Goal: Information Seeking & Learning: Check status

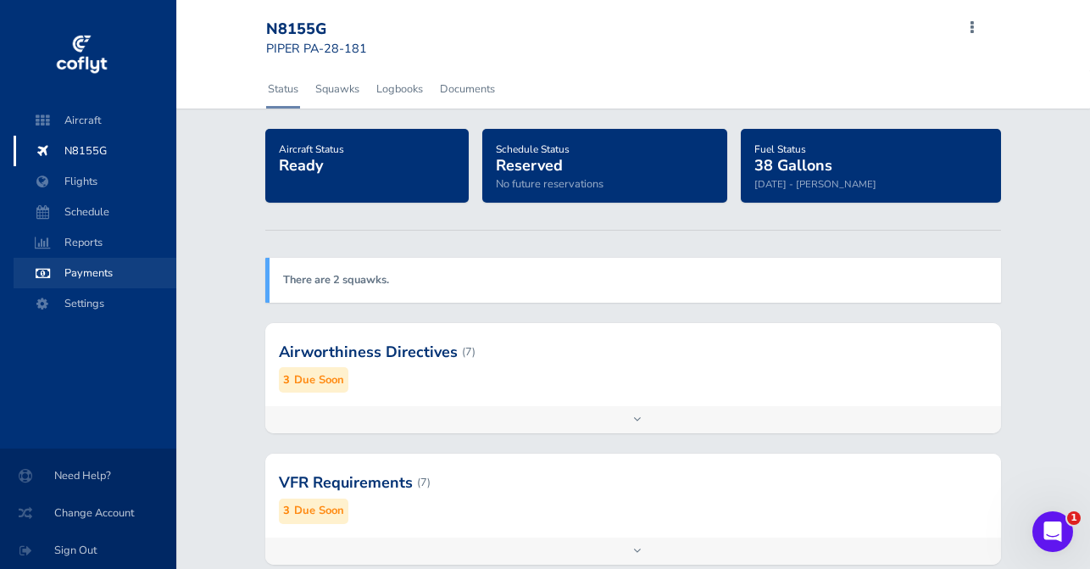
click at [92, 280] on span "Payments" at bounding box center [95, 273] width 129 height 31
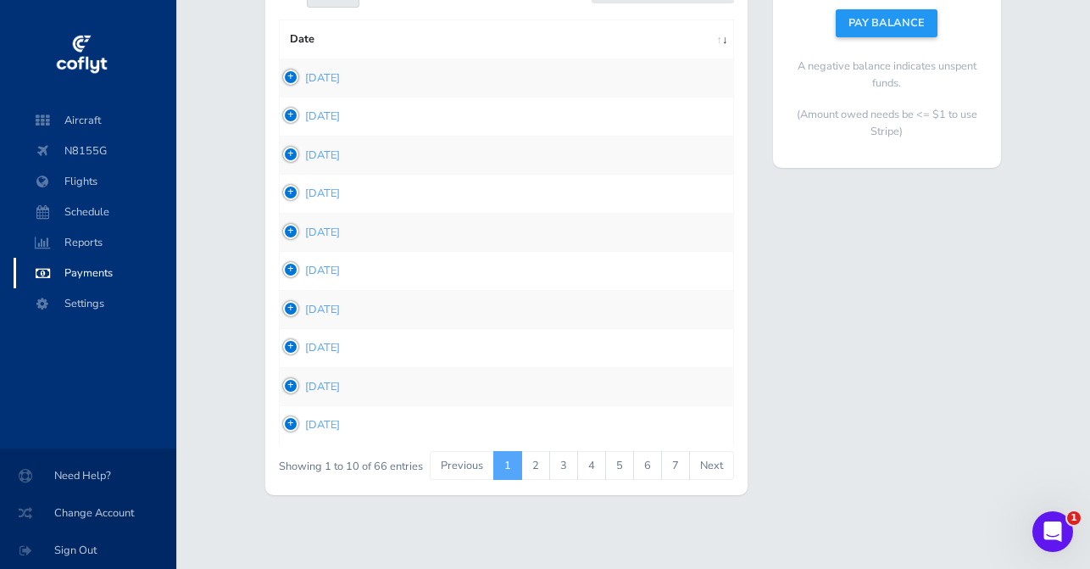
scroll to position [209, 0]
click at [563, 457] on link "3" at bounding box center [563, 466] width 29 height 29
click at [591, 457] on link "4" at bounding box center [591, 466] width 29 height 29
click at [291, 164] on td "1748893236 Jun 02, 2025" at bounding box center [506, 155] width 454 height 38
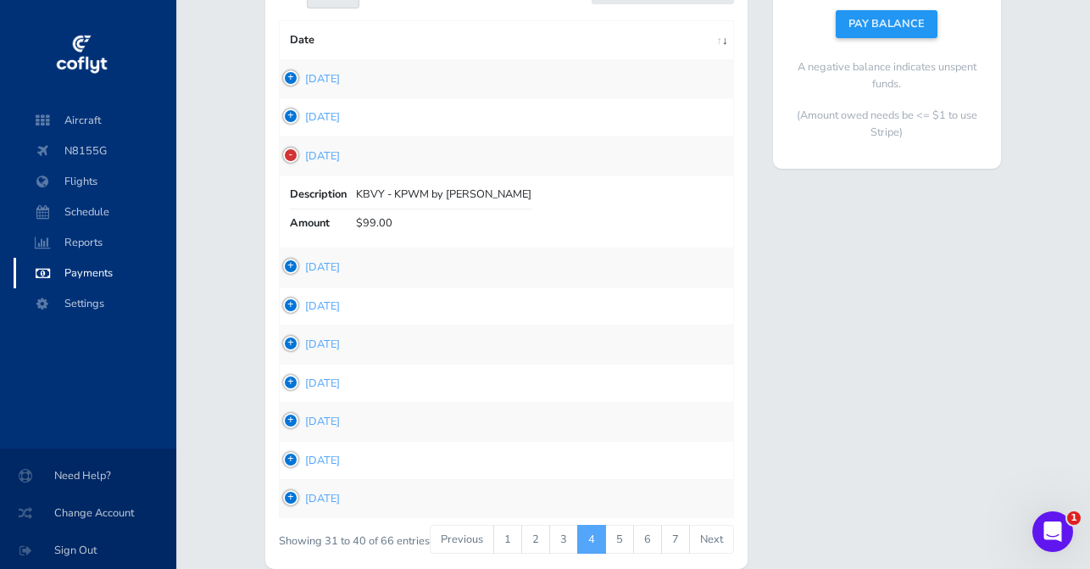
click at [287, 269] on td "1748739679 May 31, 2025" at bounding box center [506, 267] width 454 height 38
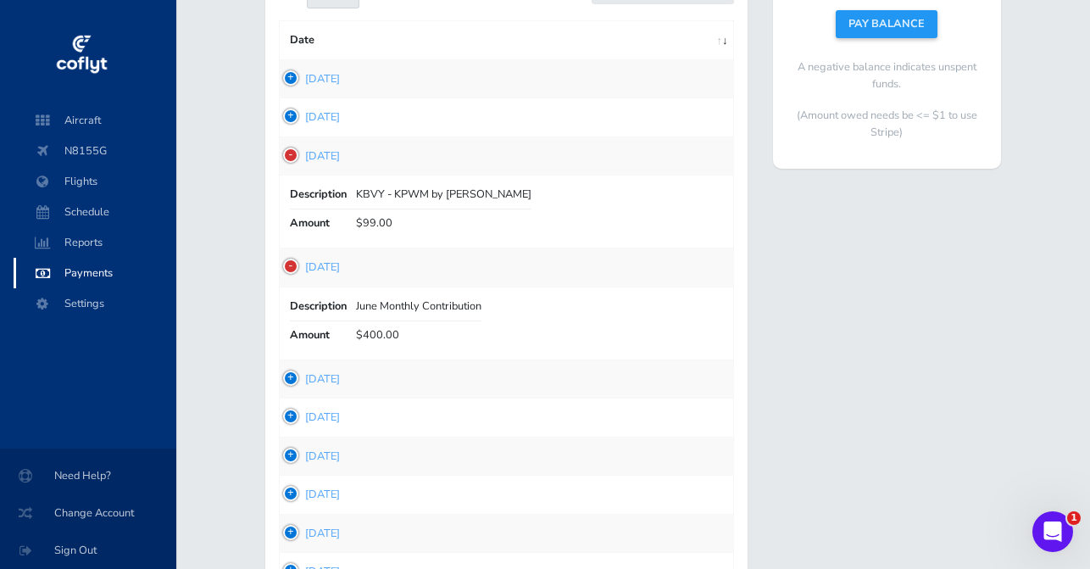
click at [293, 378] on td "1748393760 May 27, 2025" at bounding box center [506, 378] width 454 height 38
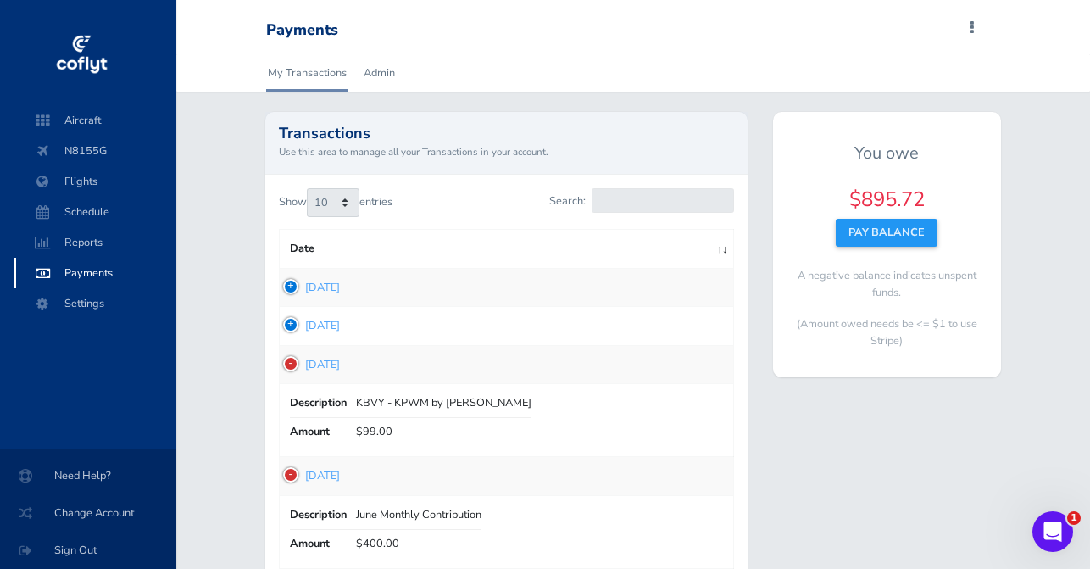
scroll to position [0, 0]
click at [290, 325] on td "1748893291 Jun 02, 2025" at bounding box center [506, 326] width 454 height 38
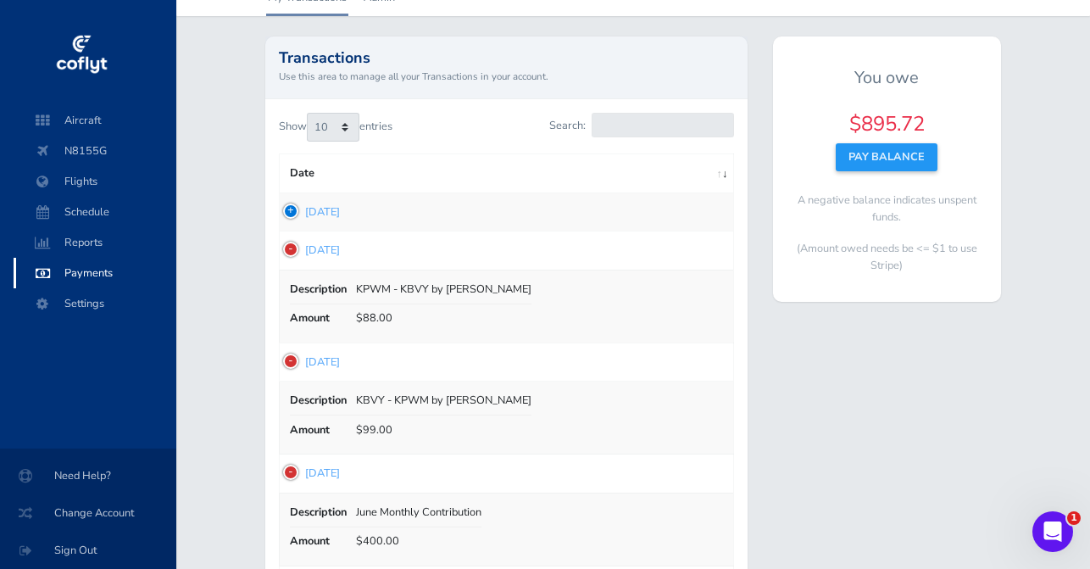
scroll to position [84, 0]
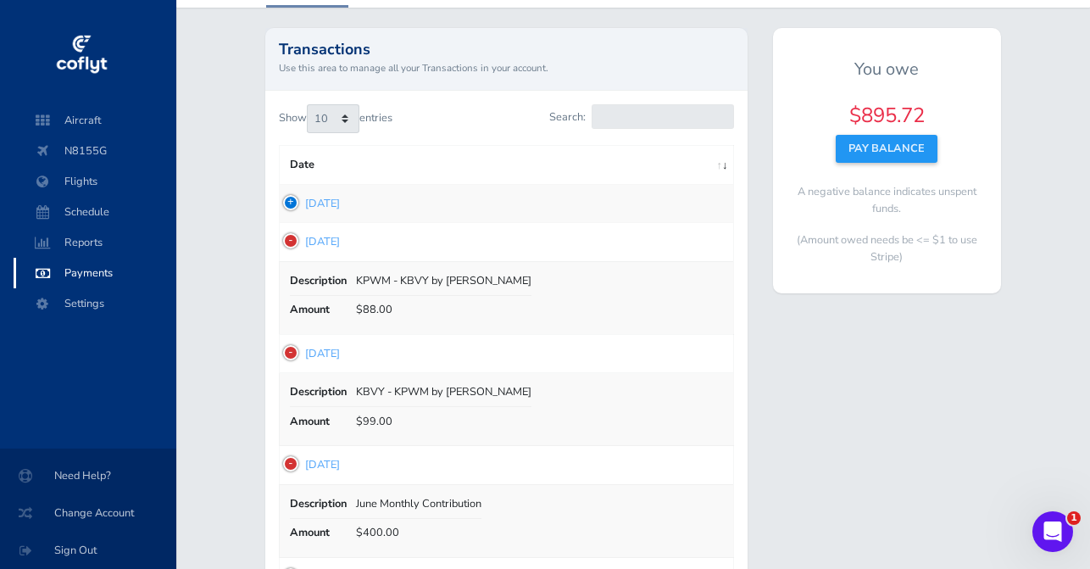
click at [295, 200] on td "1748899504 Jun 02, 2025" at bounding box center [506, 203] width 454 height 38
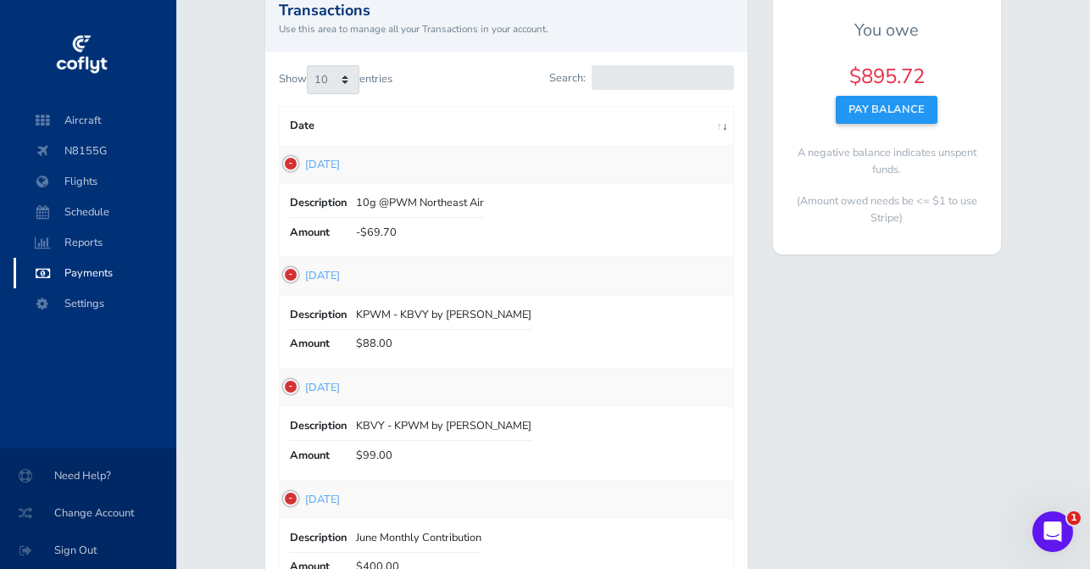
scroll to position [129, 0]
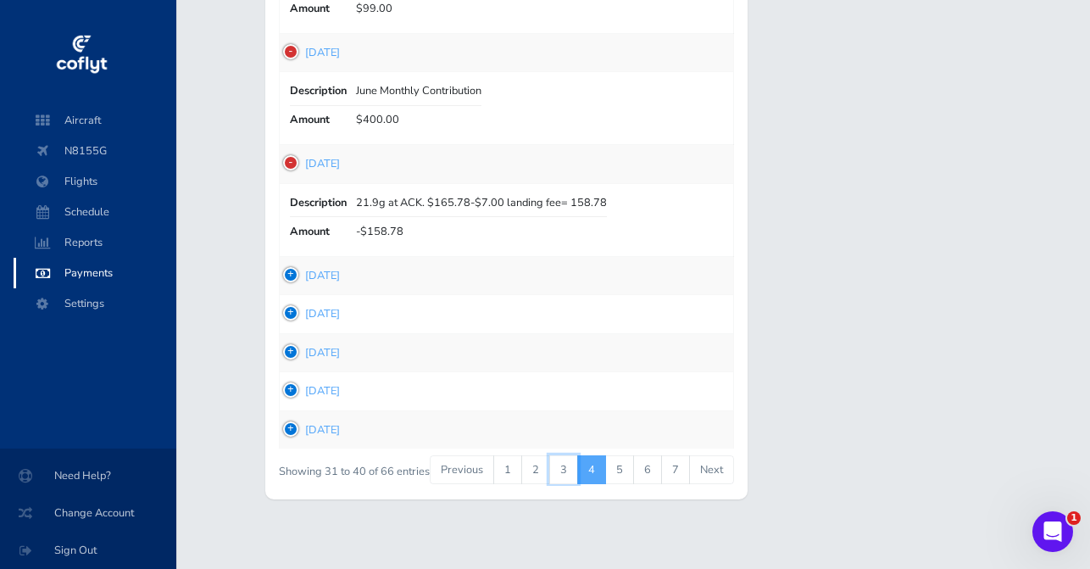
click at [565, 468] on link "3" at bounding box center [563, 469] width 29 height 29
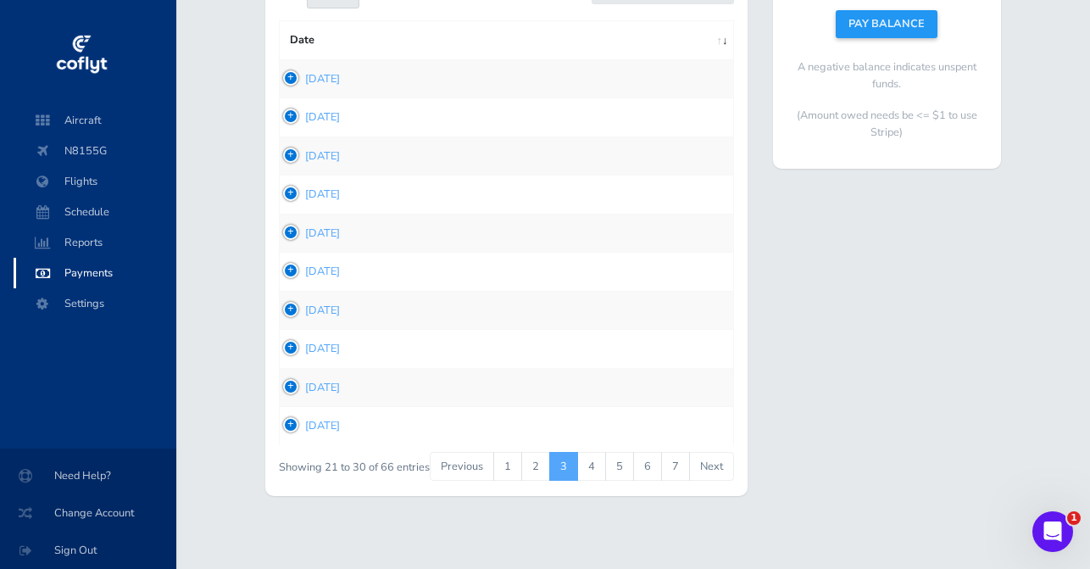
click at [284, 421] on td "1748901850 Jun 02, 2025" at bounding box center [506, 426] width 454 height 38
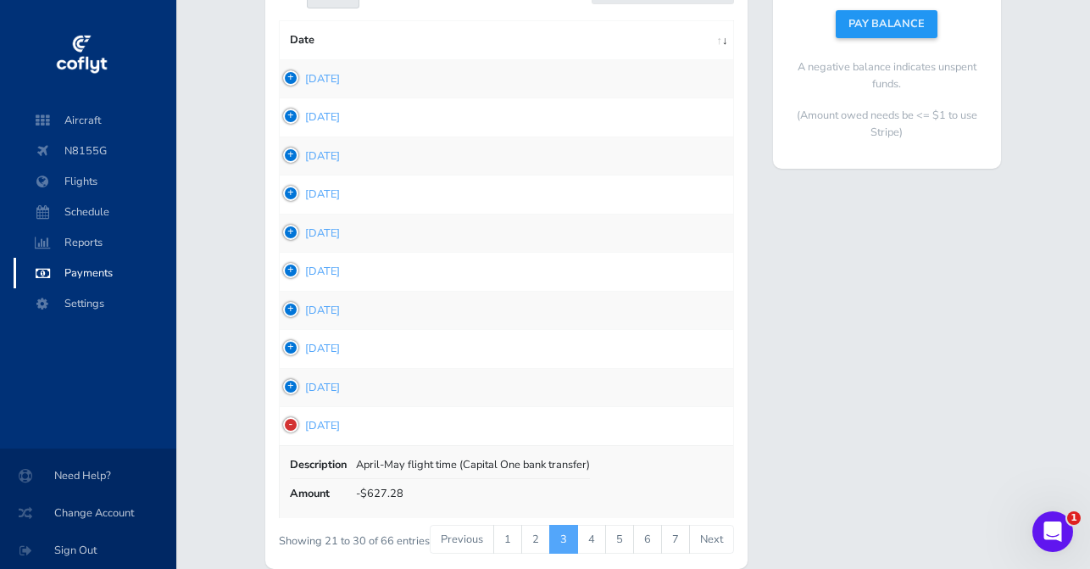
click at [289, 381] on td "1748902061 [DATE]" at bounding box center [506, 387] width 454 height 38
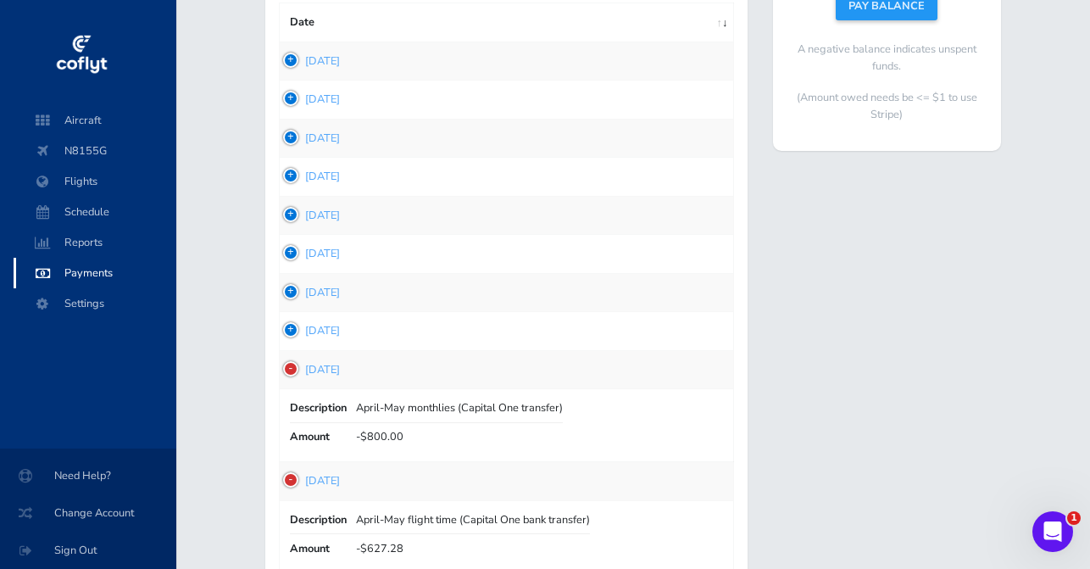
scroll to position [196, 0]
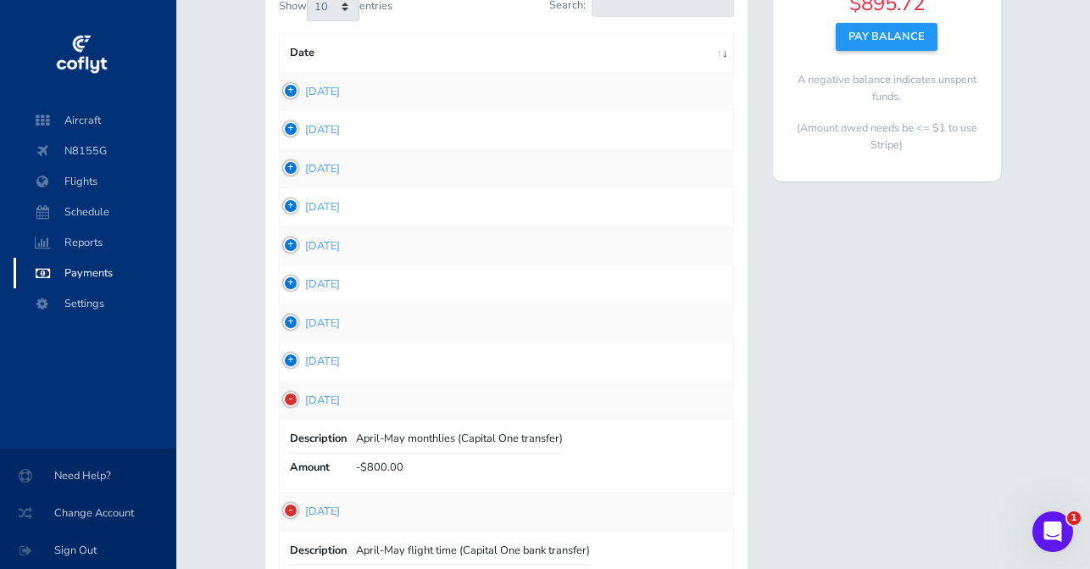
click at [294, 358] on td "1750705797 [DATE]" at bounding box center [506, 362] width 454 height 38
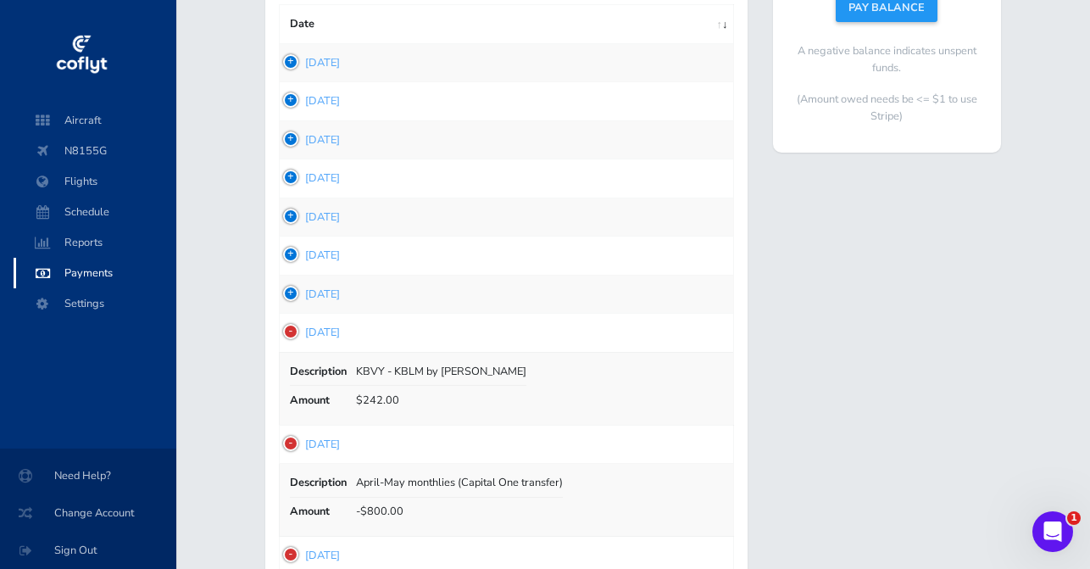
scroll to position [226, 0]
click at [288, 288] on td "1750785233 [DATE]" at bounding box center [506, 293] width 454 height 38
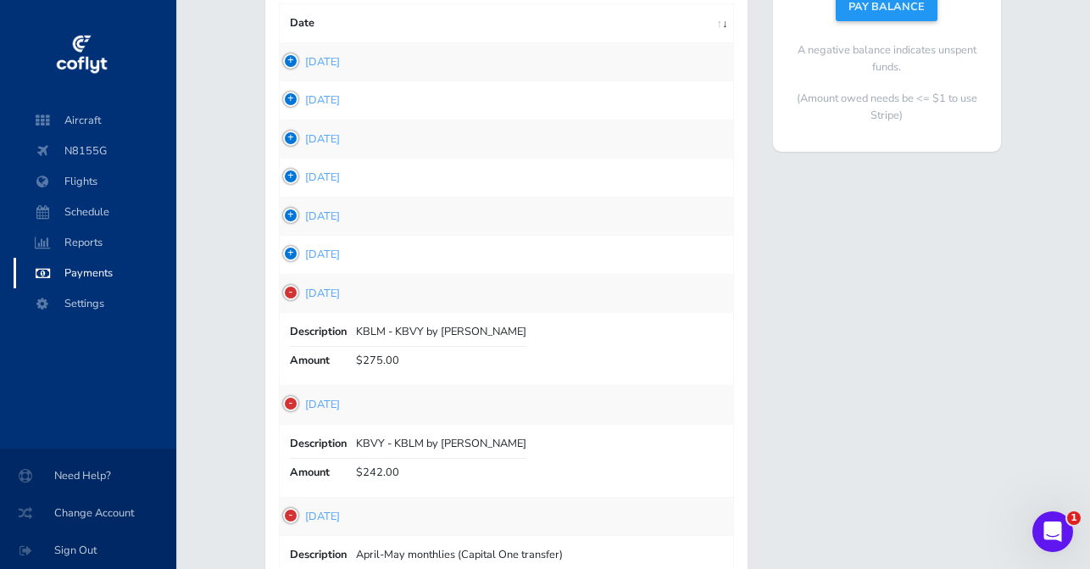
click at [290, 247] on td "1751331677 [DATE]" at bounding box center [506, 255] width 454 height 38
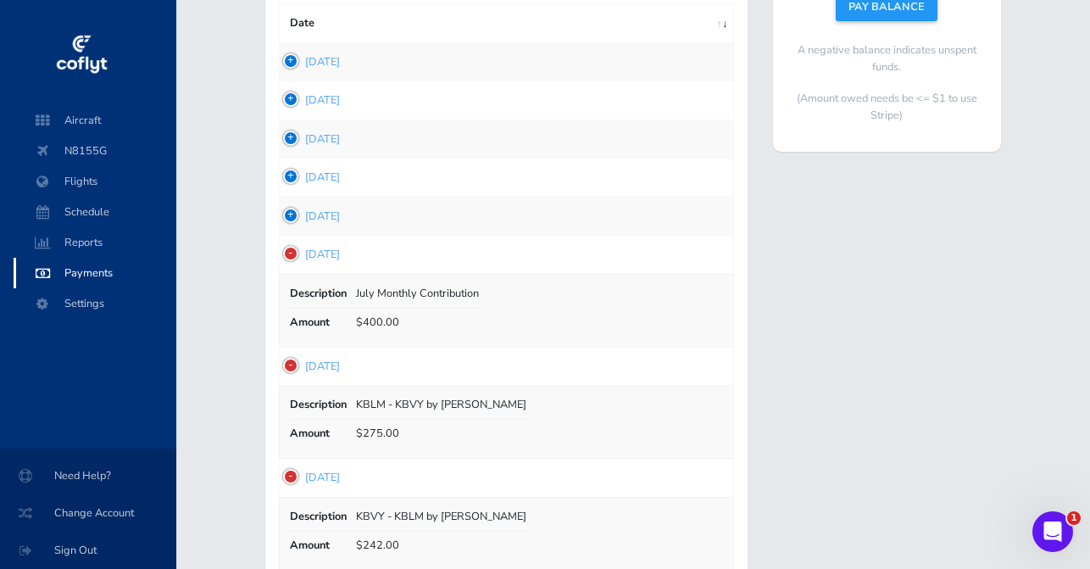
click at [293, 209] on td "1751402936 [DATE]" at bounding box center [506, 216] width 454 height 38
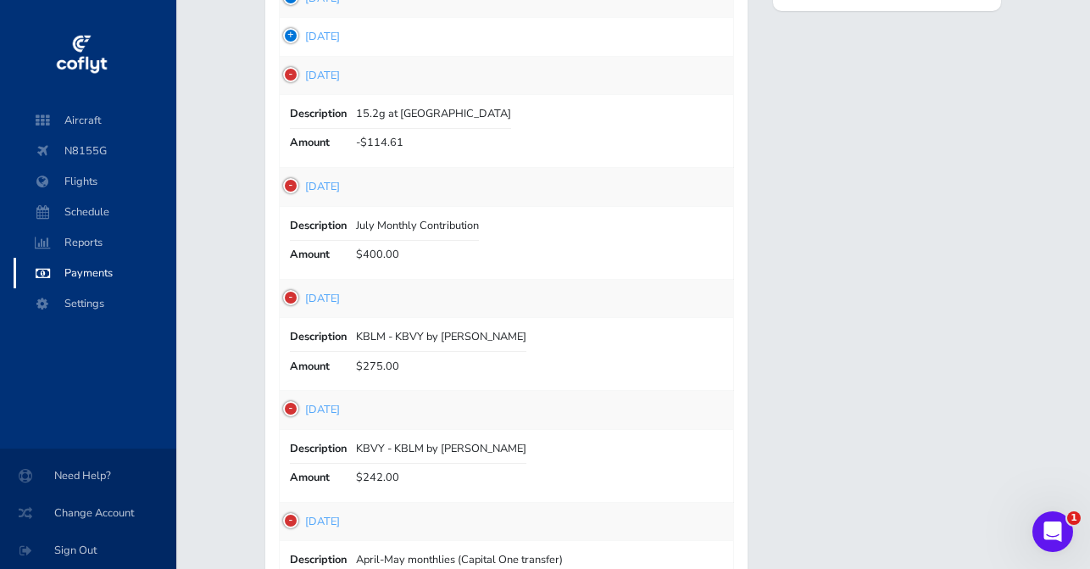
scroll to position [363, 0]
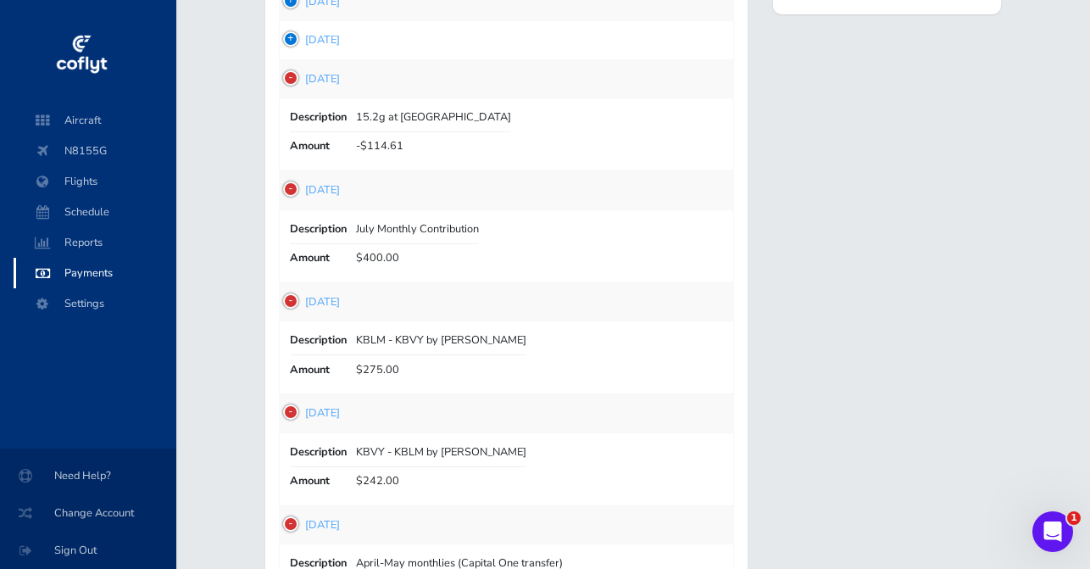
click at [296, 42] on td "1751404555 [DATE]" at bounding box center [506, 40] width 454 height 38
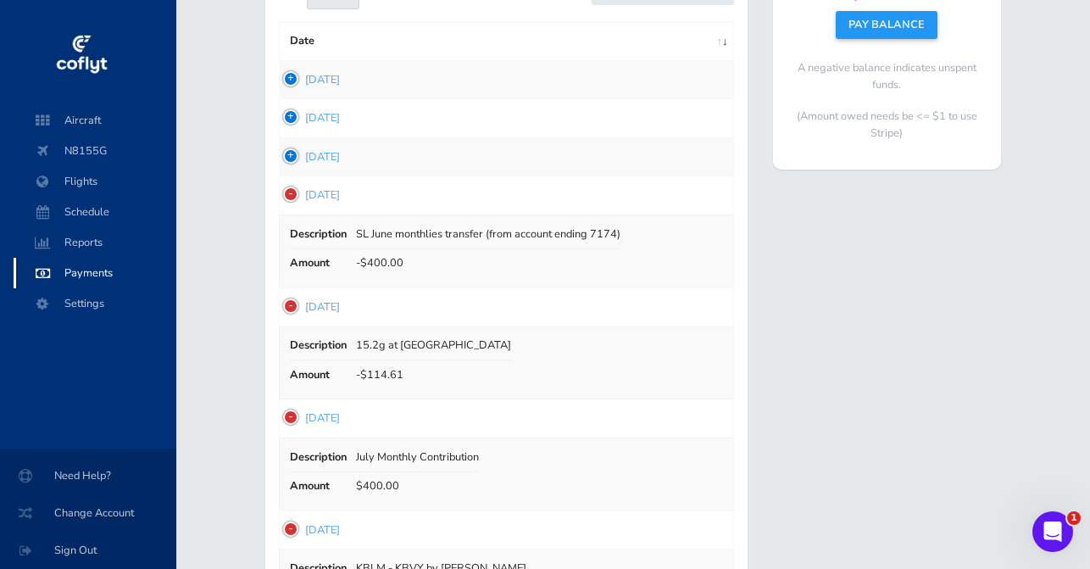
scroll to position [204, 0]
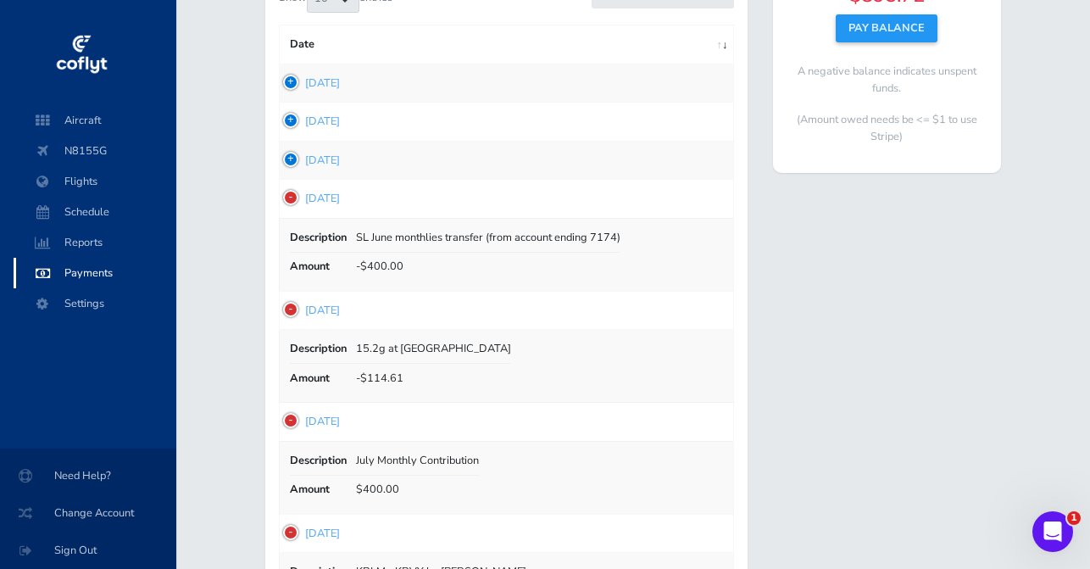
click at [288, 158] on td "1751404644 [DATE]" at bounding box center [506, 160] width 454 height 38
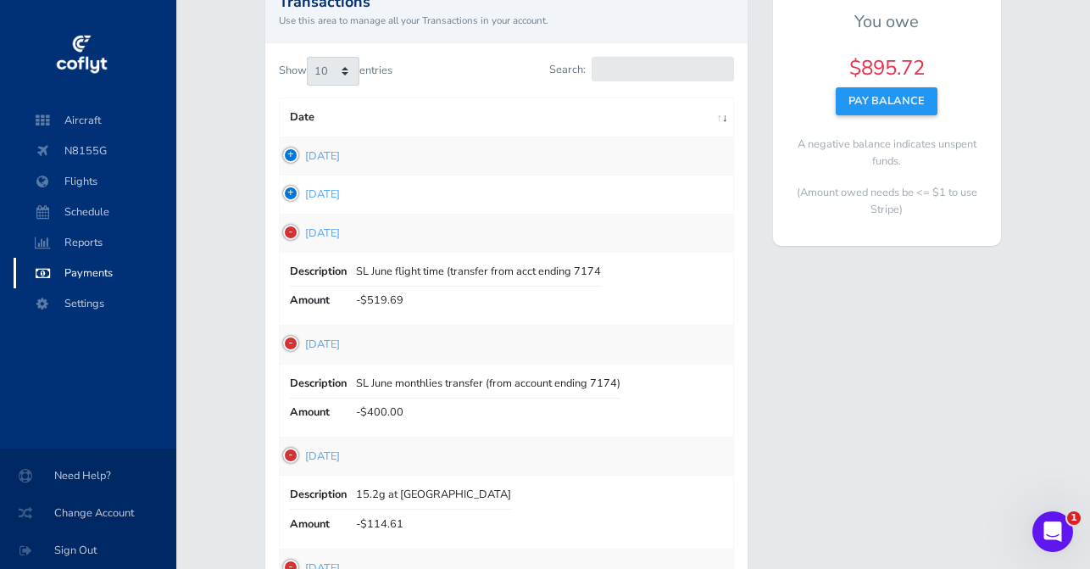
scroll to position [88, 0]
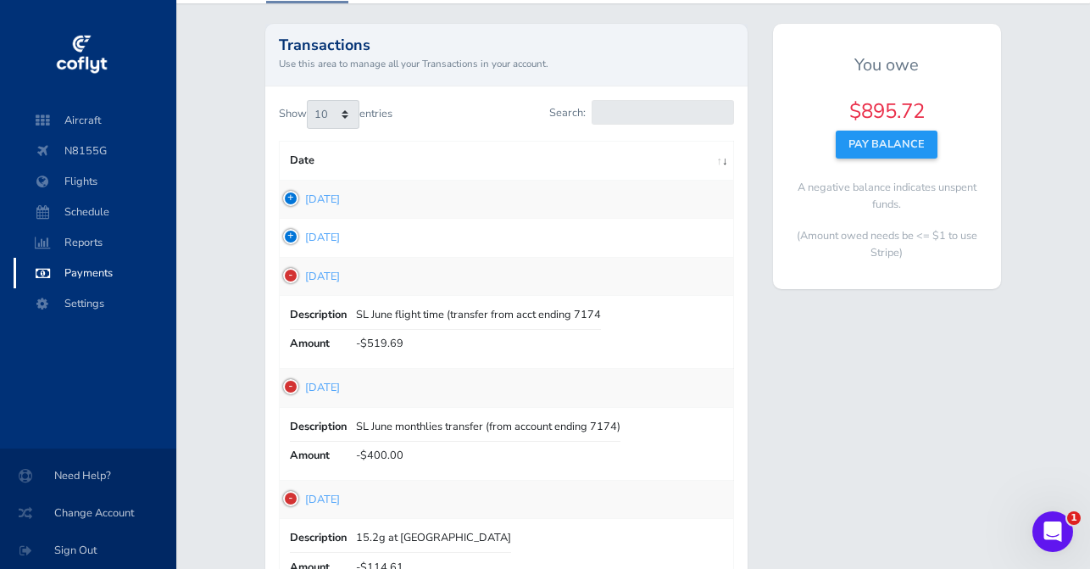
click at [291, 233] on td "1751665981 [DATE]" at bounding box center [506, 238] width 454 height 38
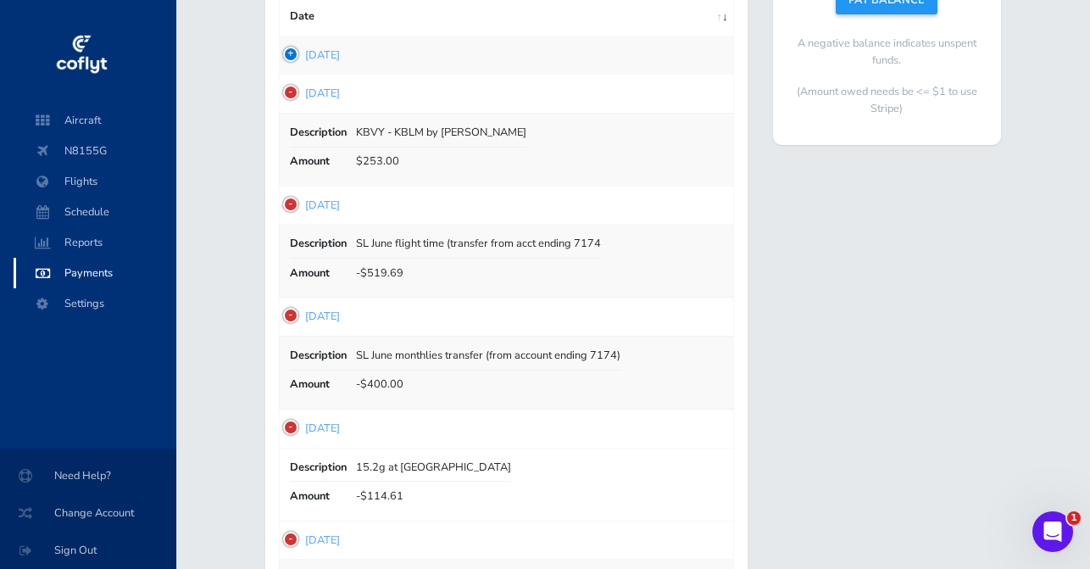
scroll to position [223, 0]
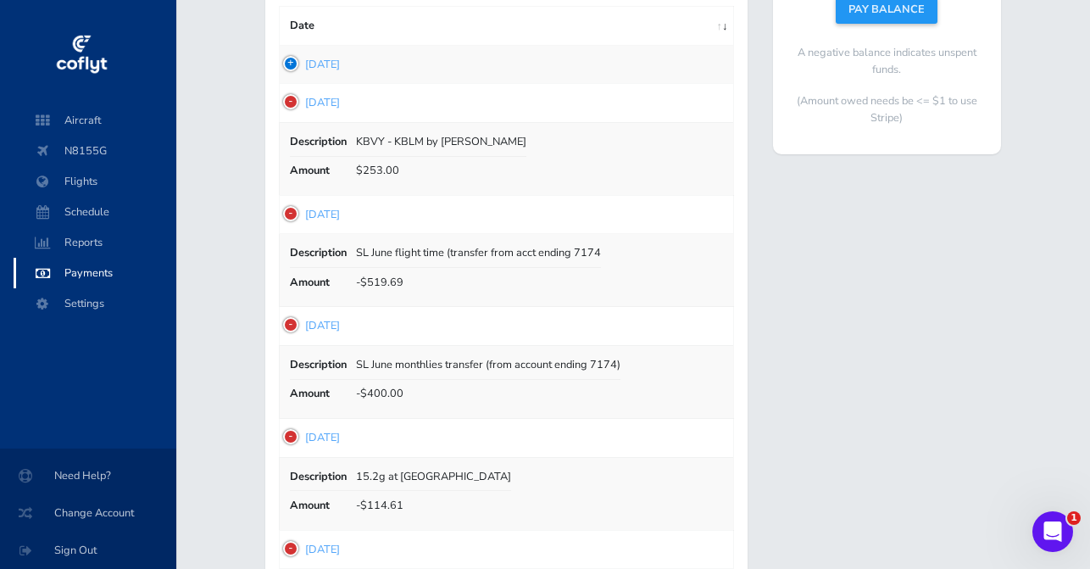
click at [296, 64] on td "1751666333 [DATE]" at bounding box center [506, 64] width 454 height 38
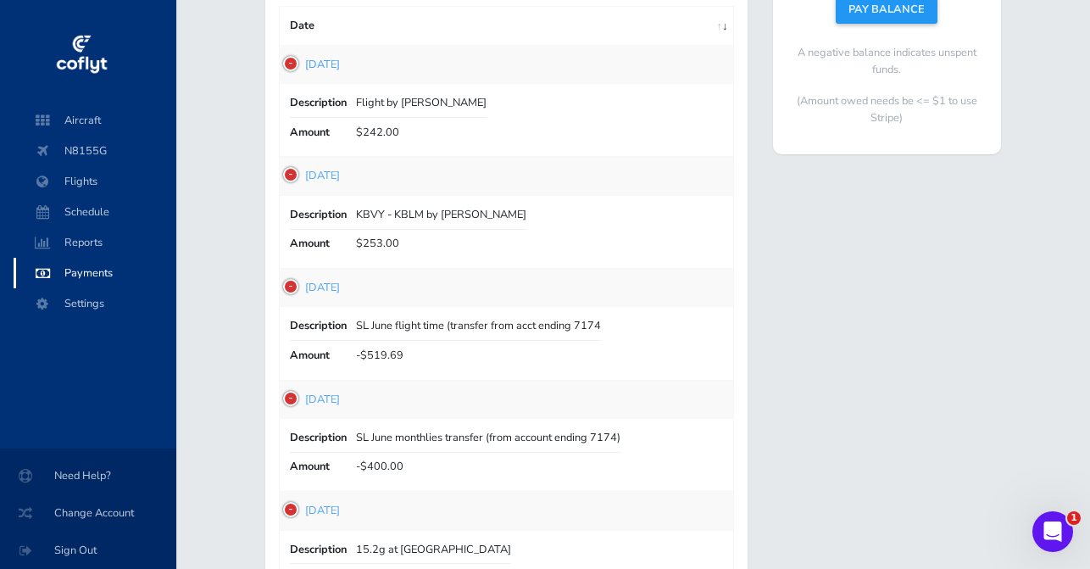
click at [327, 59] on link "[DATE]" at bounding box center [322, 64] width 35 height 15
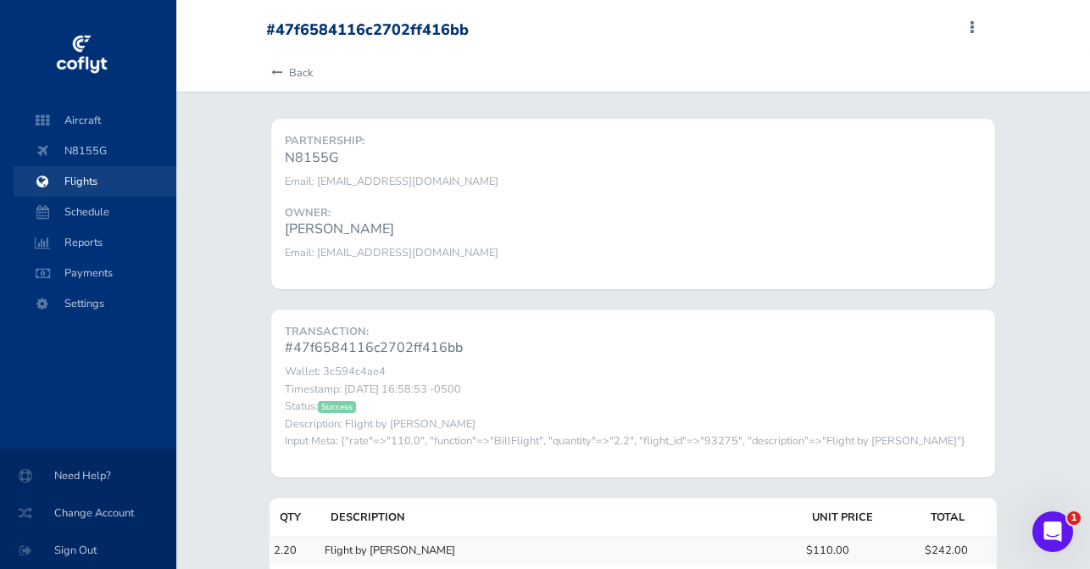
click at [95, 190] on span "Flights" at bounding box center [95, 181] width 129 height 31
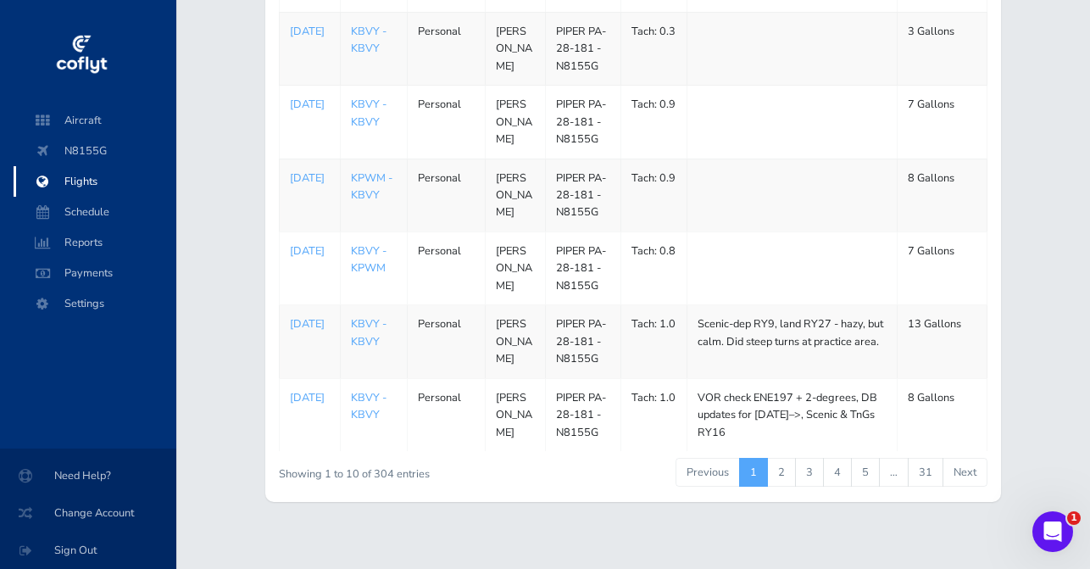
scroll to position [554, 0]
click at [780, 463] on link "2" at bounding box center [781, 474] width 29 height 29
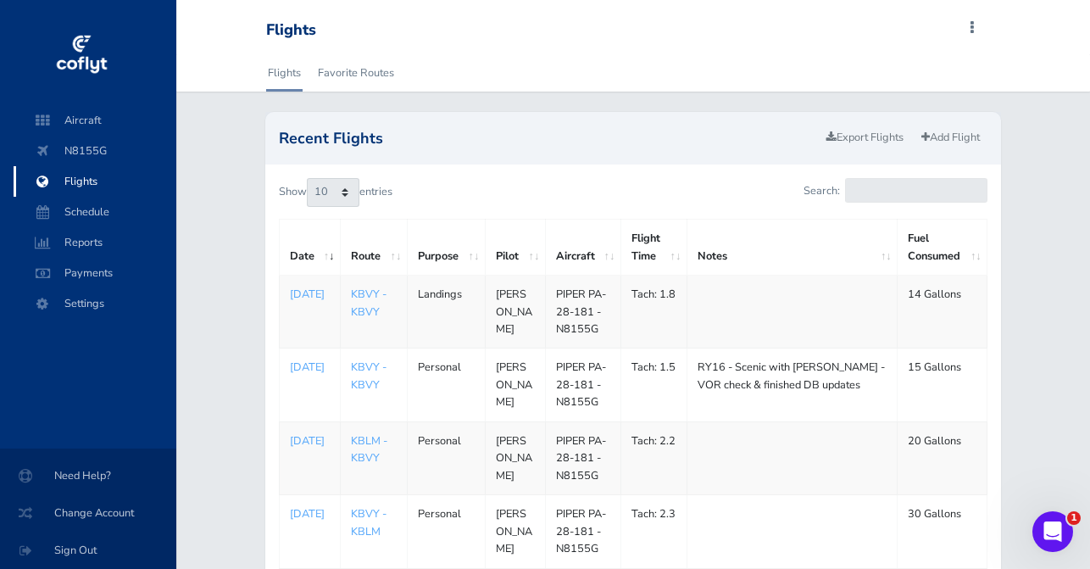
scroll to position [0, 0]
click at [886, 188] on input "Search:" at bounding box center [916, 190] width 142 height 25
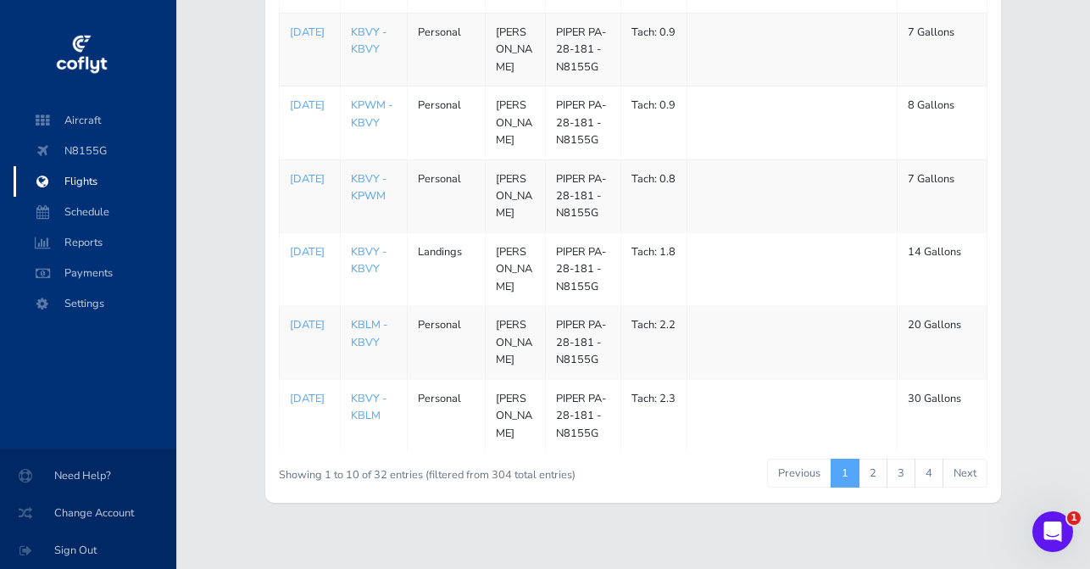
scroll to position [554, 0]
type input "[PERSON_NAME]"
click at [872, 460] on link "2" at bounding box center [873, 474] width 29 height 29
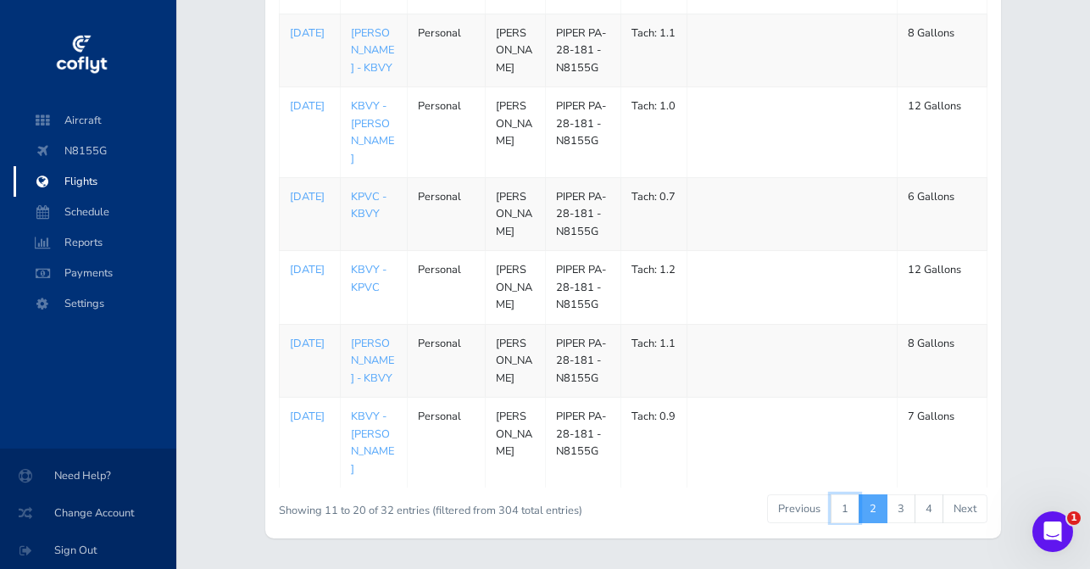
click at [849, 494] on link "1" at bounding box center [845, 508] width 29 height 29
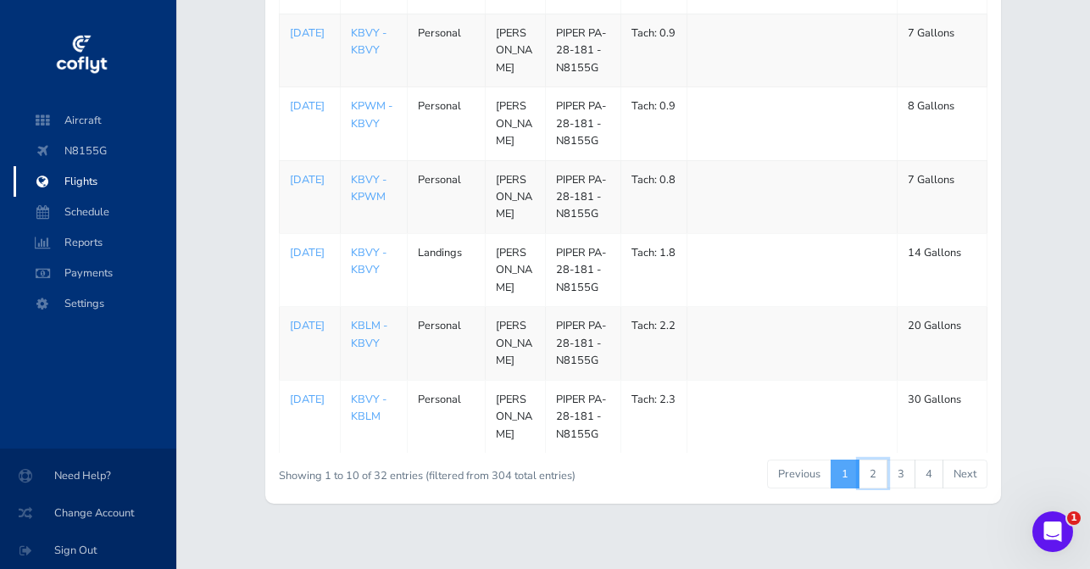
click at [872, 460] on link "2" at bounding box center [873, 474] width 29 height 29
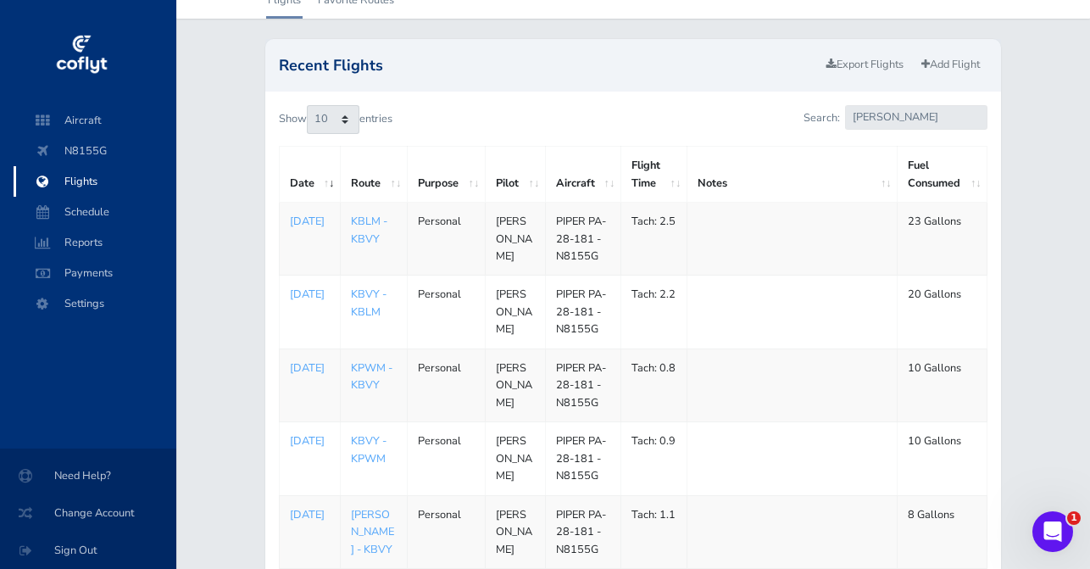
scroll to position [77, 0]
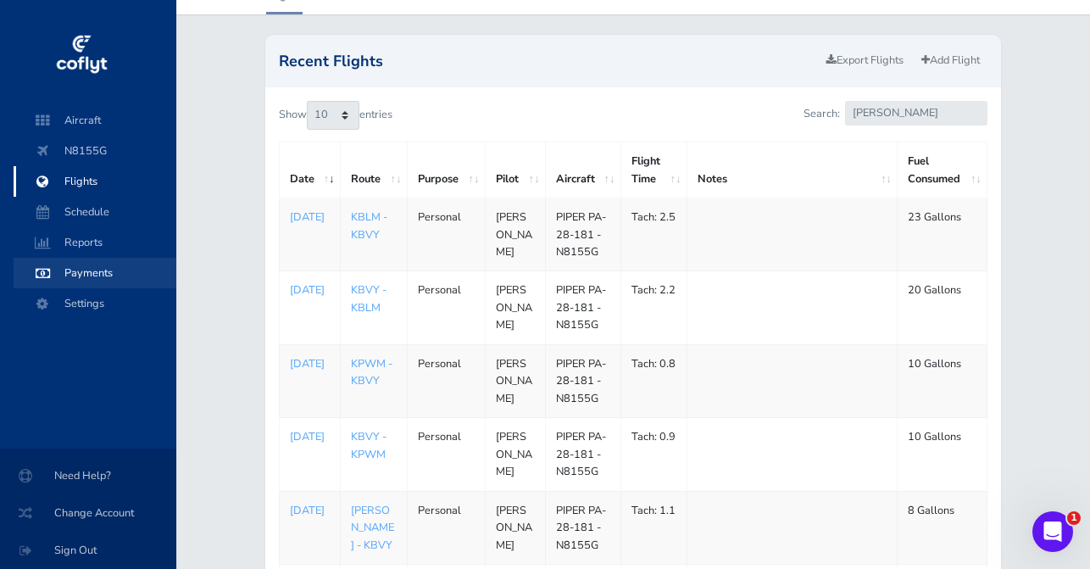
click at [93, 274] on span "Payments" at bounding box center [95, 273] width 129 height 31
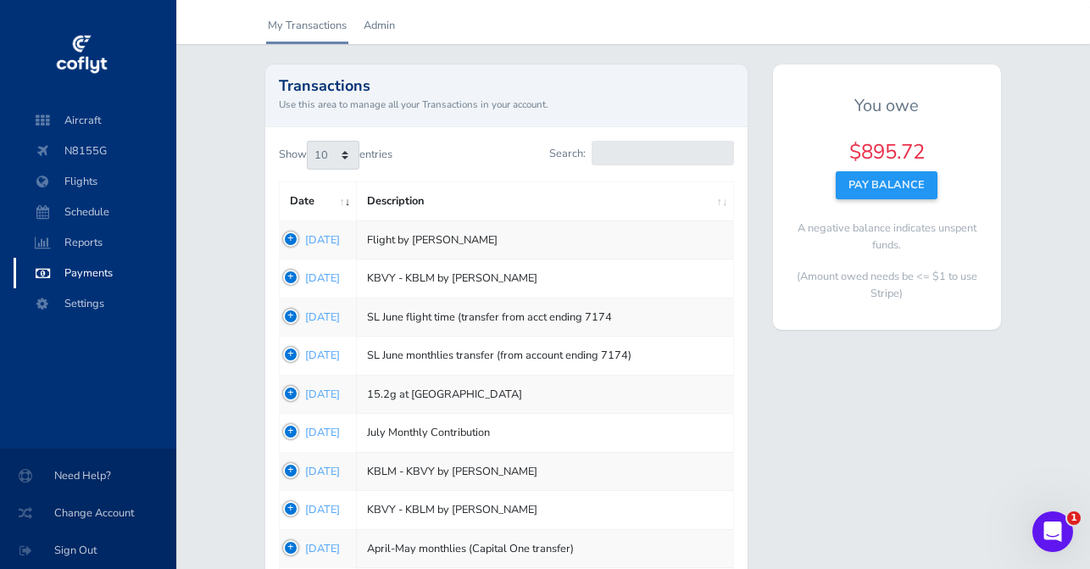
scroll to position [38, 0]
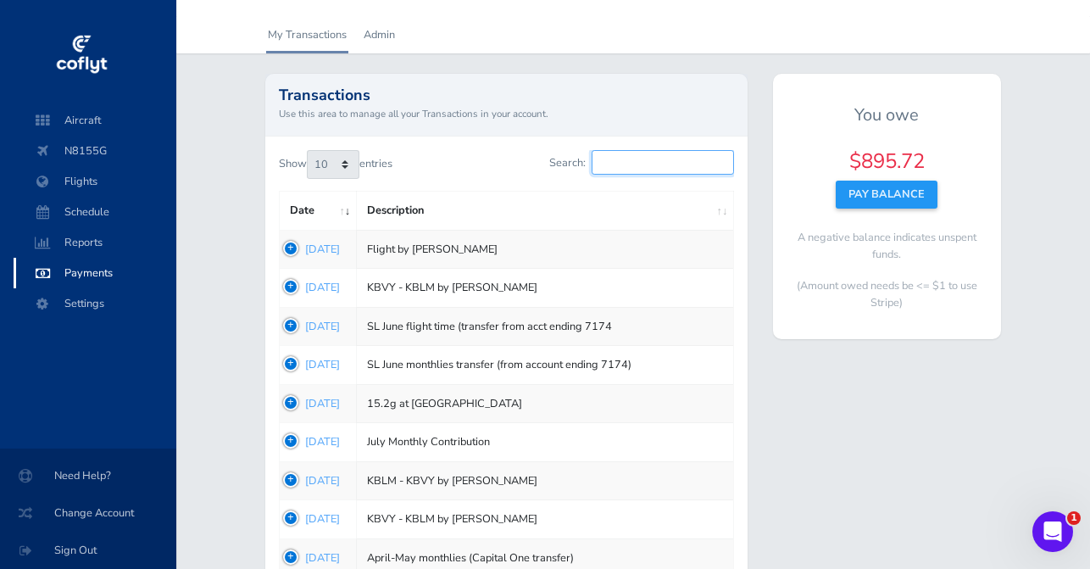
click at [621, 155] on input "Search:" at bounding box center [663, 162] width 142 height 25
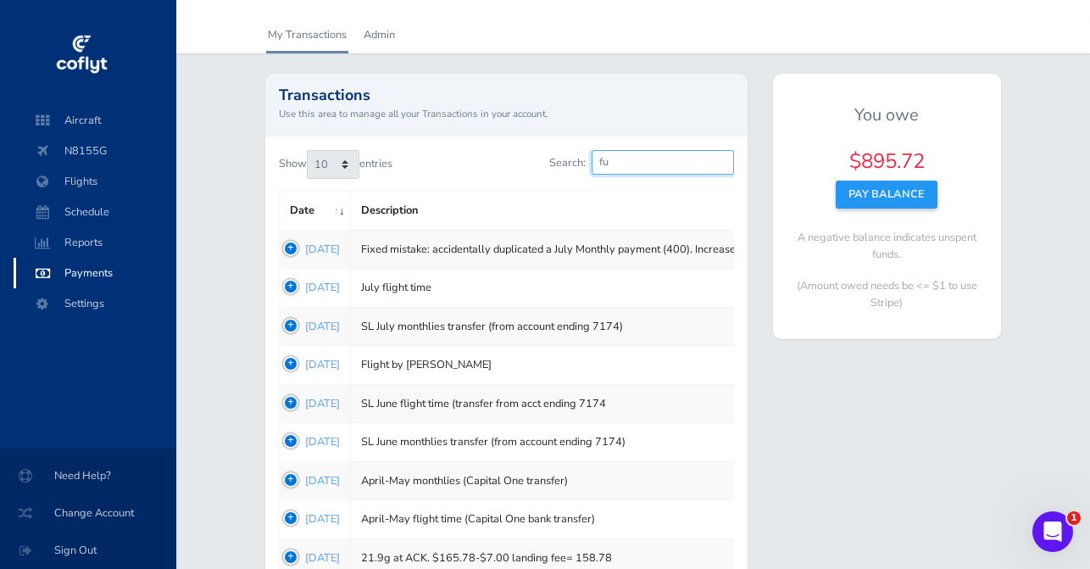
scroll to position [0, 0]
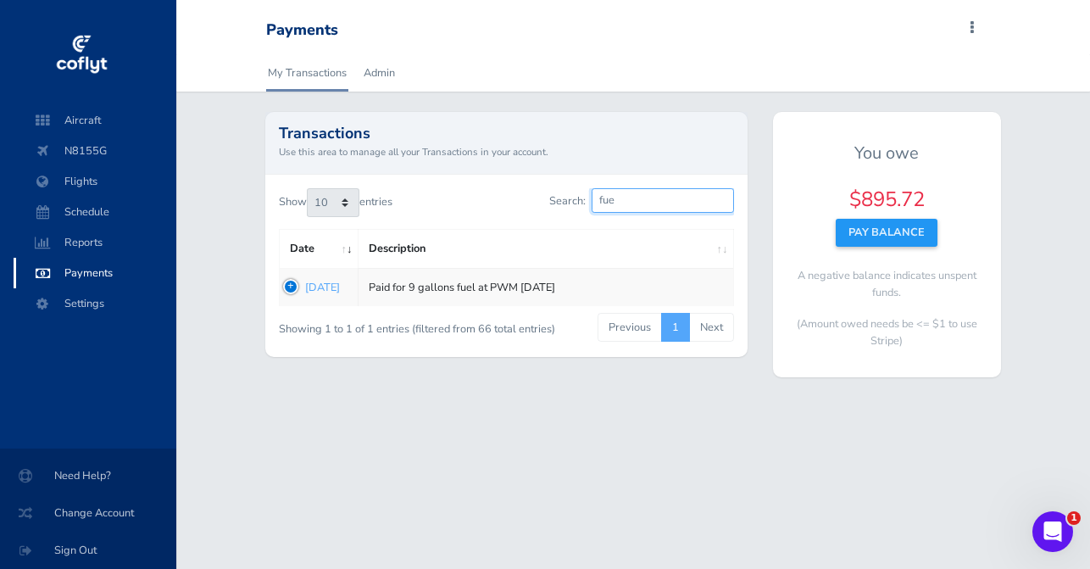
type input "fuel"
drag, startPoint x: 636, startPoint y: 197, endPoint x: 499, endPoint y: 193, distance: 136.5
click at [499, 193] on div "Show 10 25 50 100 entries Search: fuel" at bounding box center [506, 206] width 455 height 36
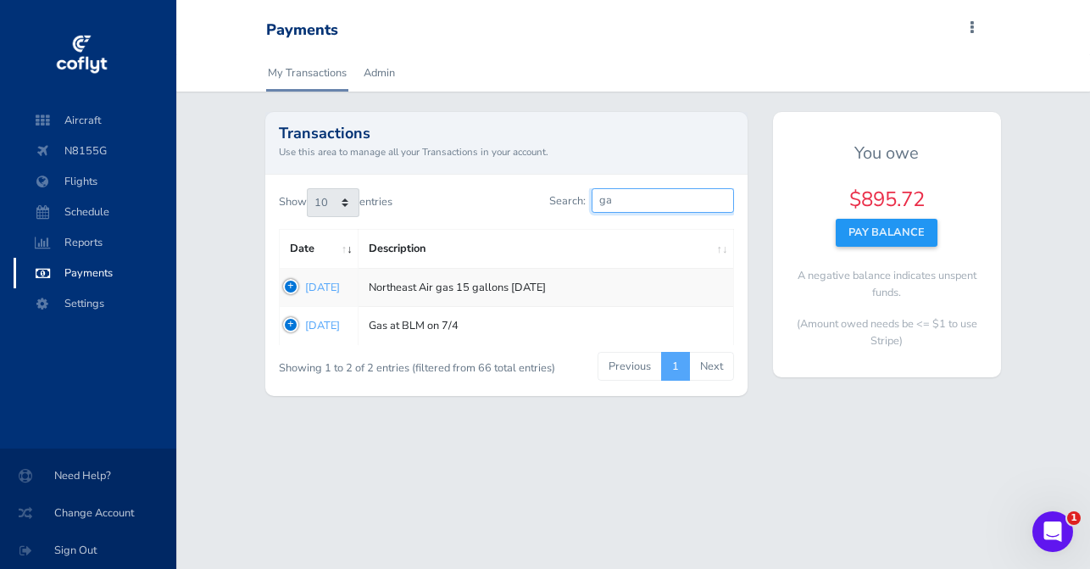
type input "g"
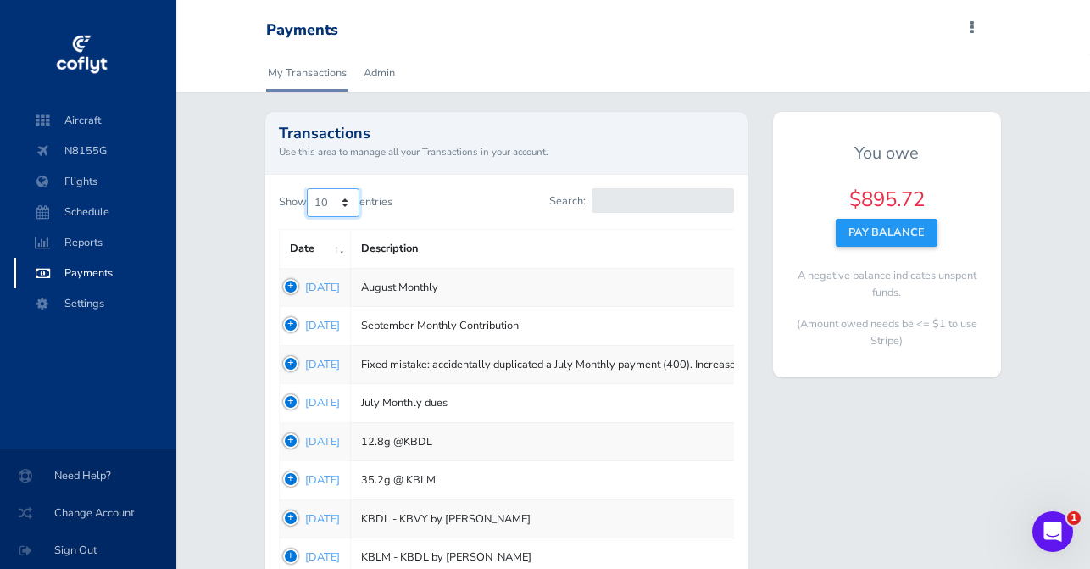
select select "25"
click at [629, 202] on input "Search:" at bounding box center [663, 200] width 142 height 25
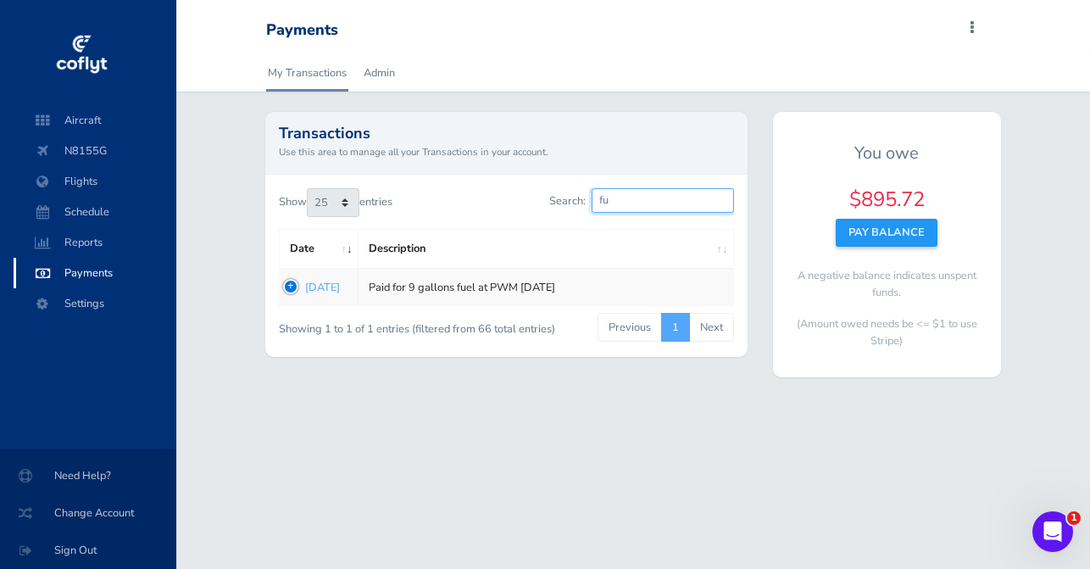
type input "f"
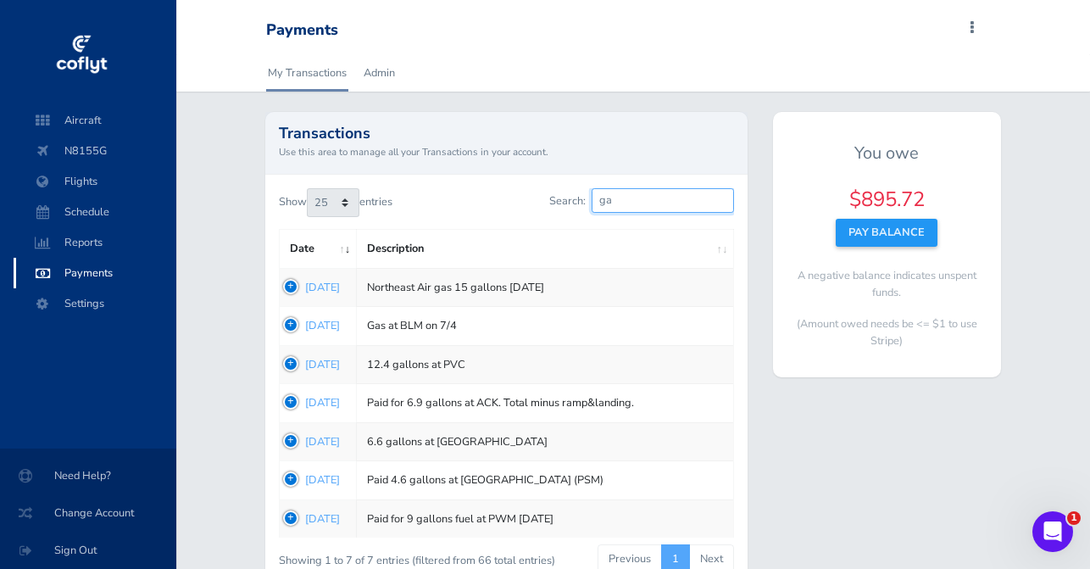
type input "g"
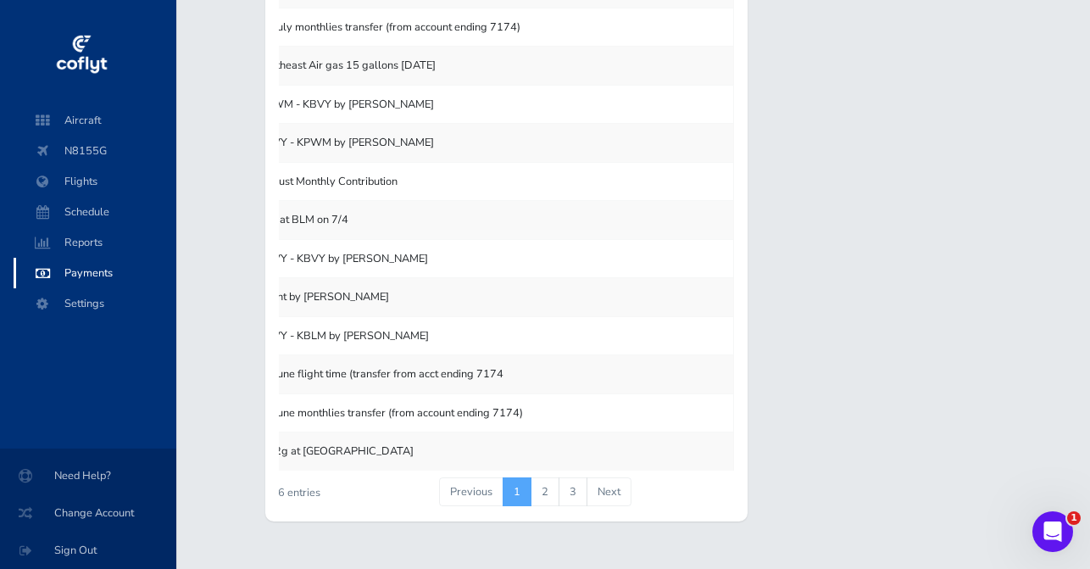
scroll to position [0, 136]
click at [531, 477] on link "2" at bounding box center [545, 491] width 29 height 29
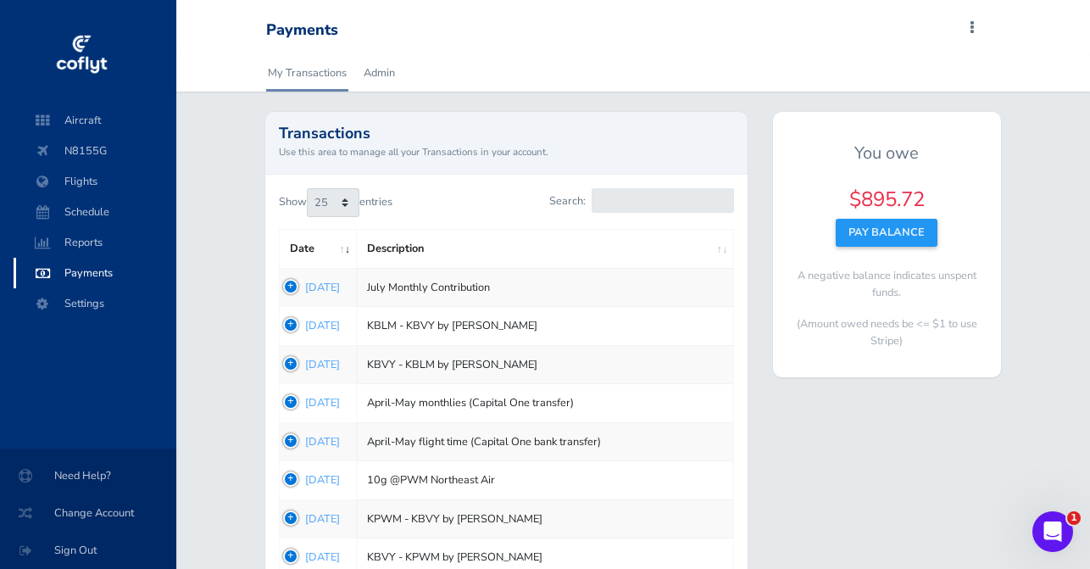
scroll to position [0, 0]
select select "50"
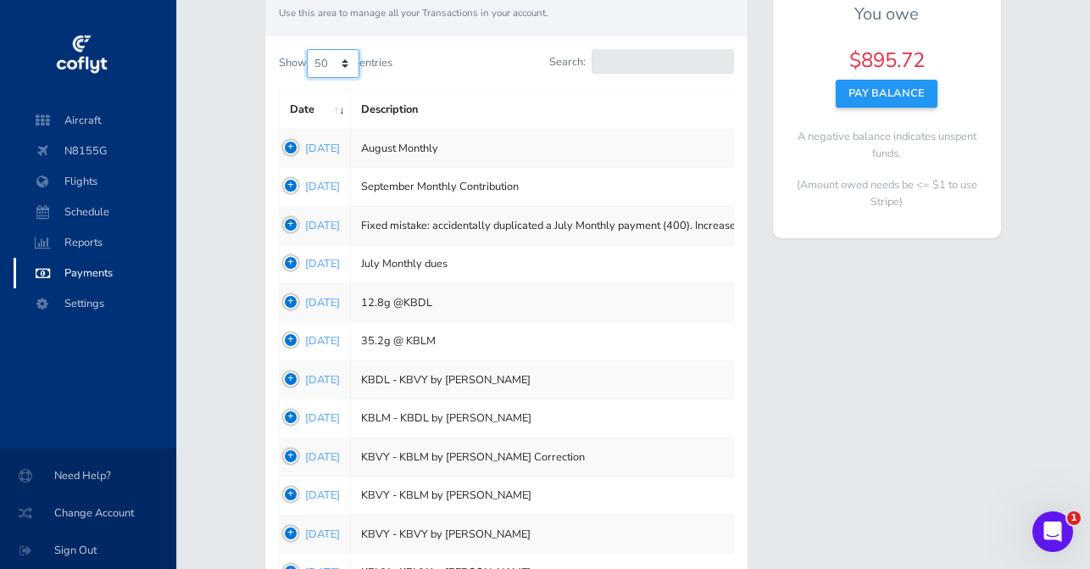
scroll to position [119, 0]
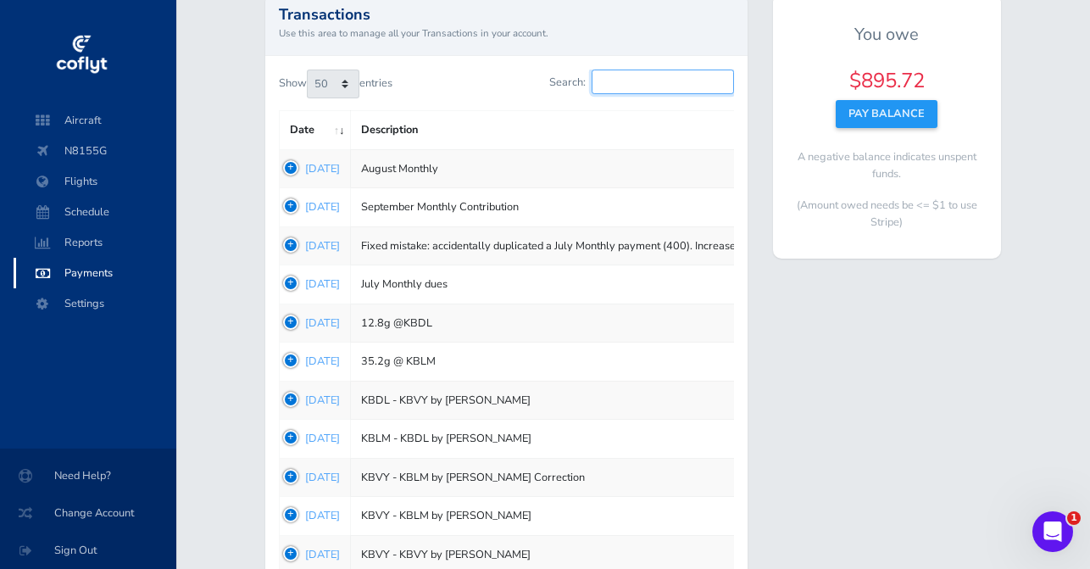
click at [621, 84] on input "Search:" at bounding box center [663, 82] width 142 height 25
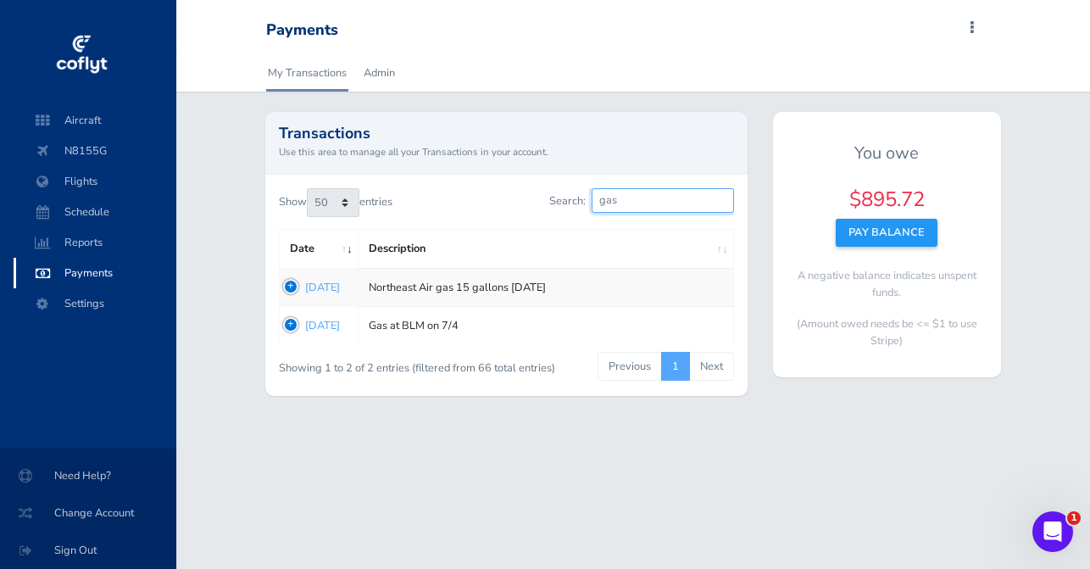
drag, startPoint x: 627, startPoint y: 202, endPoint x: 535, endPoint y: 202, distance: 92.4
click at [533, 202] on div "Search: gas" at bounding box center [626, 203] width 214 height 31
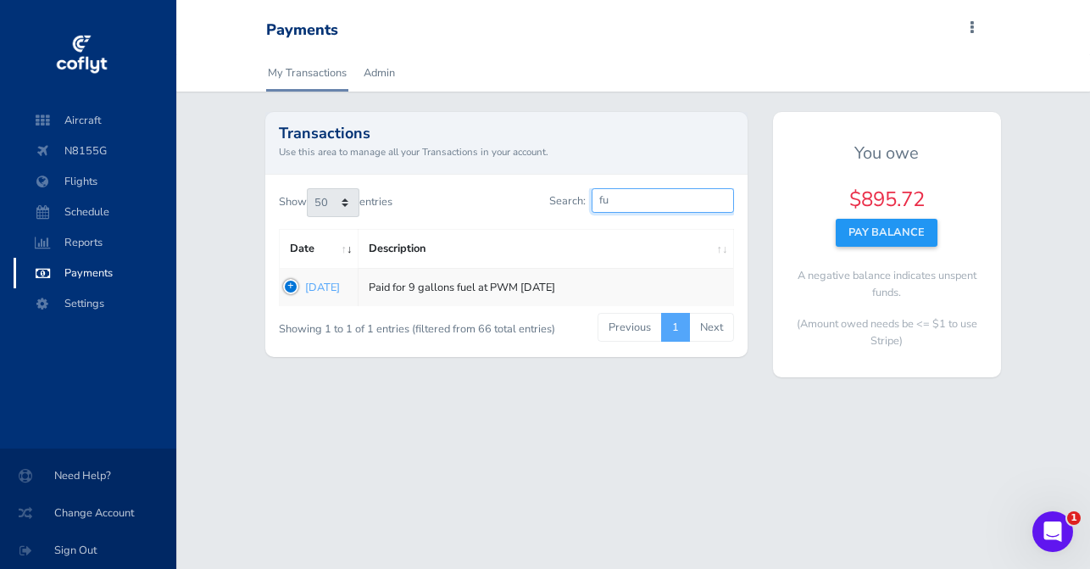
type input "f"
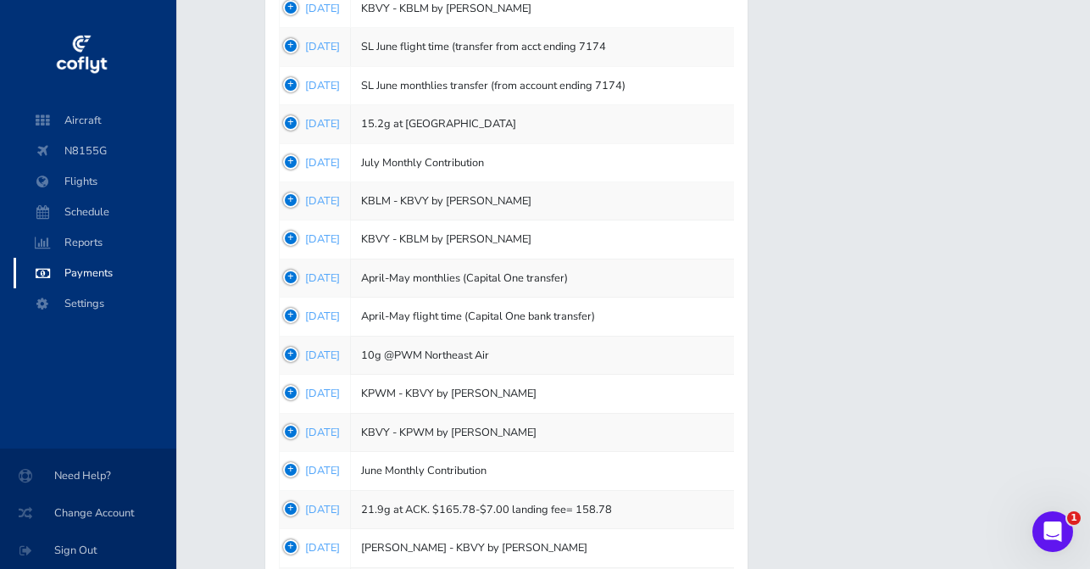
scroll to position [1077, 0]
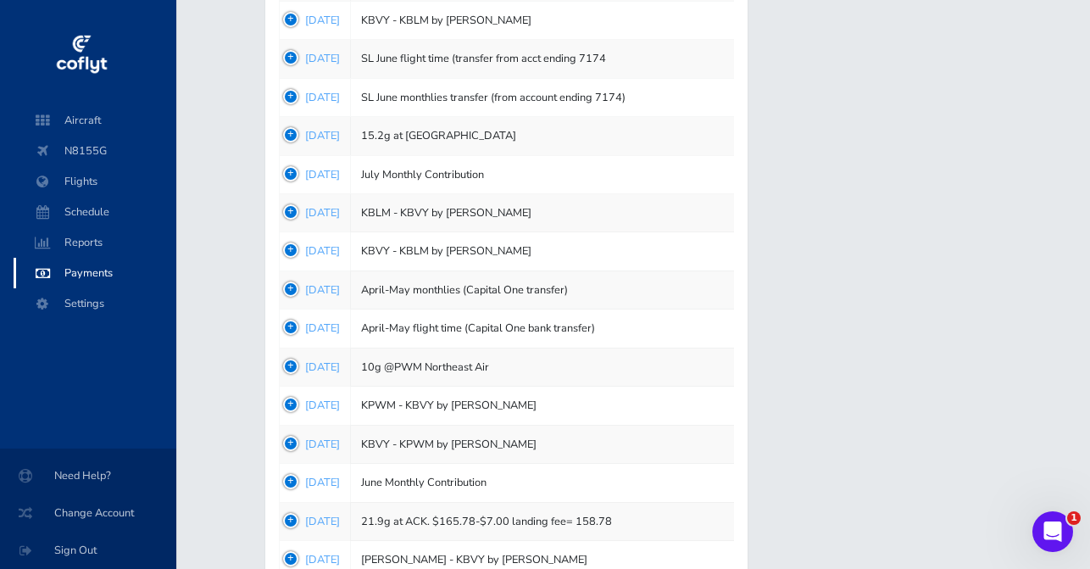
click at [290, 354] on td "1748899504 Jun 02, 2025" at bounding box center [314, 367] width 71 height 38
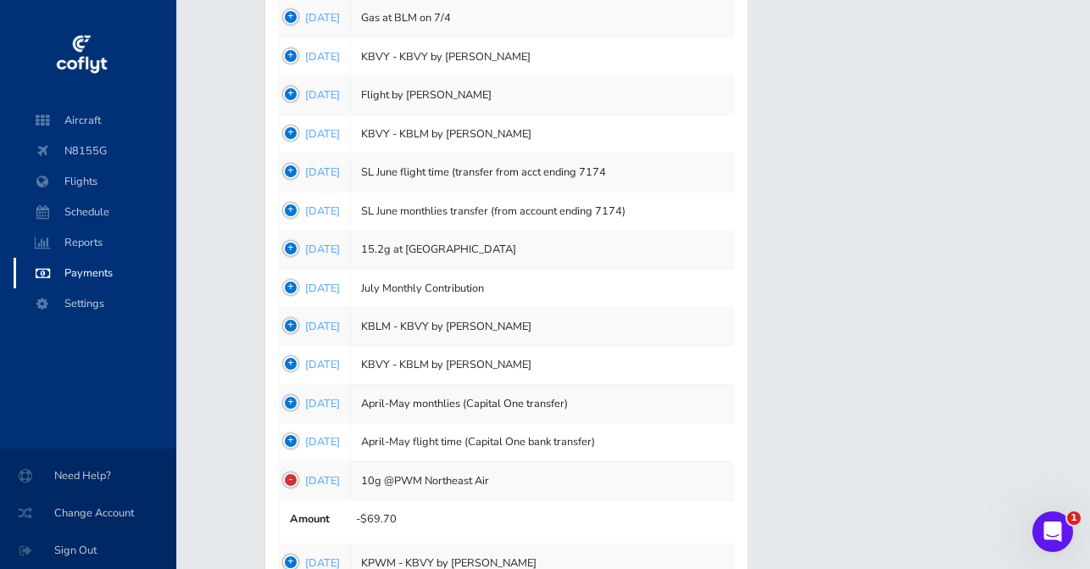
scroll to position [951, 0]
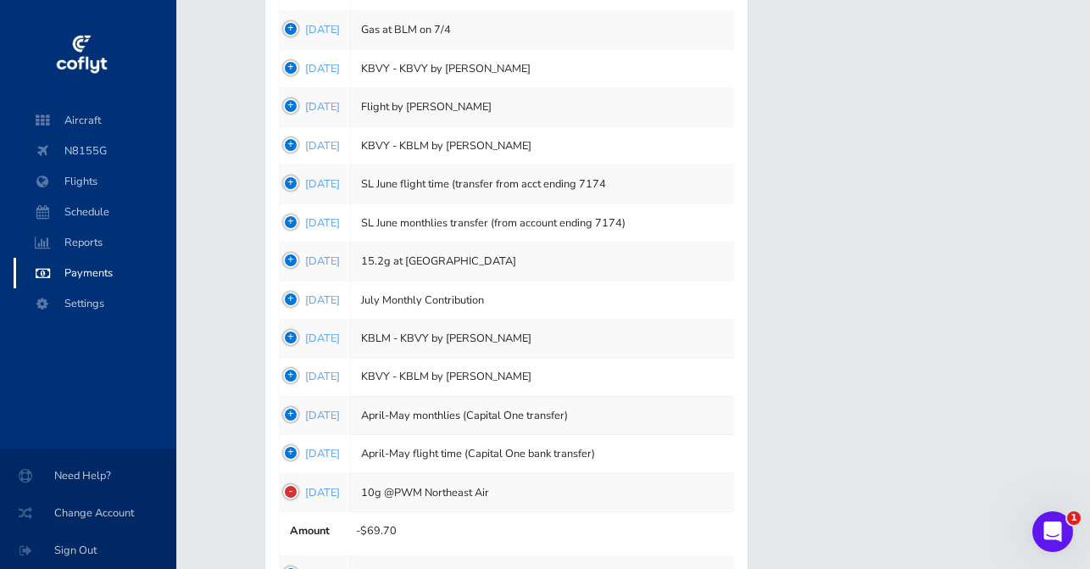
click at [291, 250] on td "1751402936 Jul 01, 2025" at bounding box center [314, 261] width 71 height 38
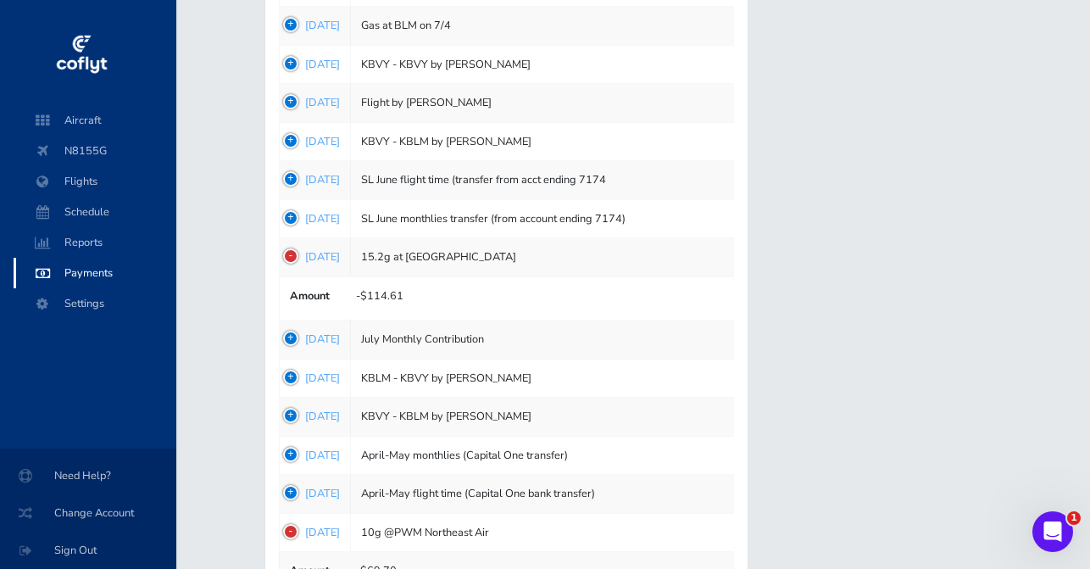
scroll to position [955, 0]
click at [290, 164] on td "1751404644 Jul 01, 2025" at bounding box center [314, 180] width 71 height 38
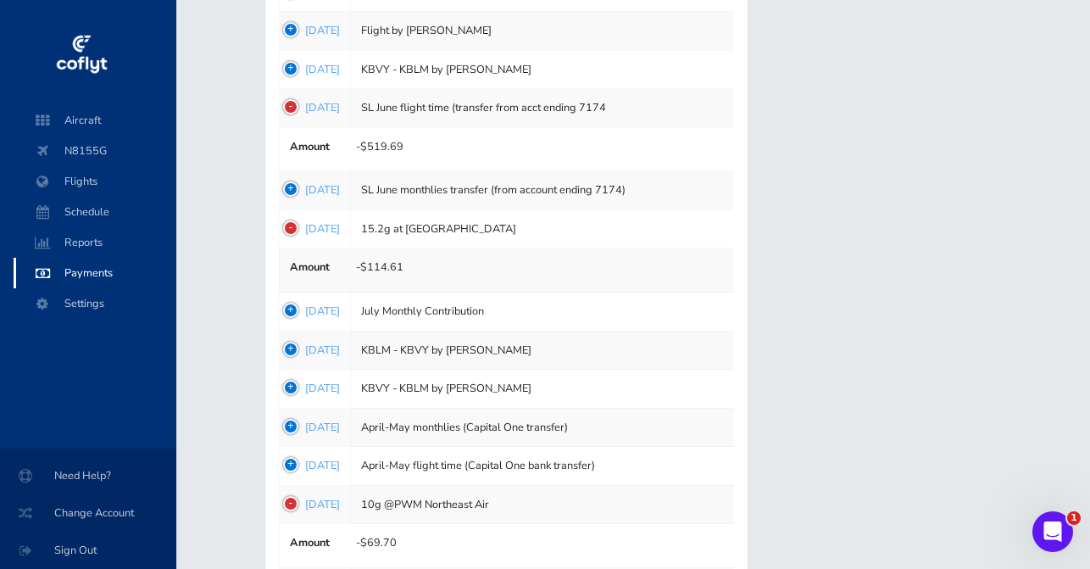
scroll to position [1029, 0]
click at [293, 456] on td "1748901850 Jun 02, 2025" at bounding box center [314, 464] width 71 height 38
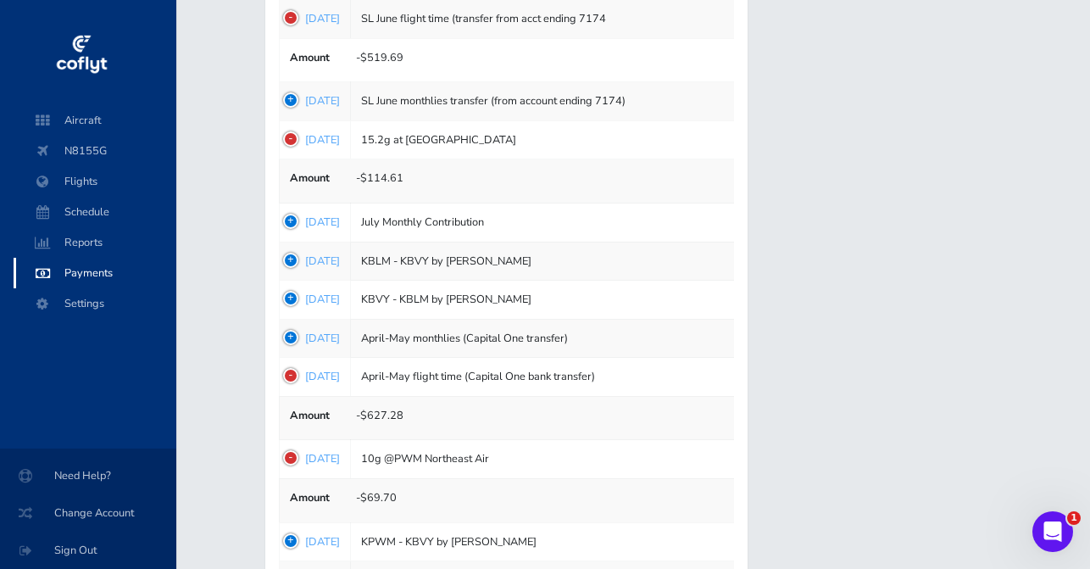
scroll to position [1129, 0]
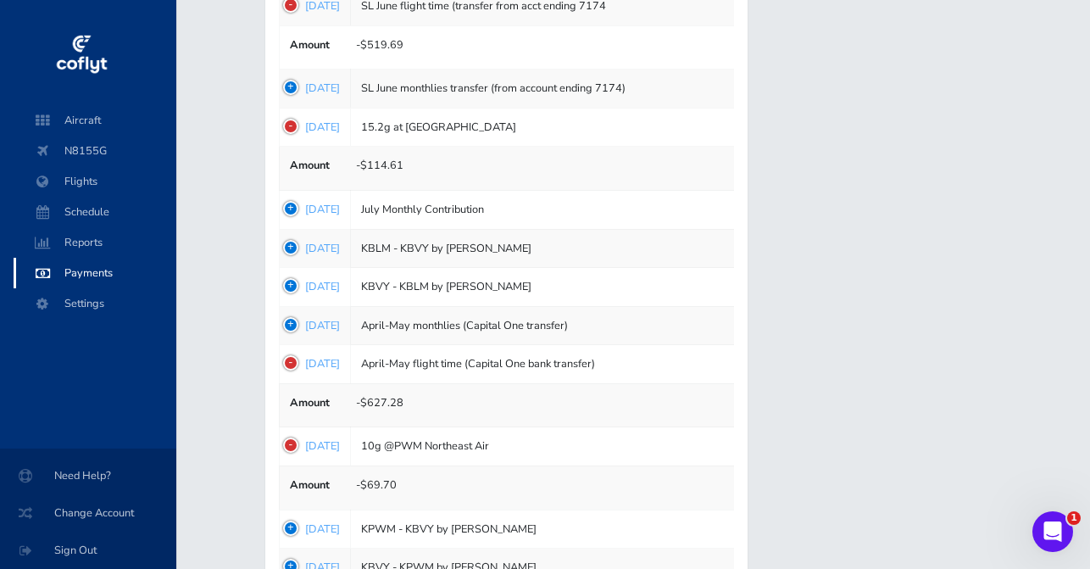
click at [290, 314] on td "1748902061 Jun 02, 2025" at bounding box center [314, 325] width 71 height 38
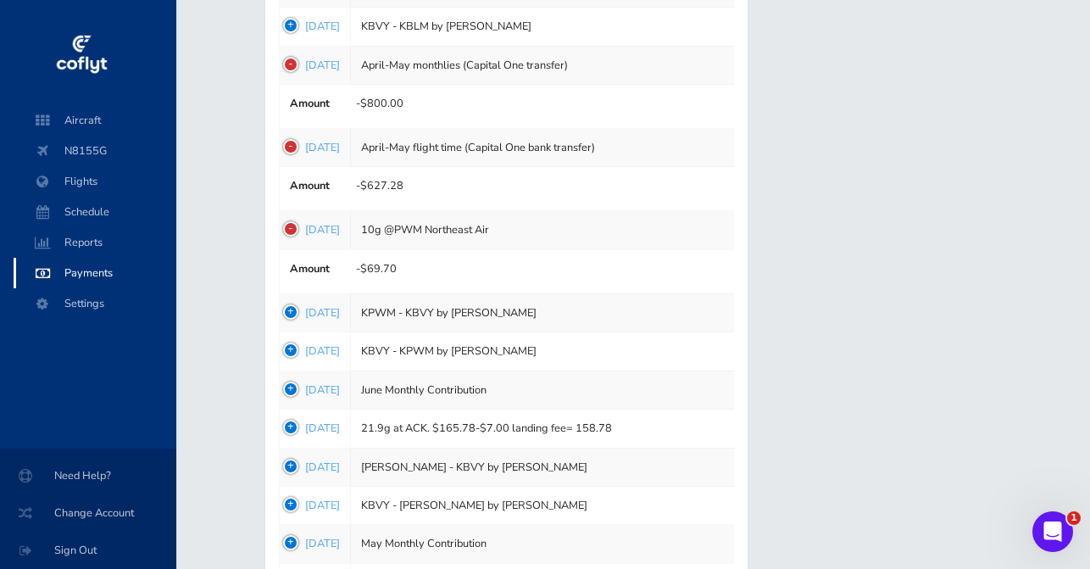
scroll to position [1399, 0]
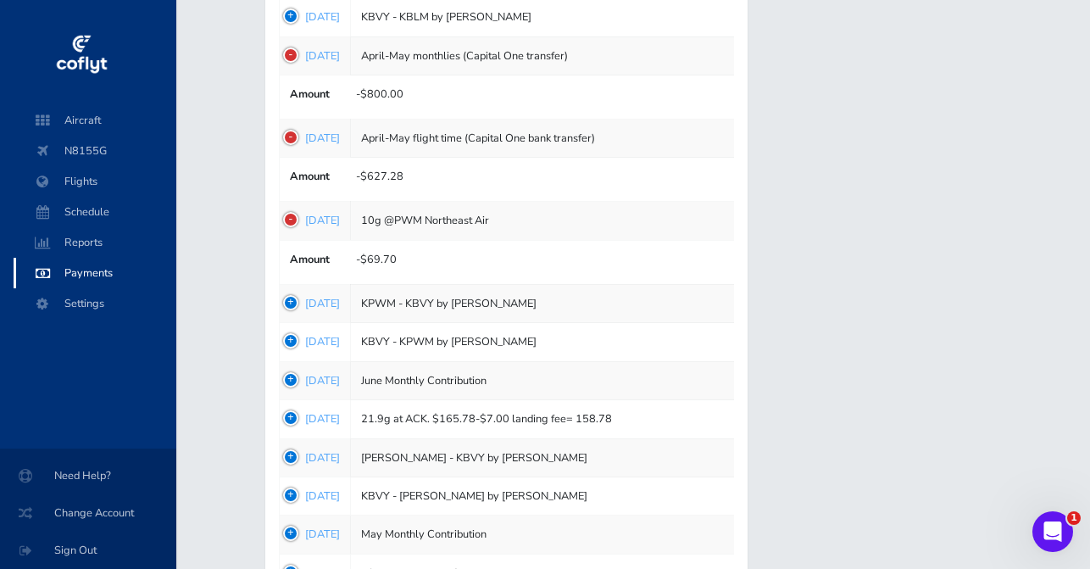
click at [296, 365] on td "1748739679 May 31, 2025" at bounding box center [314, 380] width 71 height 38
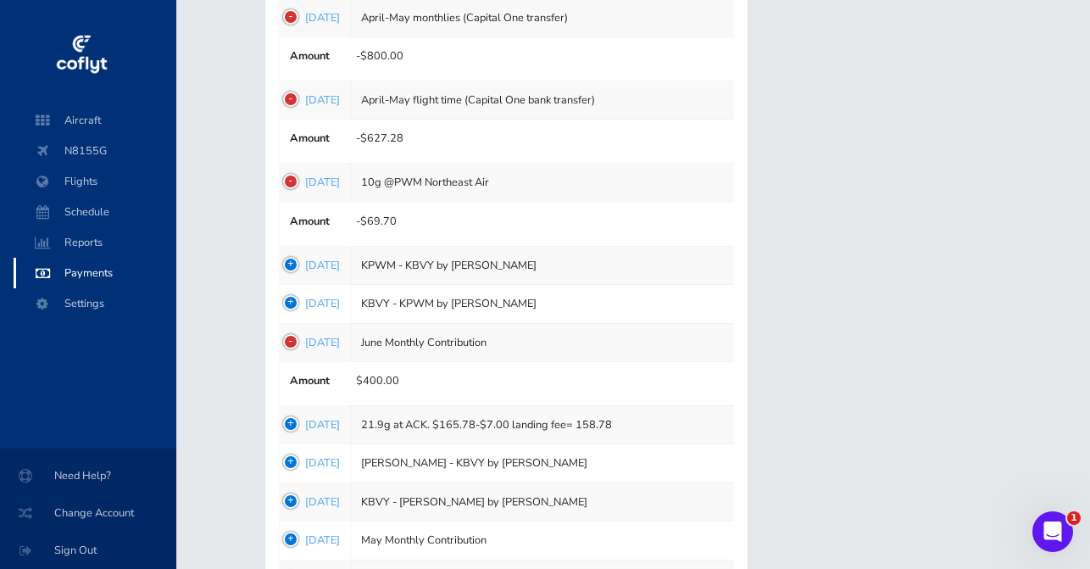
scroll to position [1447, 0]
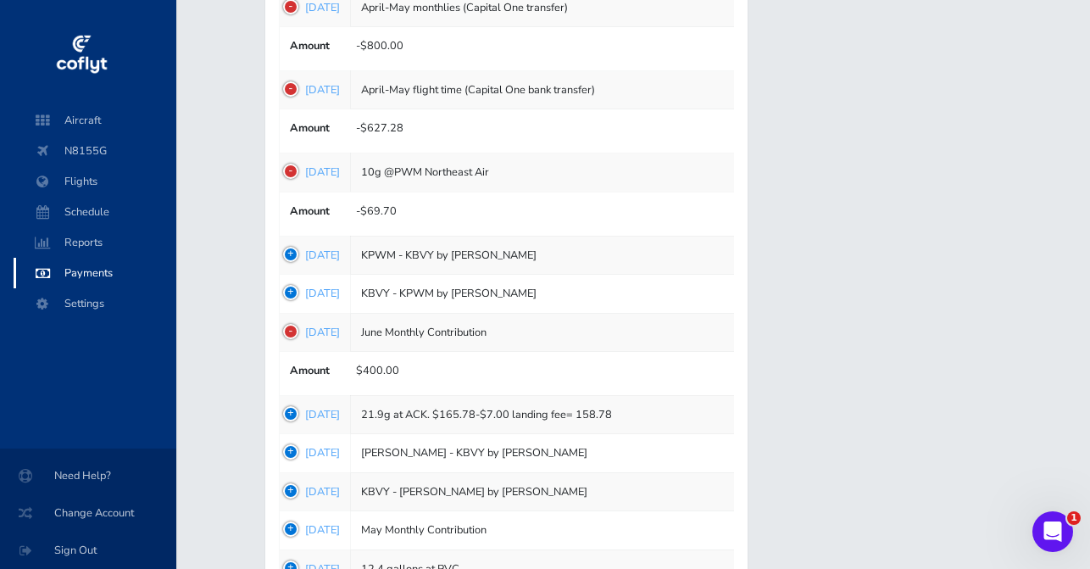
click at [292, 403] on td "1748393760 May 27, 2025" at bounding box center [314, 414] width 71 height 38
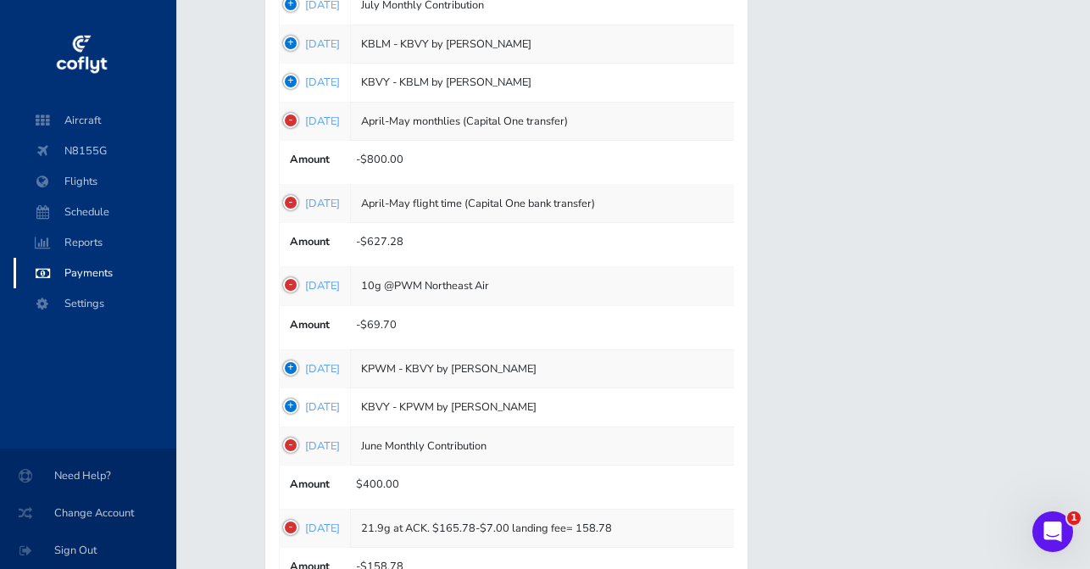
scroll to position [1311, 0]
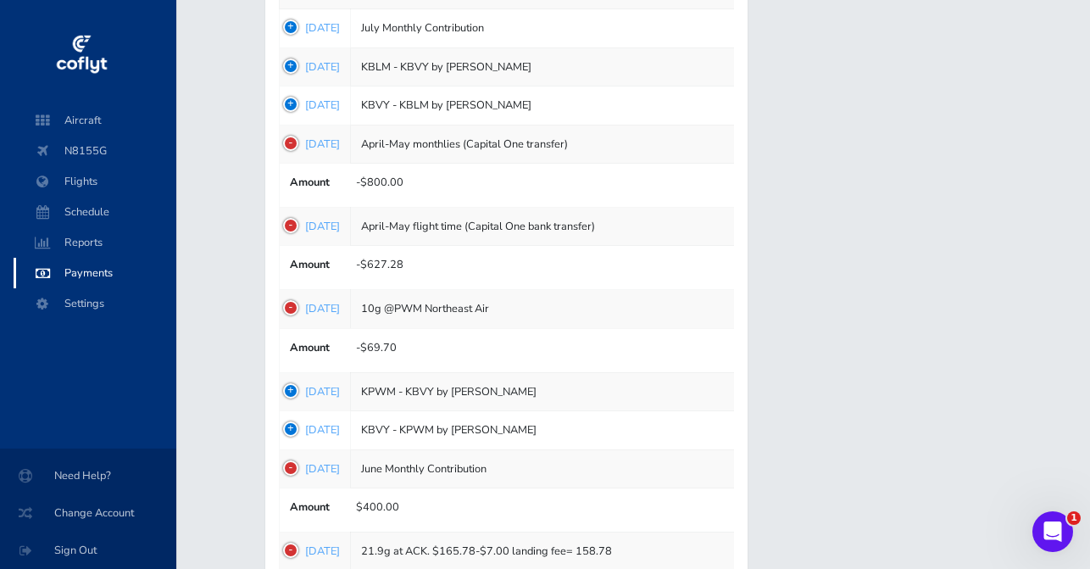
click at [292, 415] on td "1748893236 Jun 02, 2025" at bounding box center [314, 430] width 71 height 38
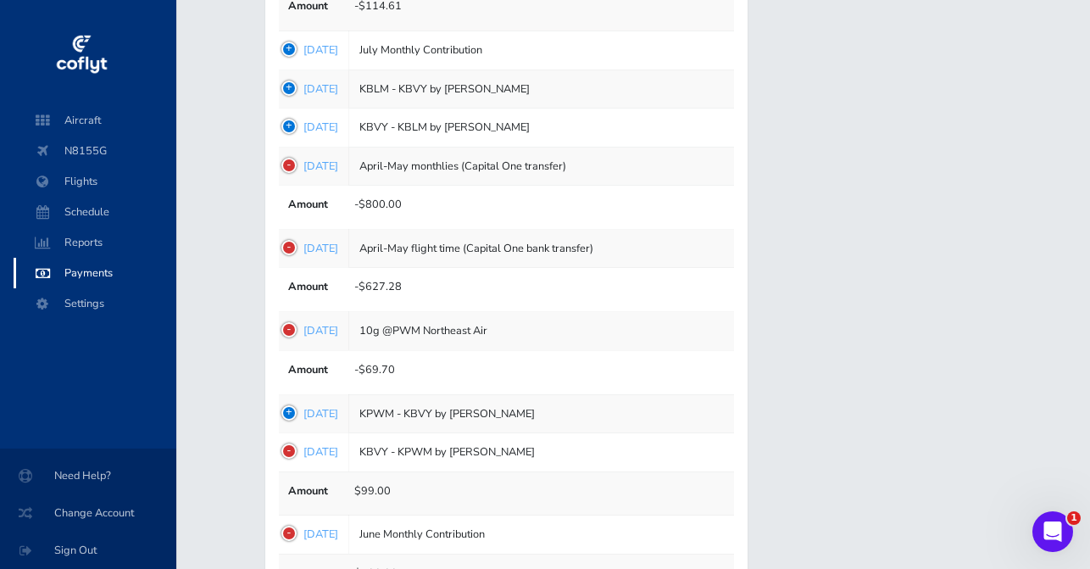
scroll to position [0, 1]
click at [293, 394] on td "1748893291 Jun 02, 2025" at bounding box center [313, 413] width 71 height 38
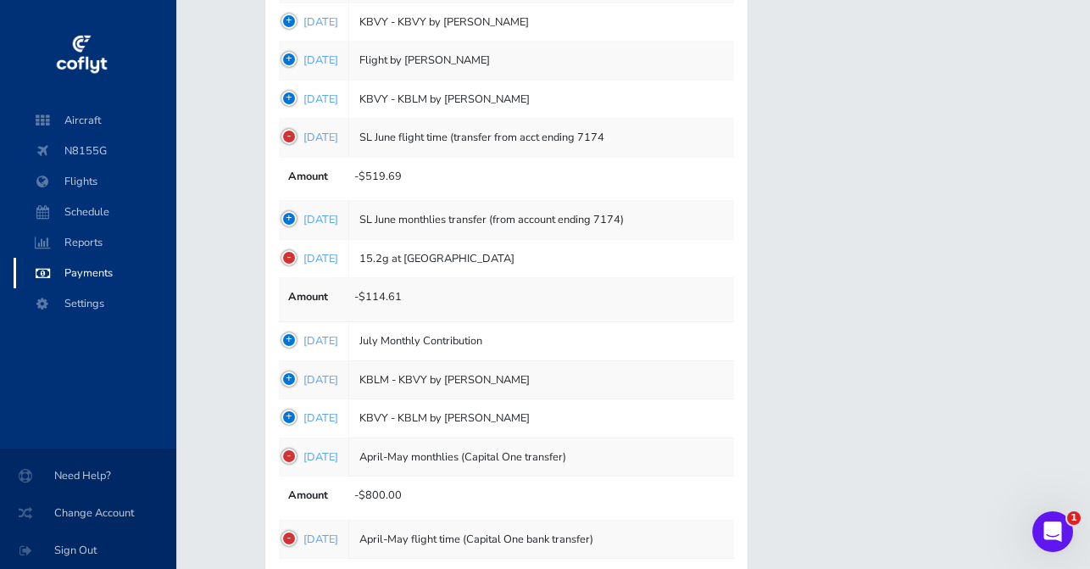
scroll to position [991, 0]
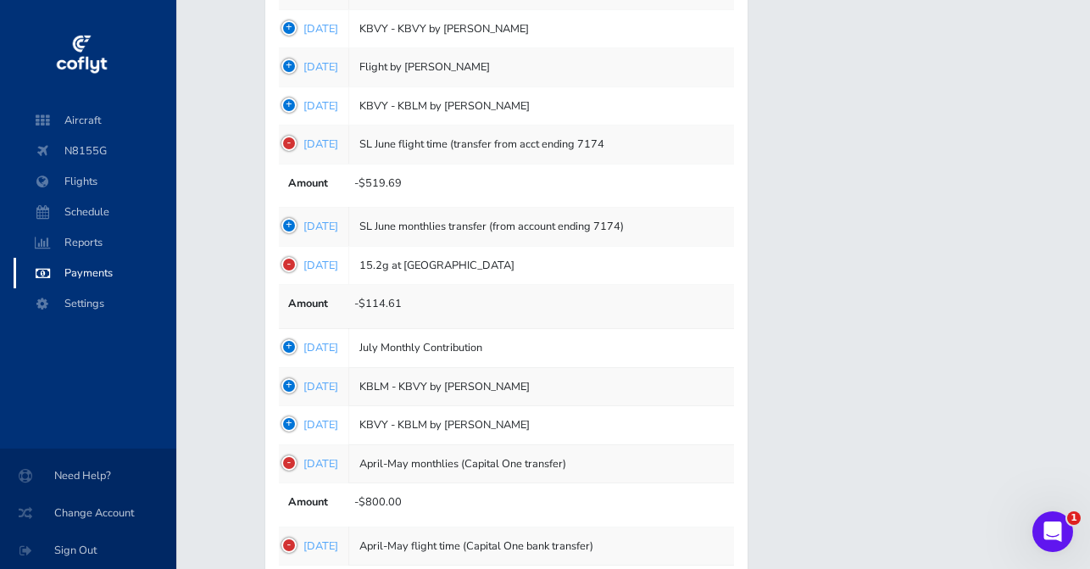
click at [316, 406] on td "1750705797 Jun 23, 2025" at bounding box center [312, 425] width 71 height 38
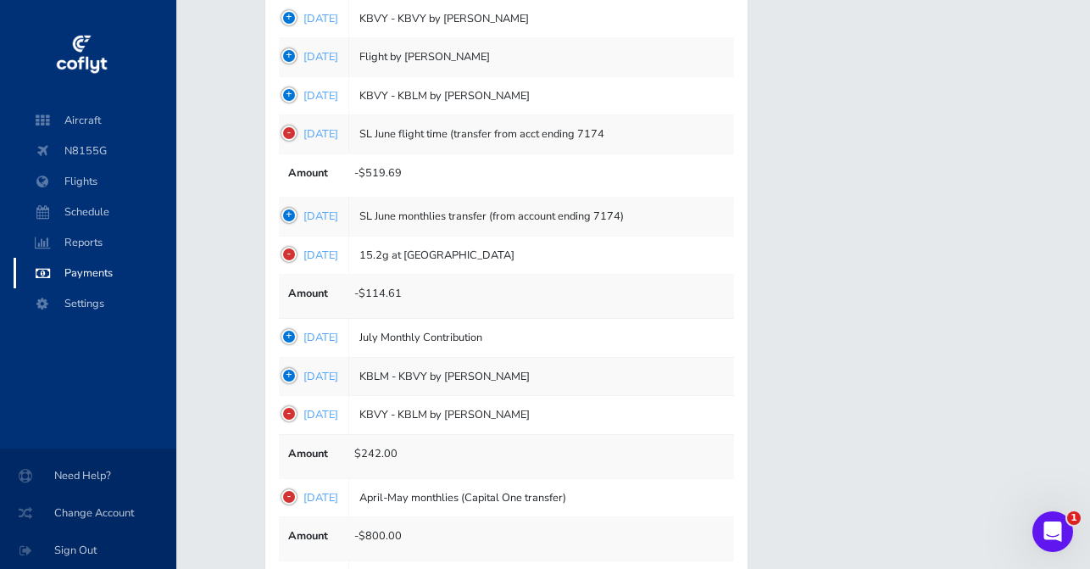
scroll to position [1002, 0]
click at [292, 364] on td "1750785233 Jun 24, 2025" at bounding box center [312, 375] width 71 height 38
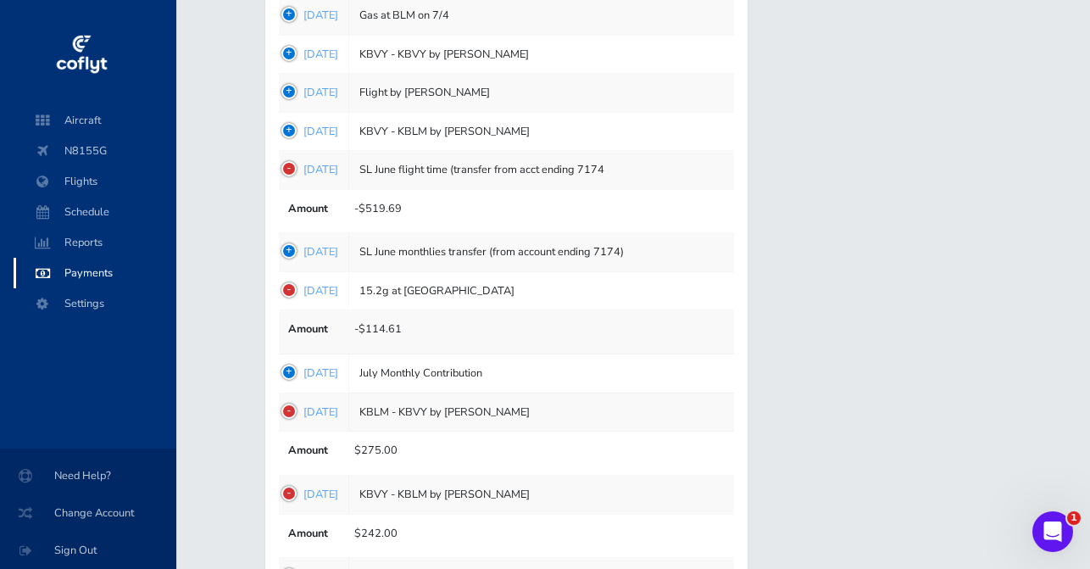
scroll to position [963, 0]
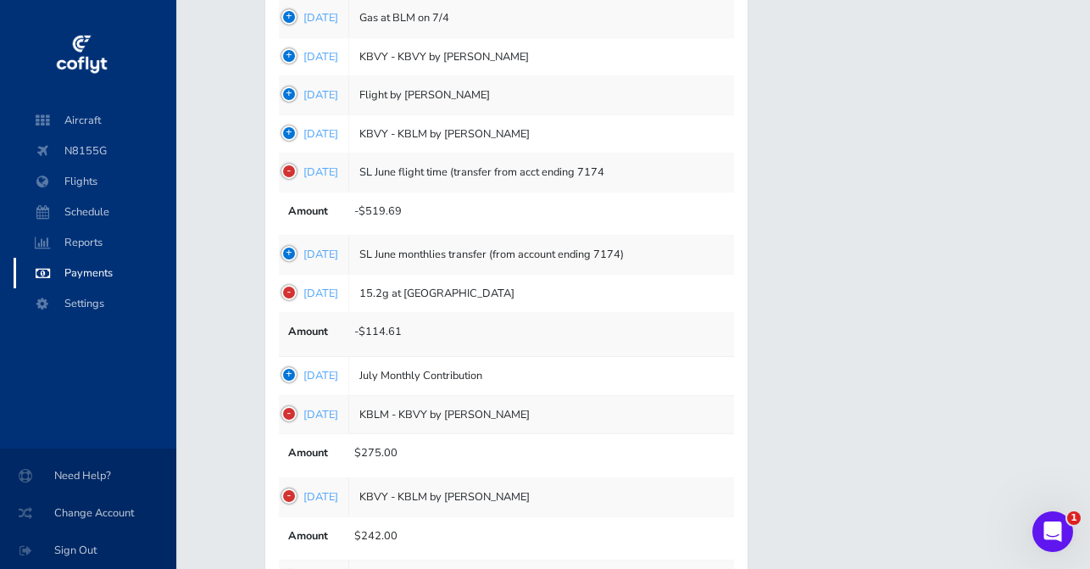
click at [286, 239] on td "1751404555 Jul 01, 2025" at bounding box center [312, 255] width 71 height 38
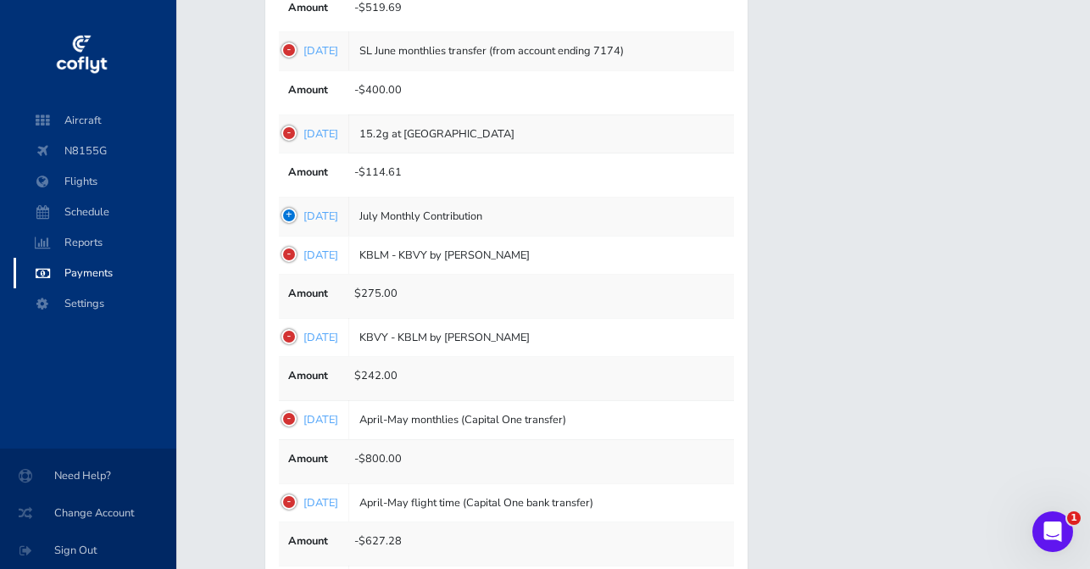
scroll to position [1162, 0]
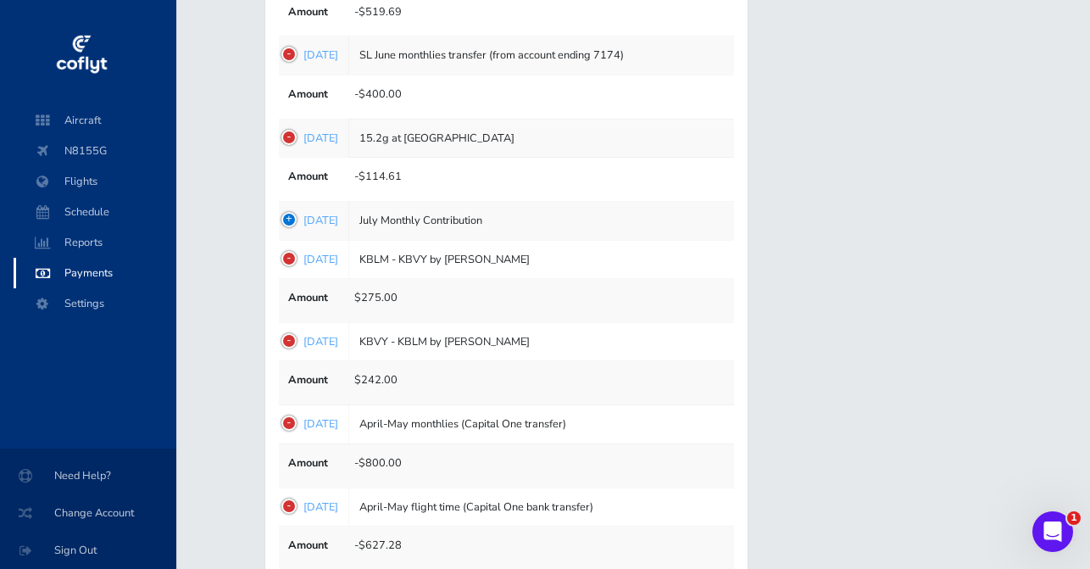
click at [289, 204] on td "1751331677 Jun 30, 2025" at bounding box center [312, 221] width 71 height 38
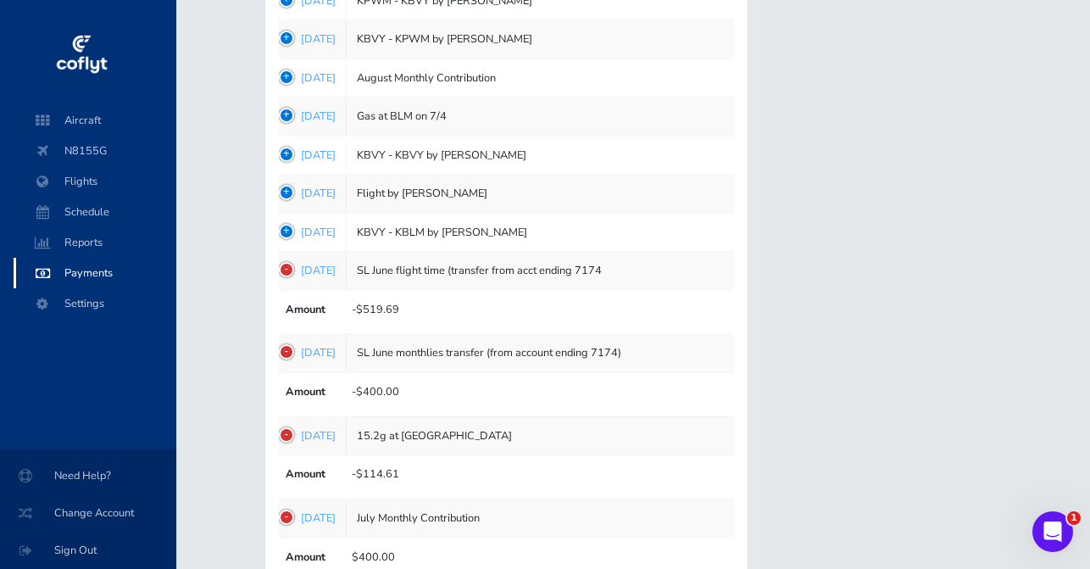
scroll to position [854, 0]
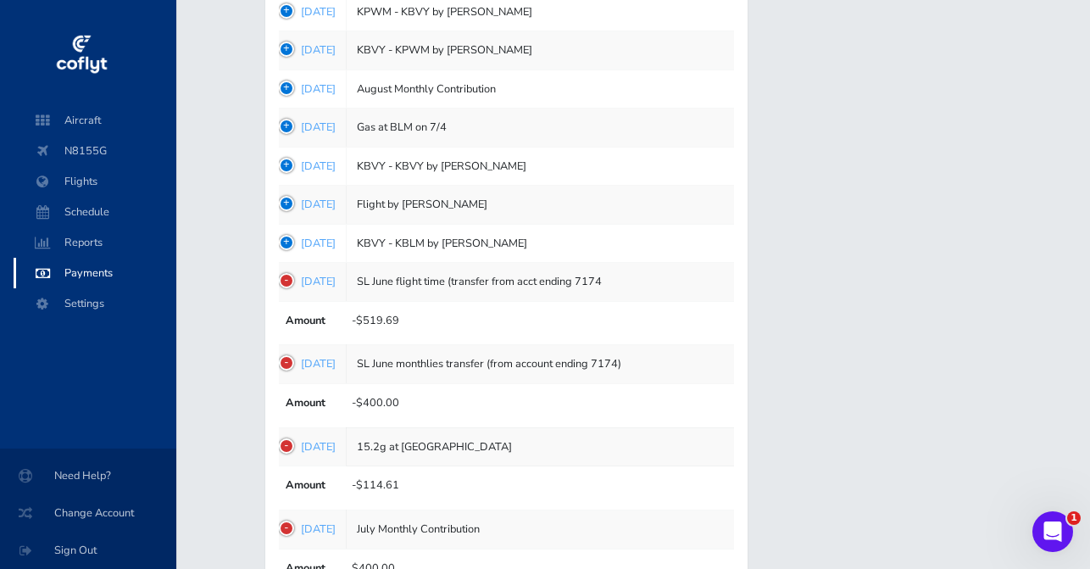
click at [287, 231] on td "1751665981 Jul 04, 2025" at bounding box center [310, 243] width 71 height 38
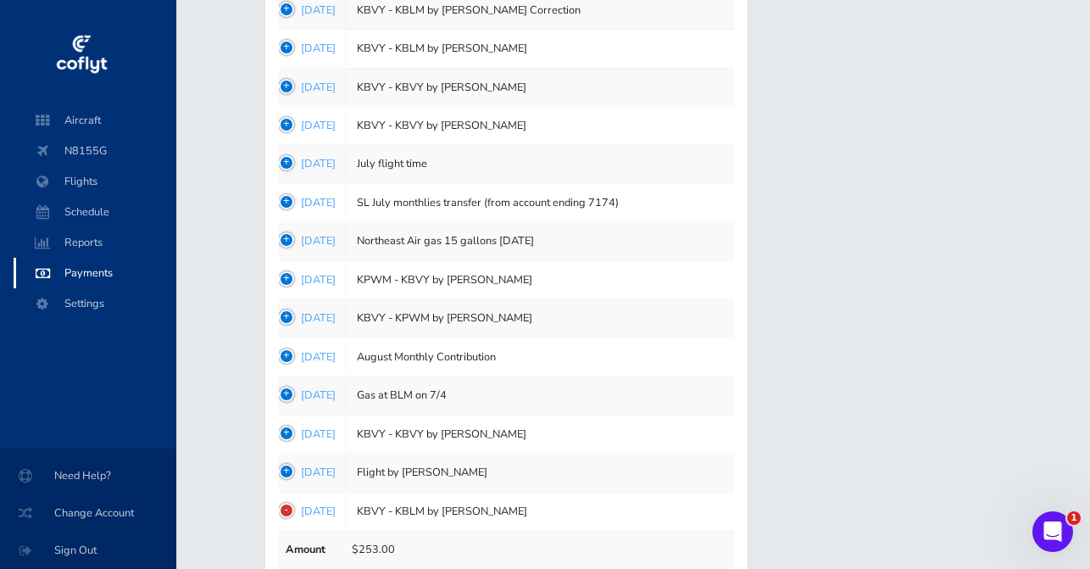
scroll to position [585, 0]
click at [281, 460] on td "1751666333 Jul 04, 2025" at bounding box center [310, 473] width 71 height 38
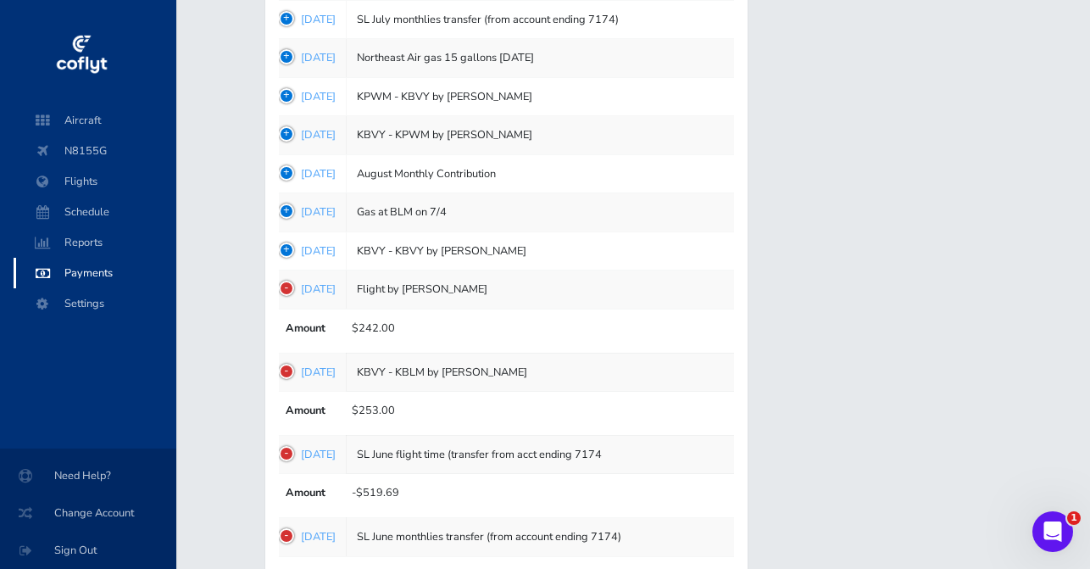
scroll to position [768, 0]
click at [287, 242] on td "1753757637 Jul 28, 2025" at bounding box center [310, 251] width 71 height 38
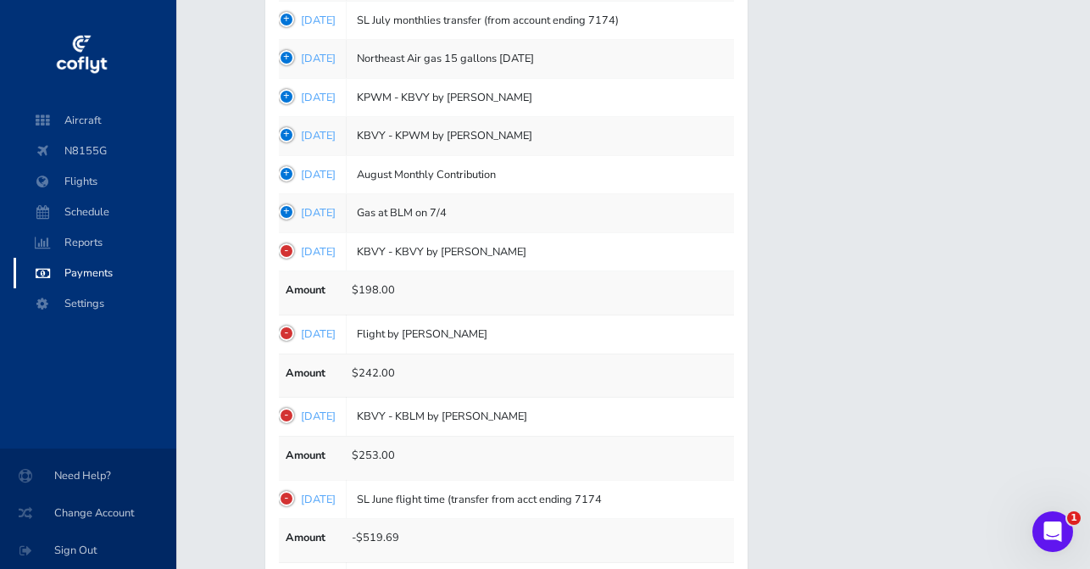
click at [284, 204] on td "1753759015 Jul 28, 2025" at bounding box center [310, 213] width 71 height 38
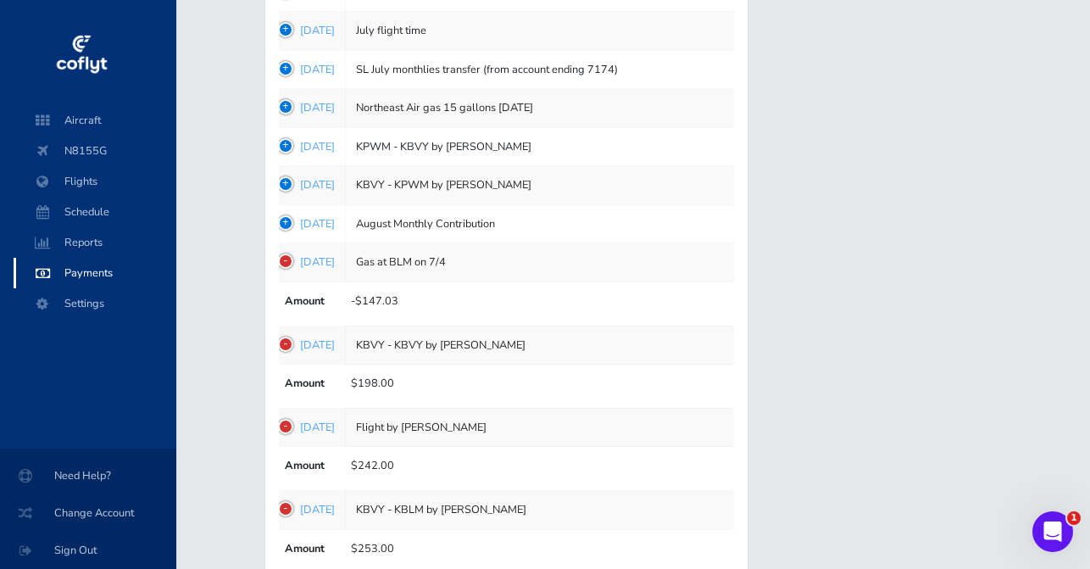
scroll to position [710, 0]
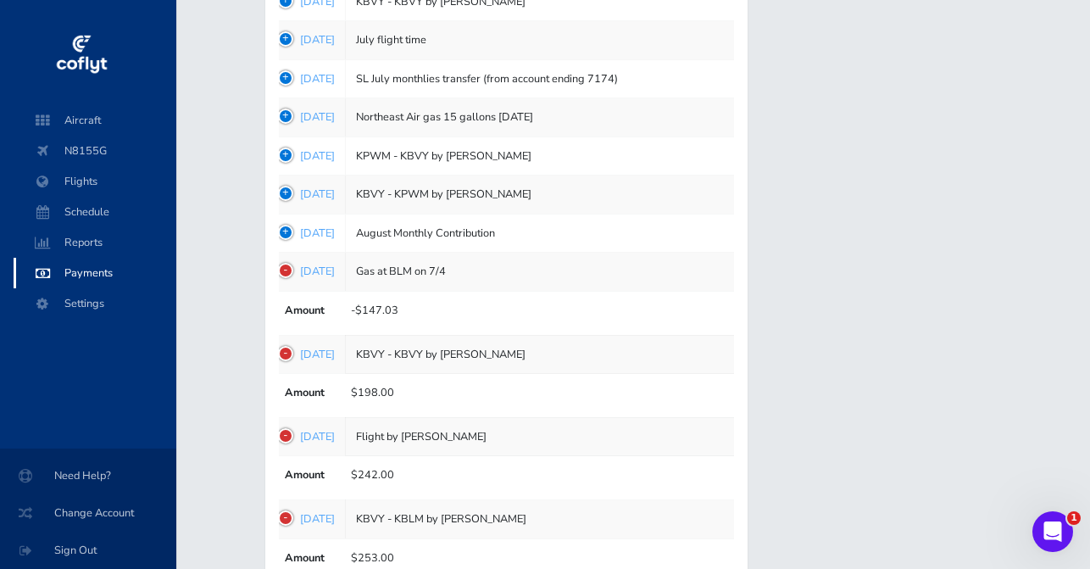
click at [283, 219] on td "1754010079 Jul 31, 2025" at bounding box center [309, 233] width 71 height 38
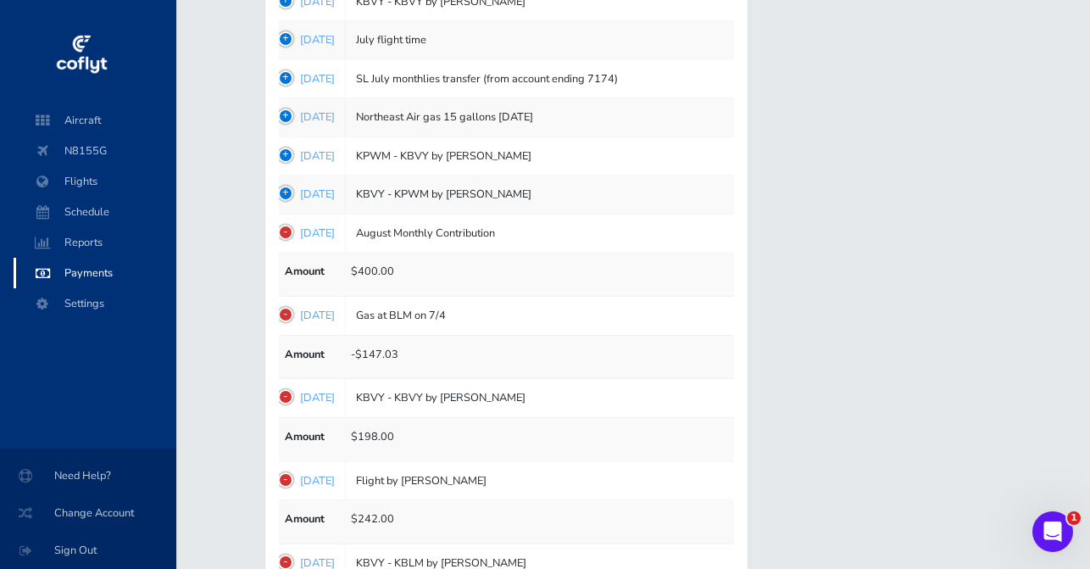
click at [288, 188] on td "1755061696 Aug 13, 2025" at bounding box center [309, 194] width 71 height 38
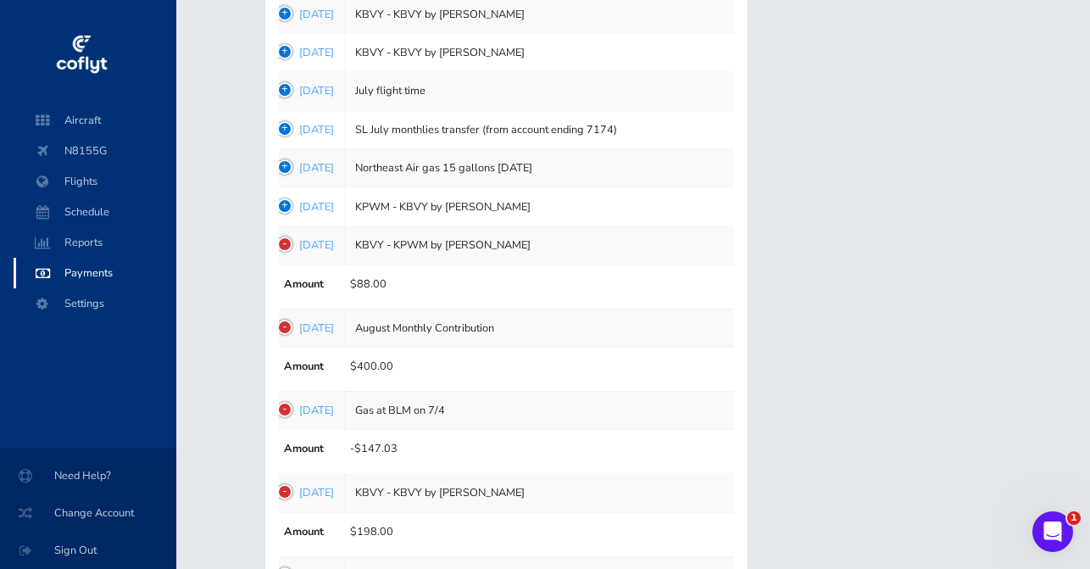
scroll to position [655, 0]
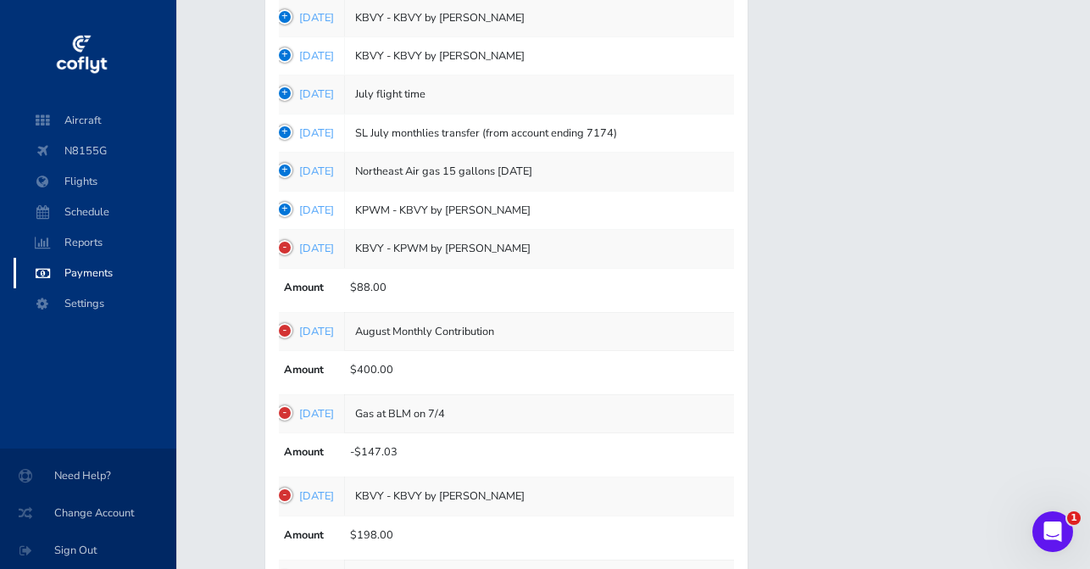
click at [291, 87] on td "1755064013 Aug 13, 2025" at bounding box center [308, 94] width 71 height 38
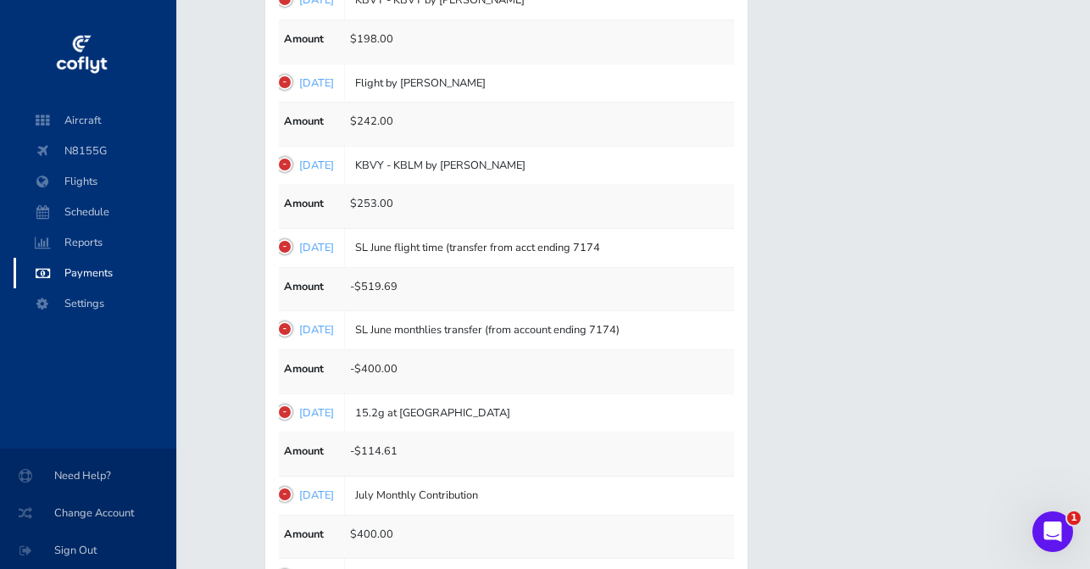
scroll to position [1200, 0]
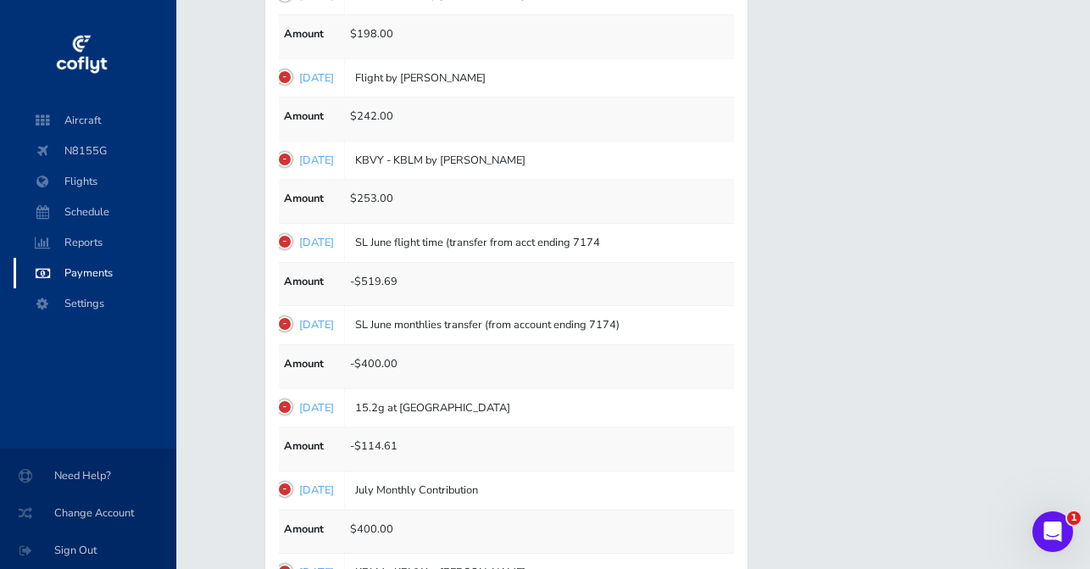
click at [440, 393] on td "15.2g at KBLM" at bounding box center [587, 407] width 486 height 38
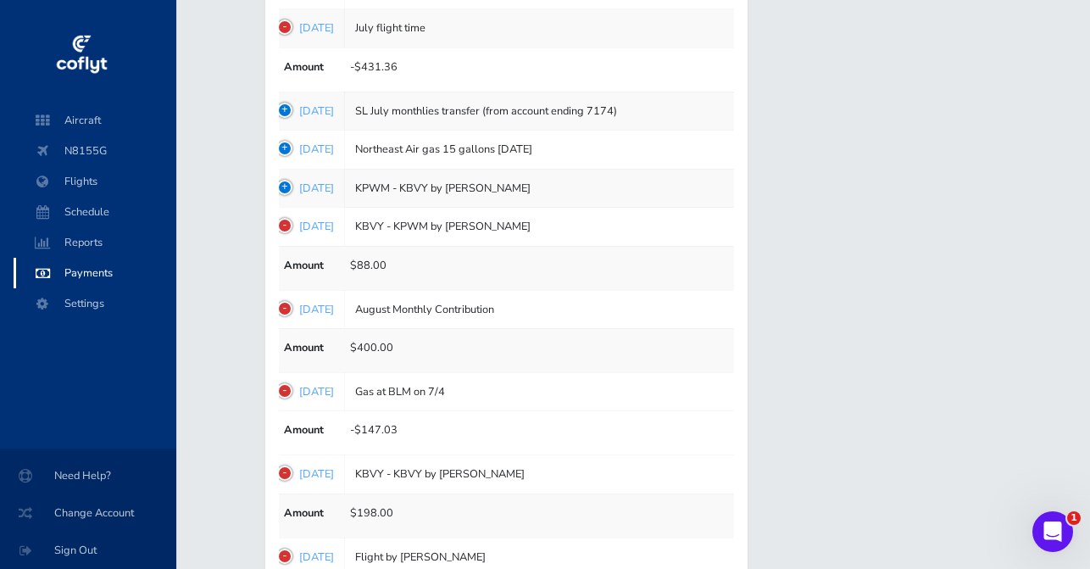
scroll to position [725, 0]
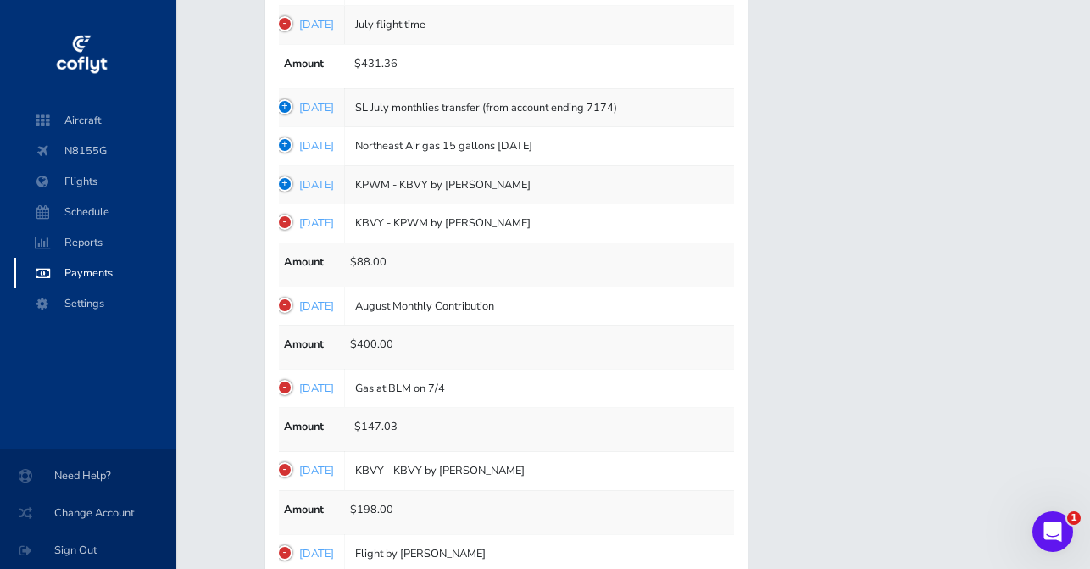
click at [284, 178] on td "1755061840 Aug 13, 2025" at bounding box center [308, 184] width 71 height 38
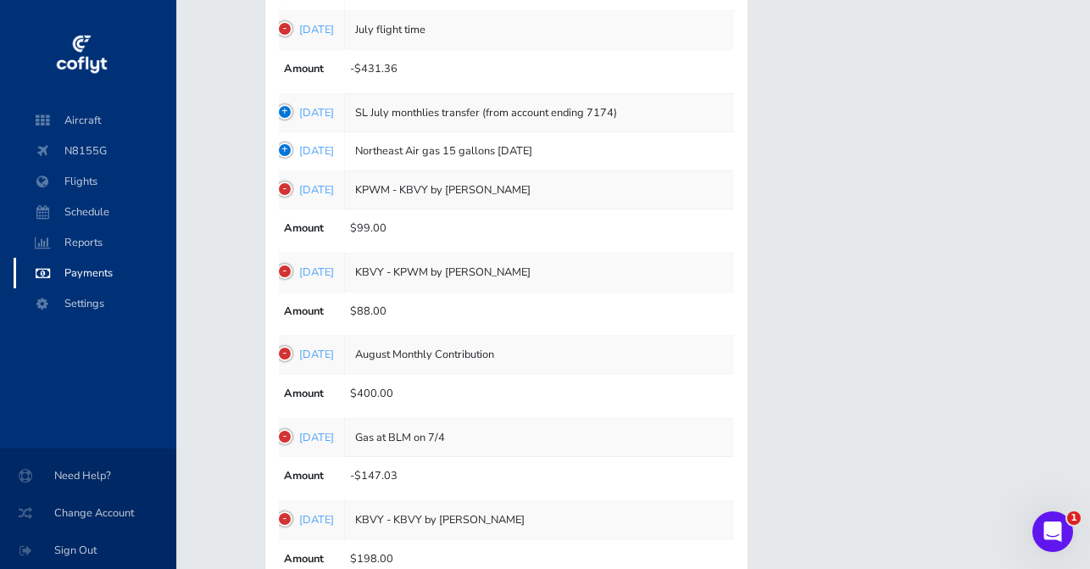
scroll to position [719, 0]
click at [281, 143] on td "1755063016 Aug 13, 2025" at bounding box center [308, 152] width 71 height 38
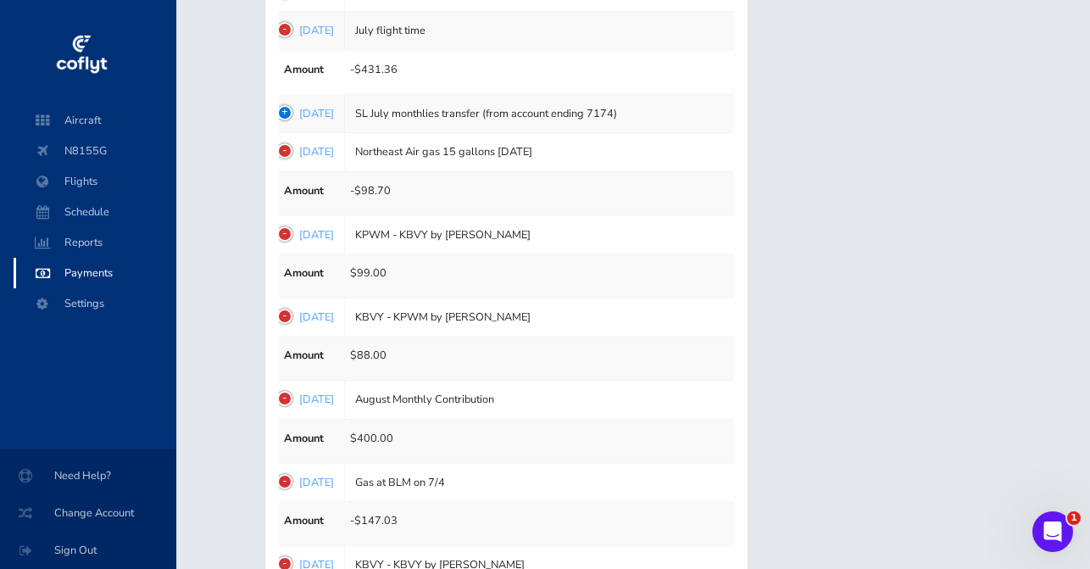
click at [286, 104] on td "1755063291 Aug 13, 2025" at bounding box center [308, 113] width 71 height 38
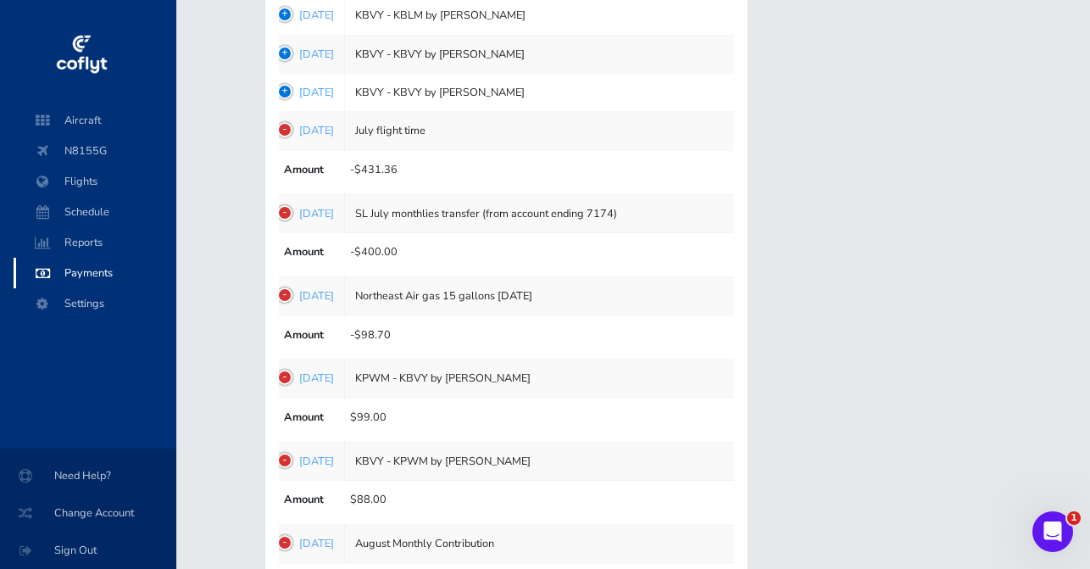
scroll to position [598, 0]
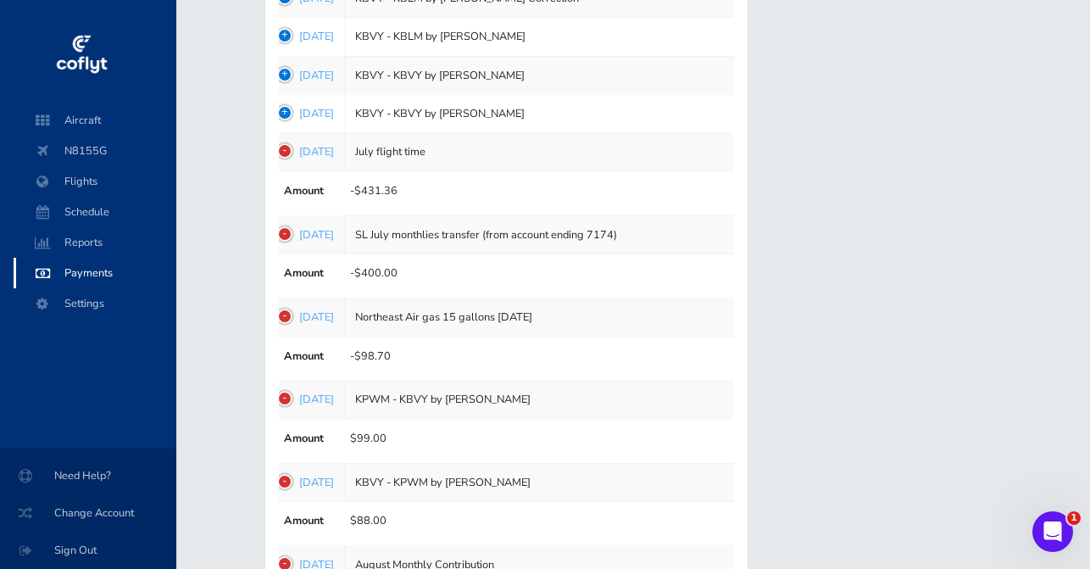
click at [285, 104] on td "1755567043 Aug 18, 2025" at bounding box center [308, 113] width 71 height 38
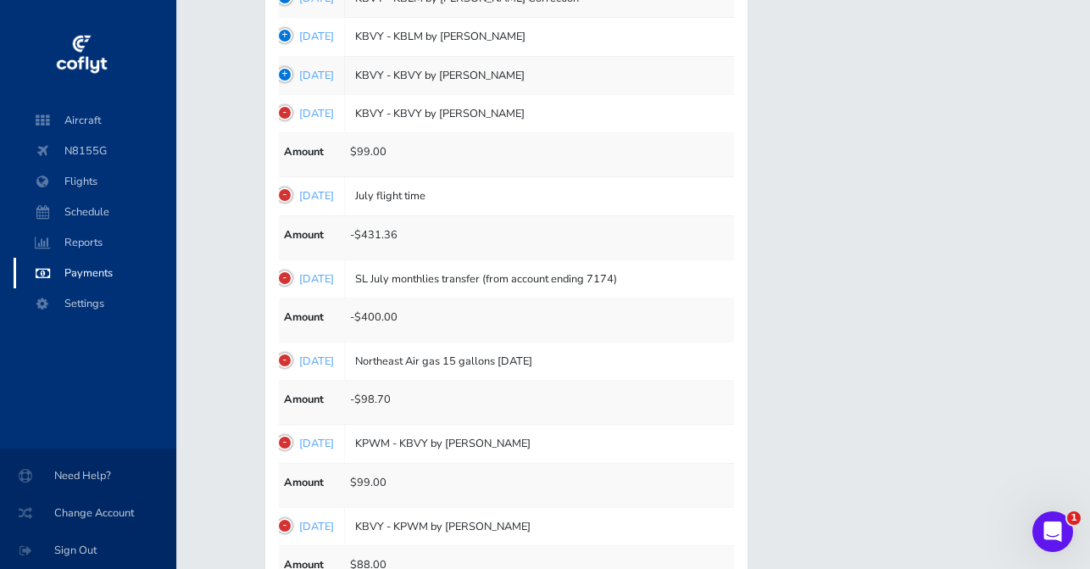
click at [287, 68] on td "1755567162 Aug 18, 2025" at bounding box center [308, 75] width 71 height 38
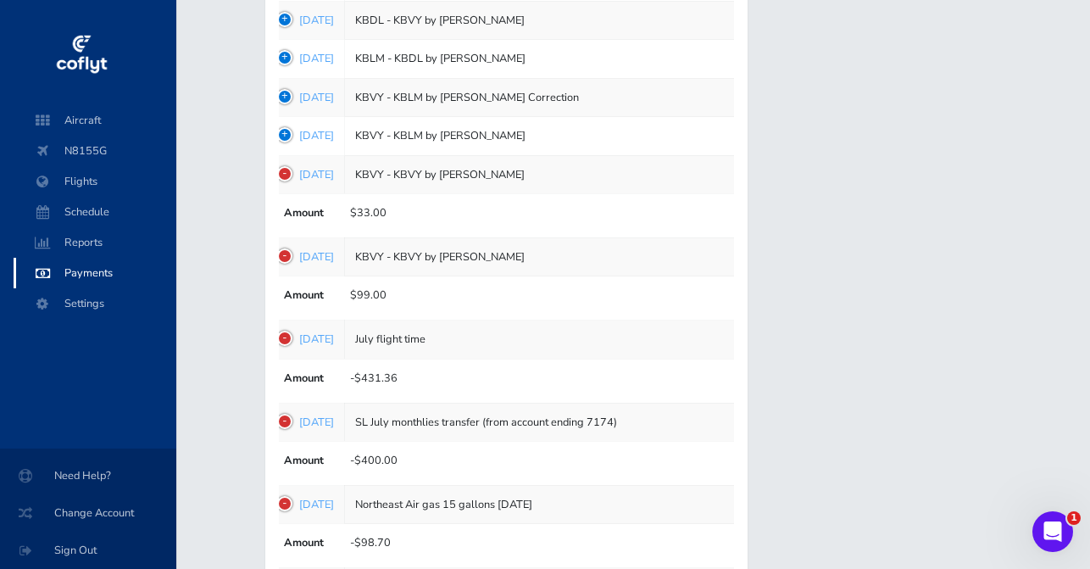
scroll to position [496, 0]
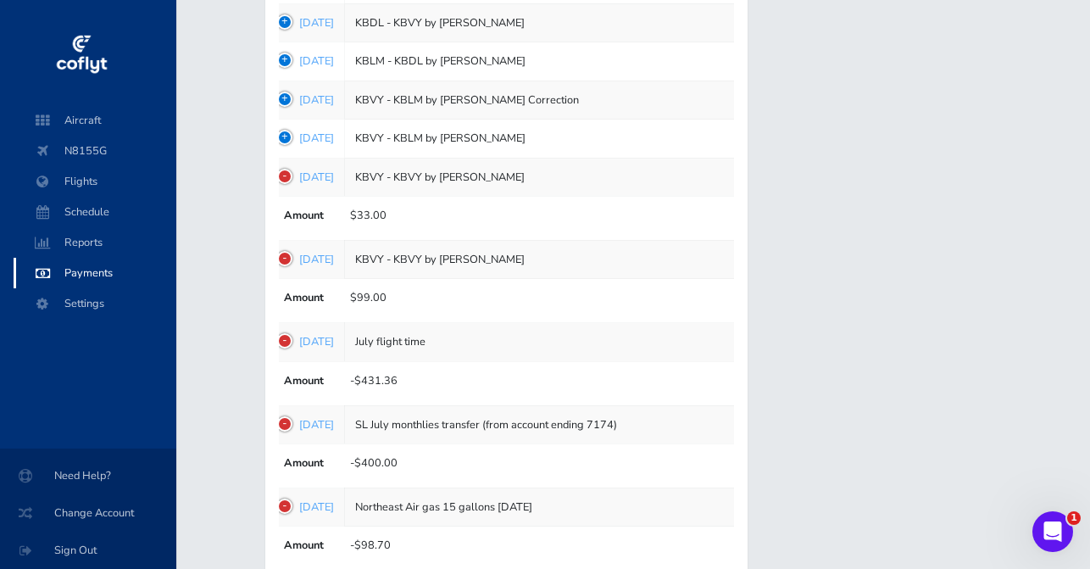
click at [281, 126] on td "1756263882 Aug 26, 2025" at bounding box center [308, 139] width 71 height 38
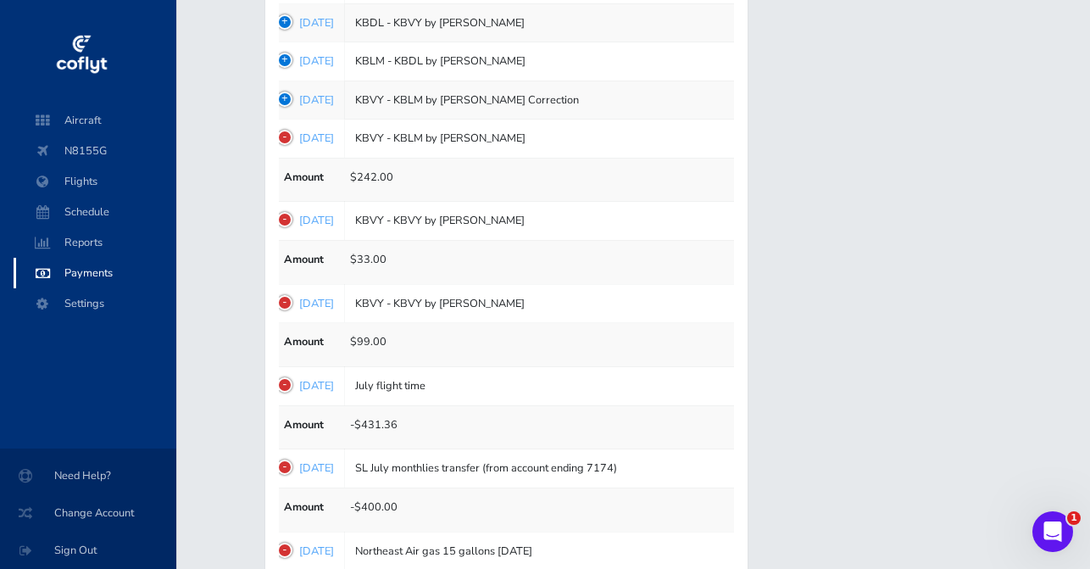
click at [290, 89] on td "1756265156 Aug 26, 2025" at bounding box center [308, 100] width 71 height 38
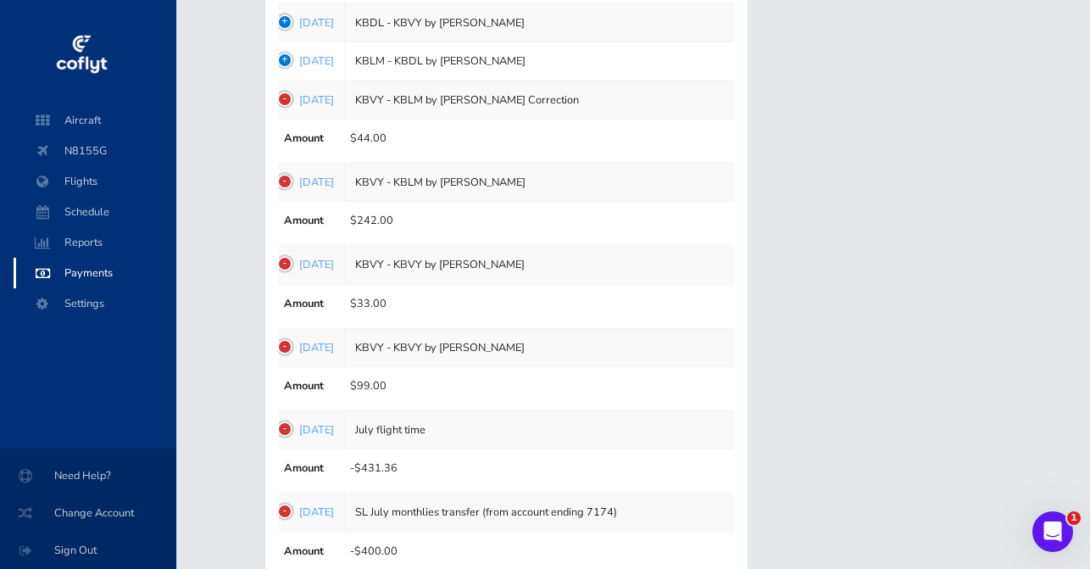
click at [285, 58] on td "1756265691 Aug 26, 2025" at bounding box center [308, 61] width 71 height 38
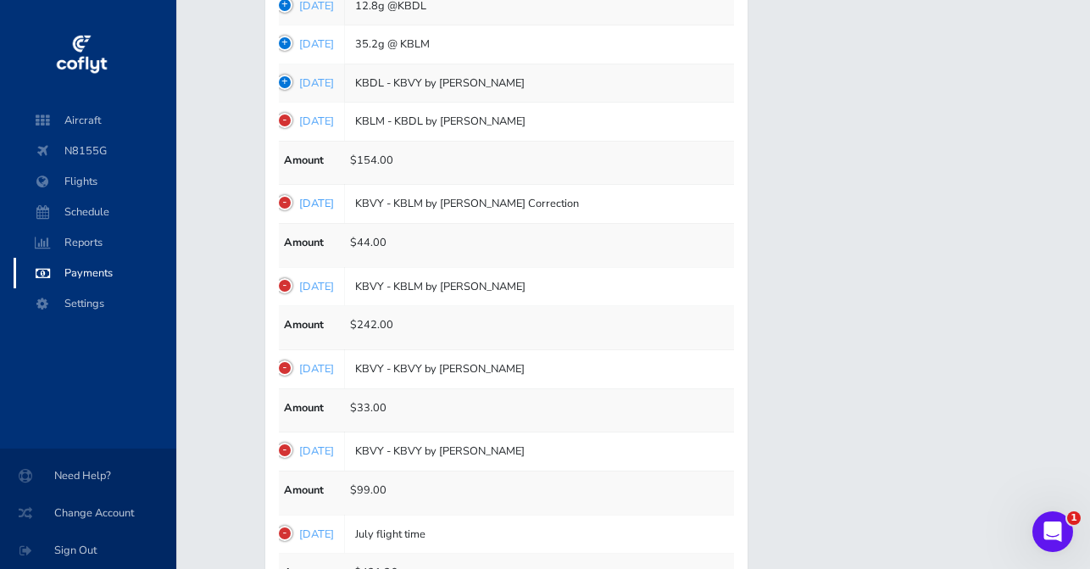
scroll to position [431, 0]
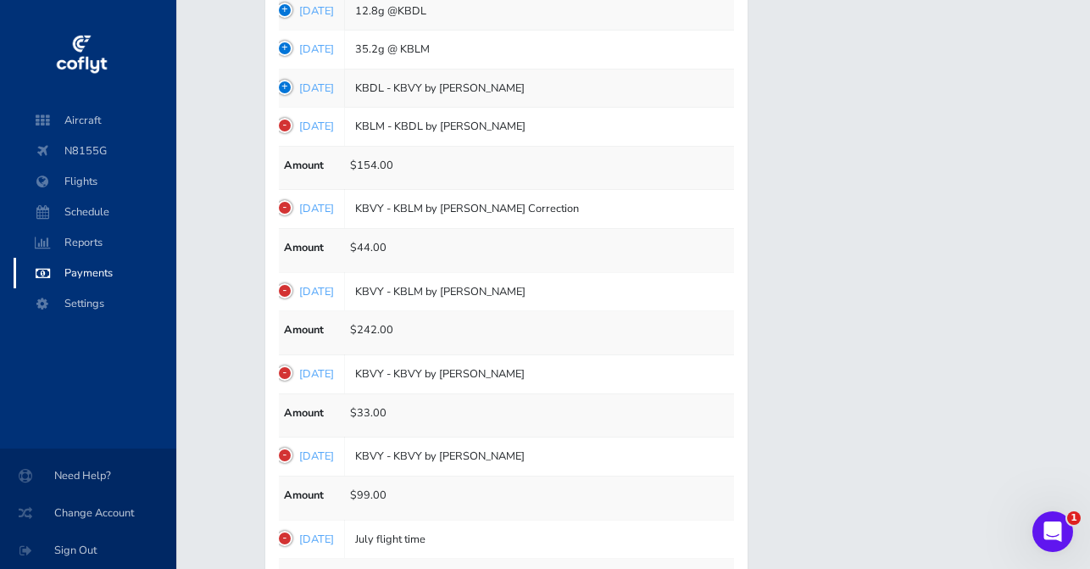
click at [286, 81] on td "1756265886 Aug 26, 2025" at bounding box center [308, 88] width 71 height 38
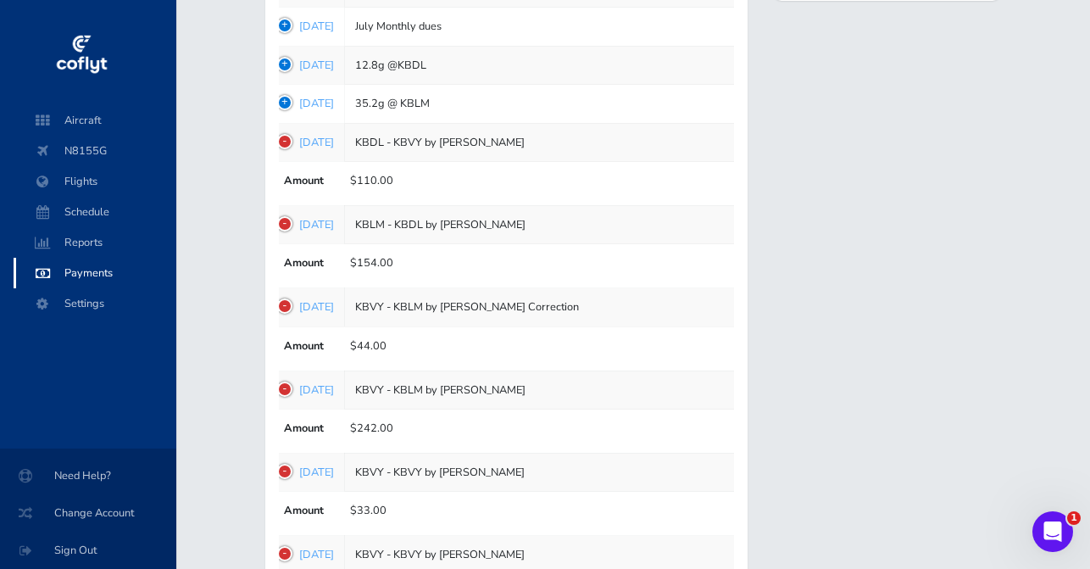
scroll to position [343, 0]
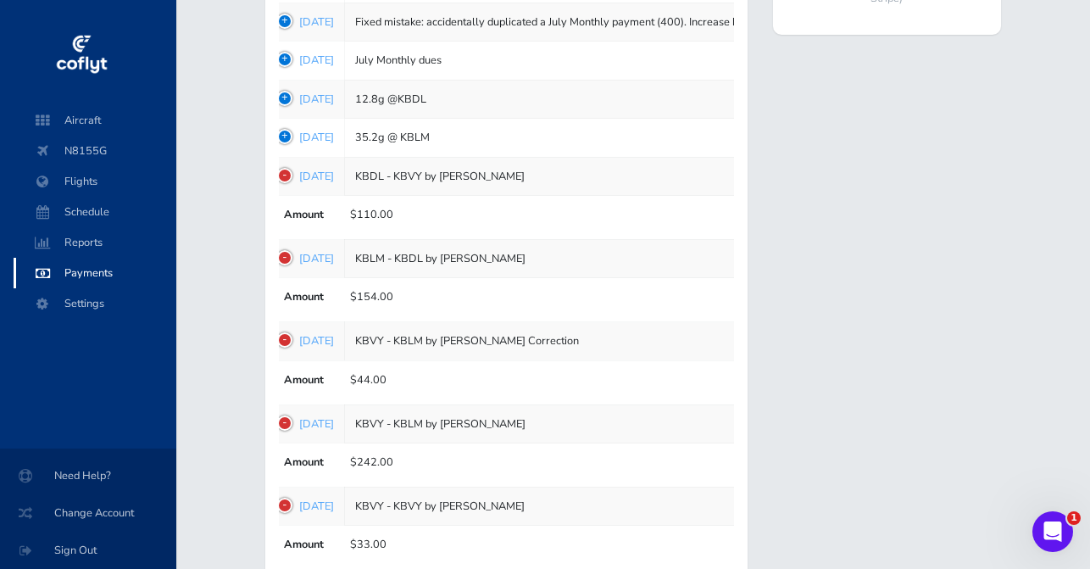
click at [282, 130] on td "1756266280 Aug 26, 2025" at bounding box center [308, 138] width 71 height 38
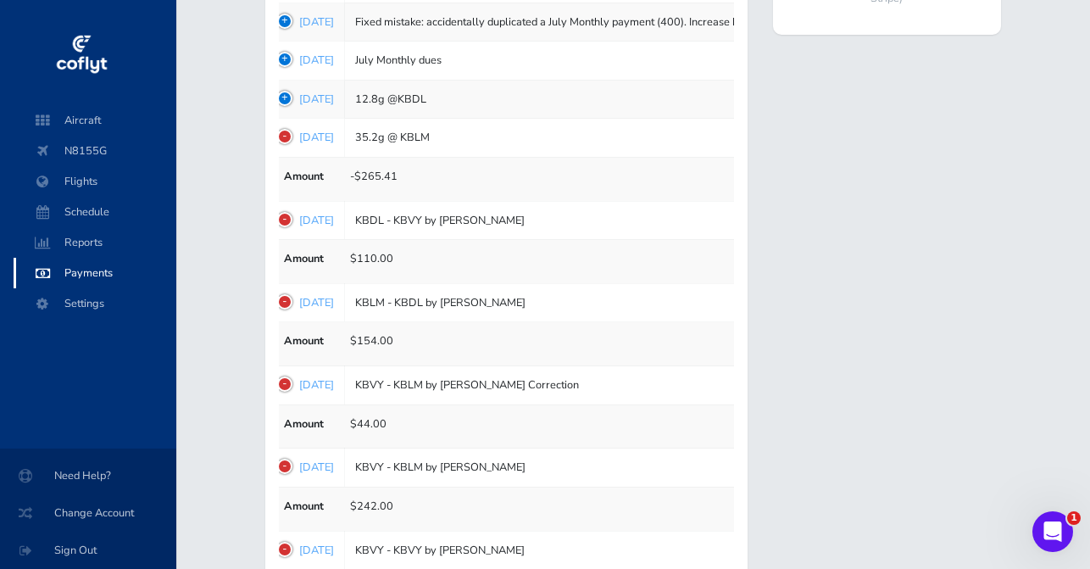
click at [290, 92] on td "1756266392 Aug 26, 2025" at bounding box center [308, 99] width 71 height 38
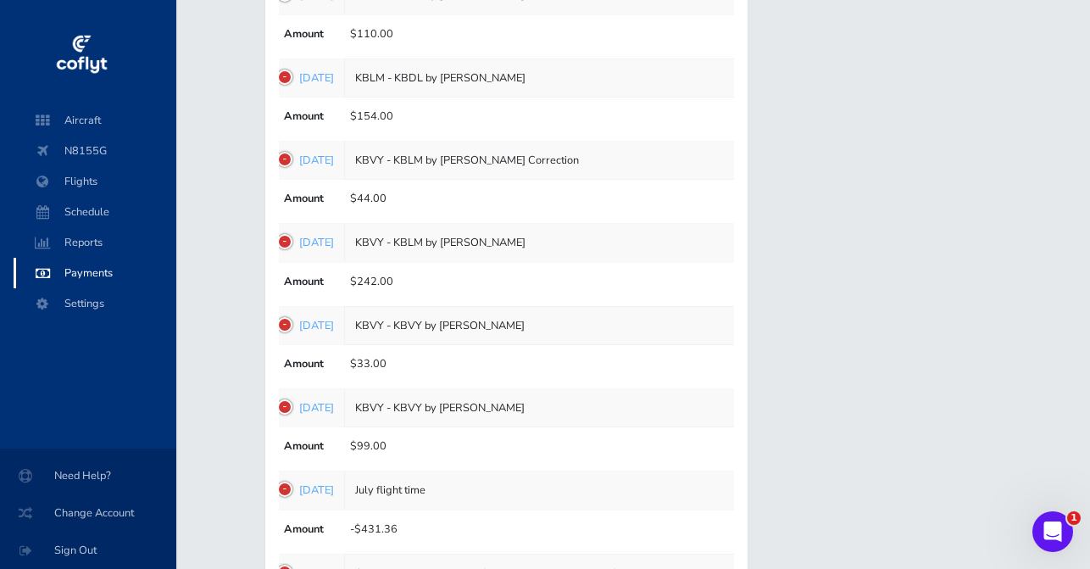
scroll to position [614, 0]
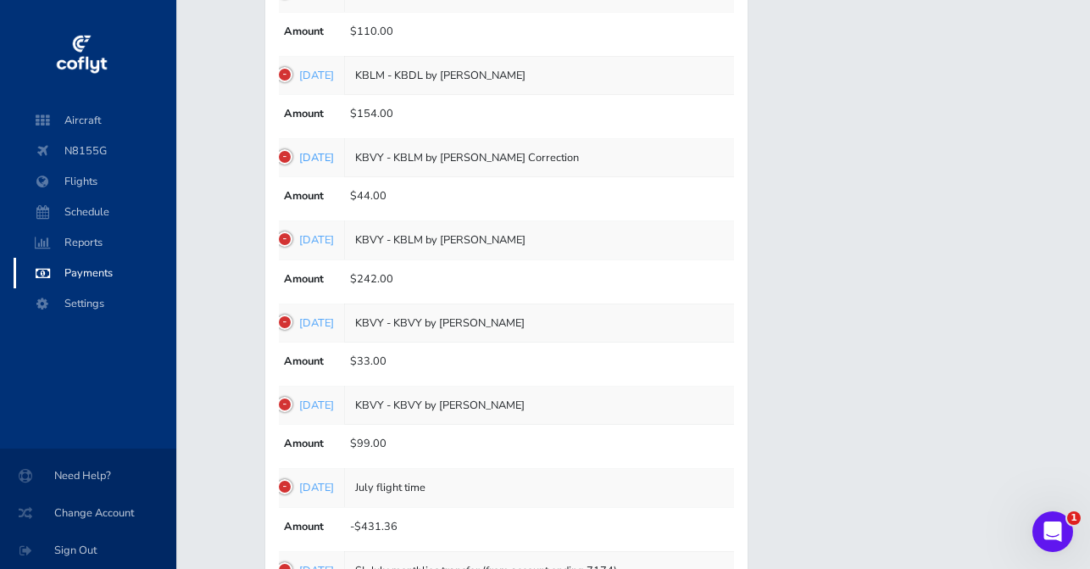
click at [334, 150] on link "Aug 26, 2025" at bounding box center [316, 157] width 35 height 15
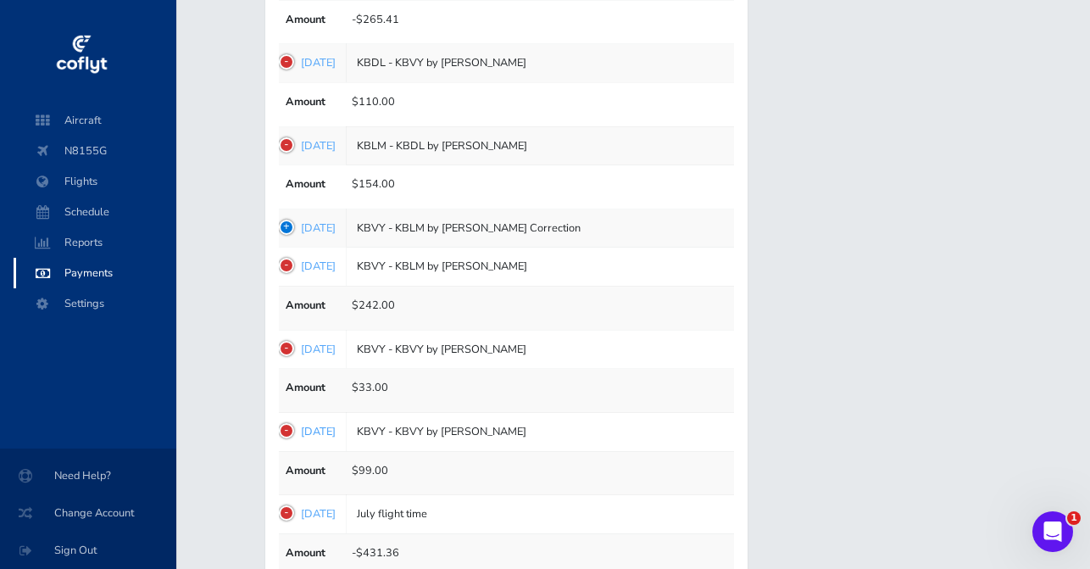
scroll to position [553, 0]
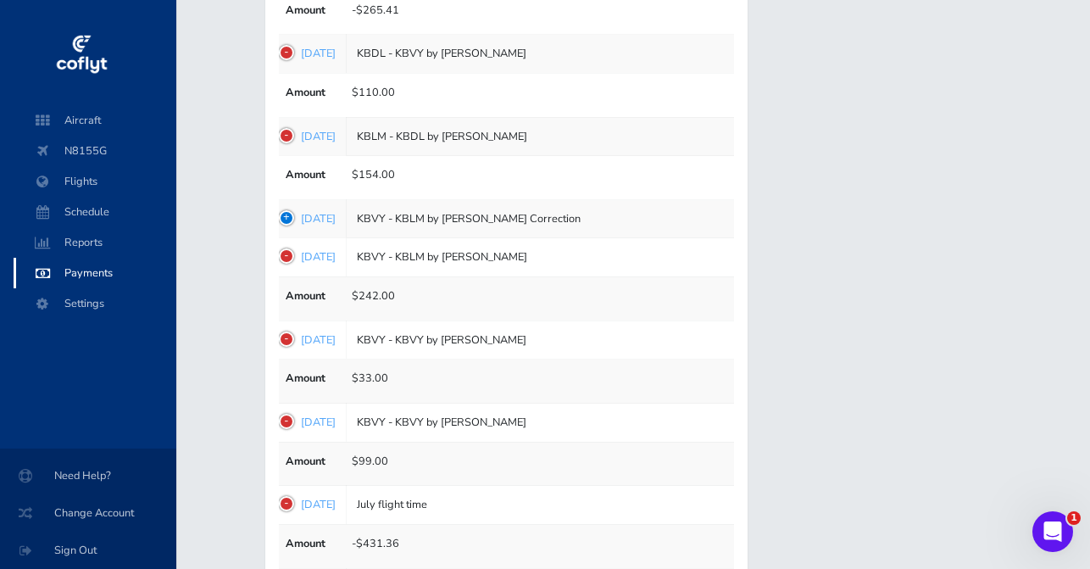
click at [285, 217] on td "1756265156 Aug 26, 2025" at bounding box center [310, 219] width 71 height 38
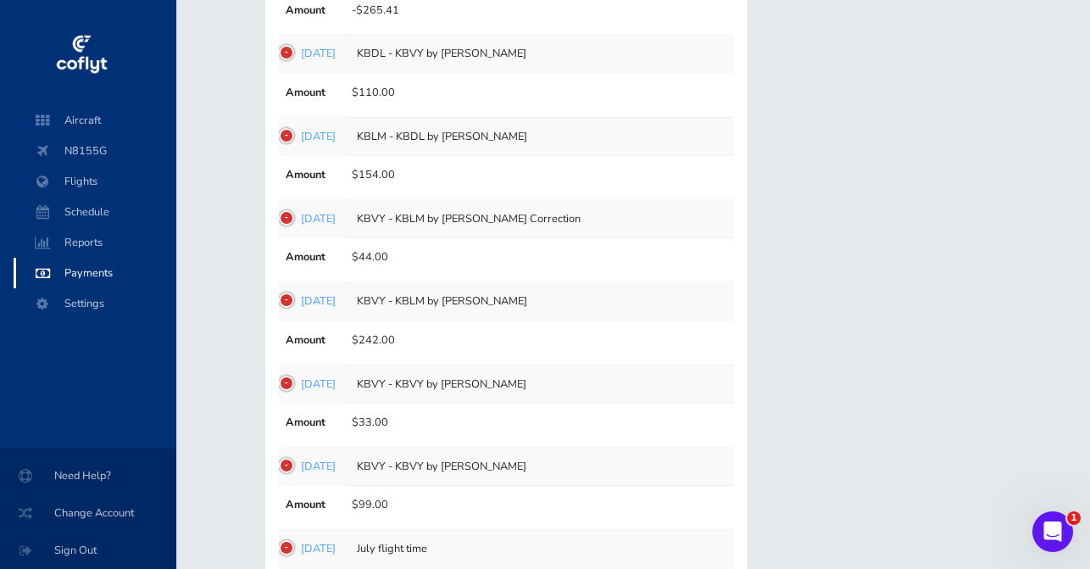
click at [320, 300] on link "Aug 26, 2025" at bounding box center [318, 300] width 35 height 15
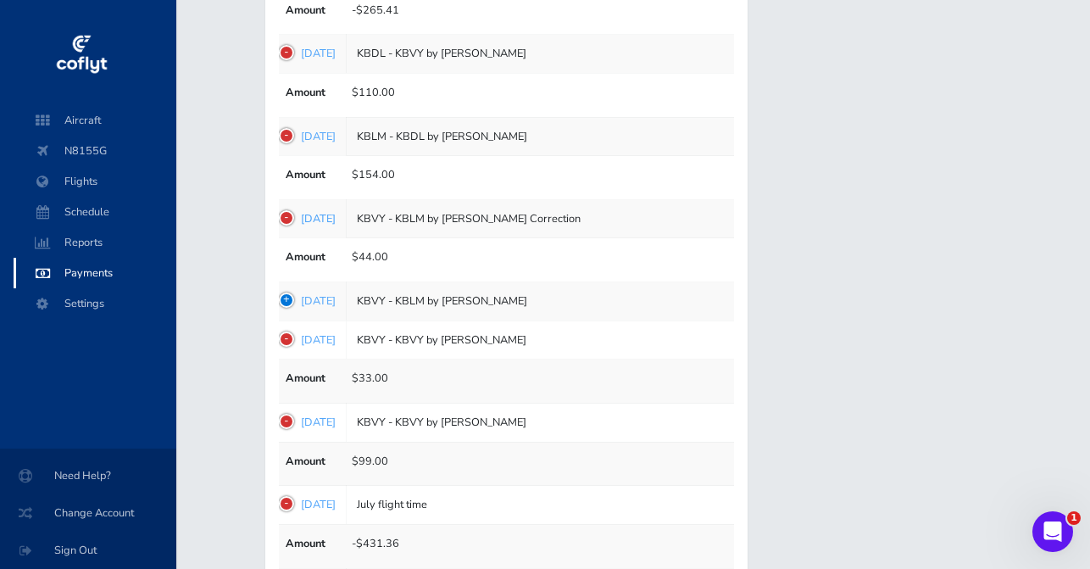
click at [336, 211] on link "Aug 26, 2025" at bounding box center [318, 218] width 35 height 15
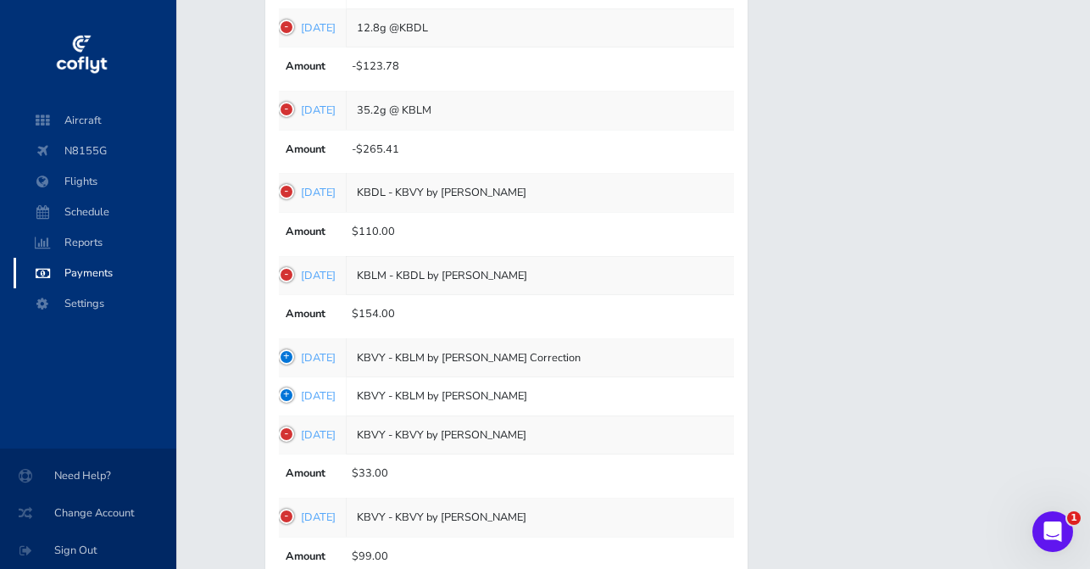
scroll to position [448, 0]
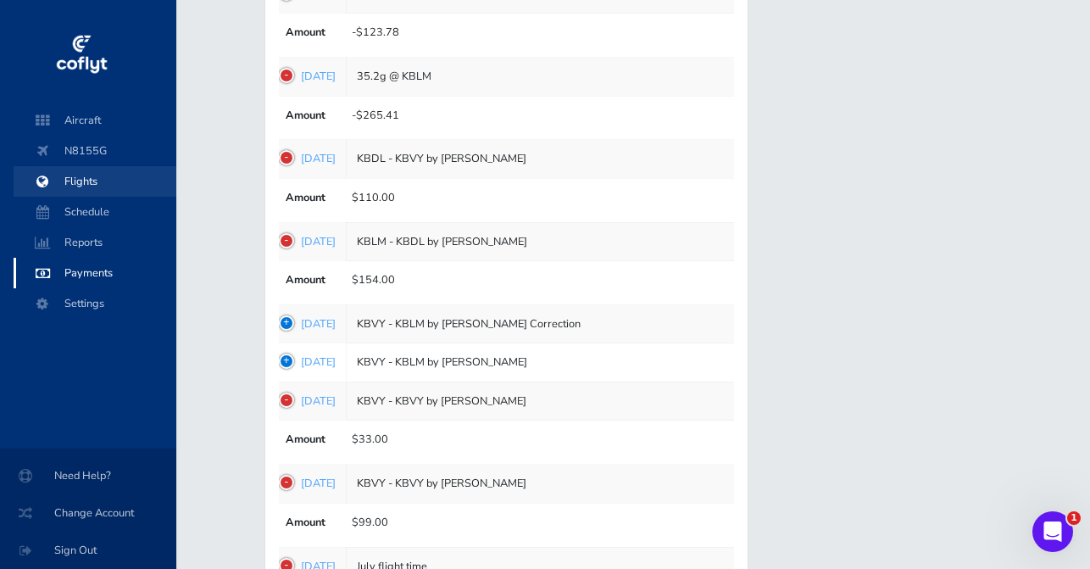
click at [76, 191] on span "Flights" at bounding box center [95, 181] width 129 height 31
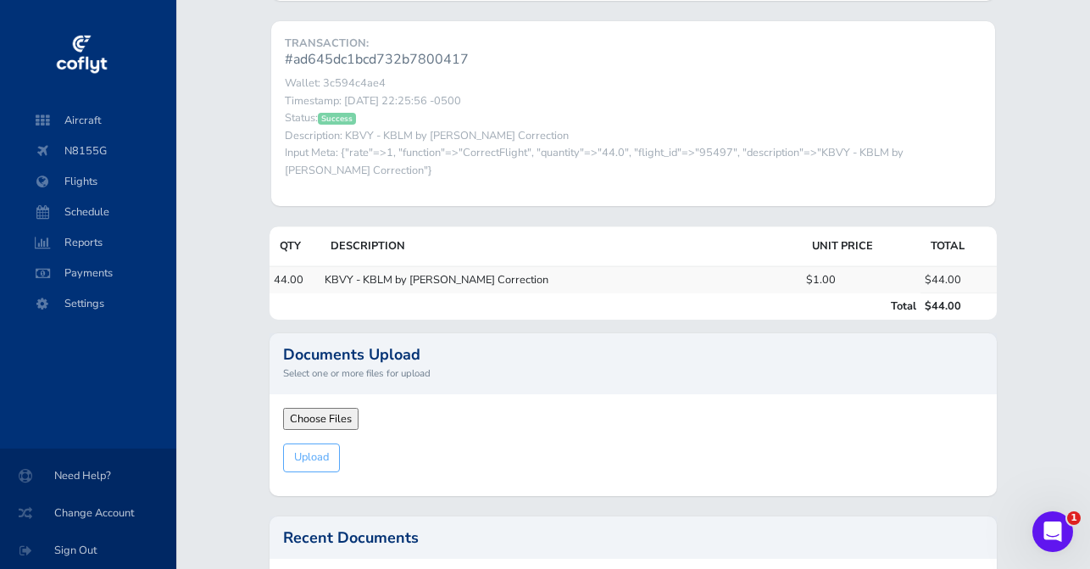
scroll to position [290, 0]
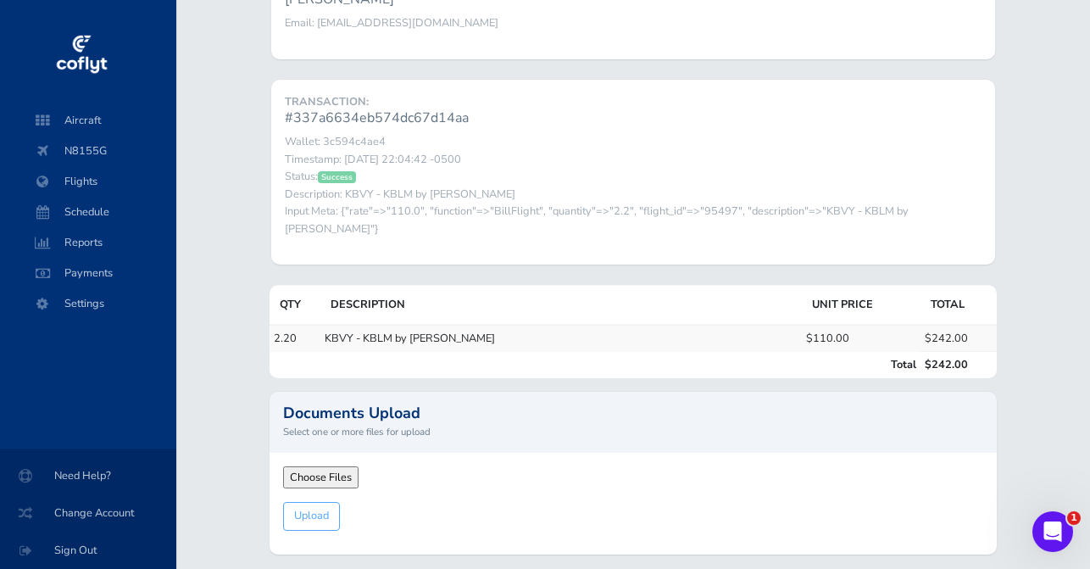
scroll to position [232, 0]
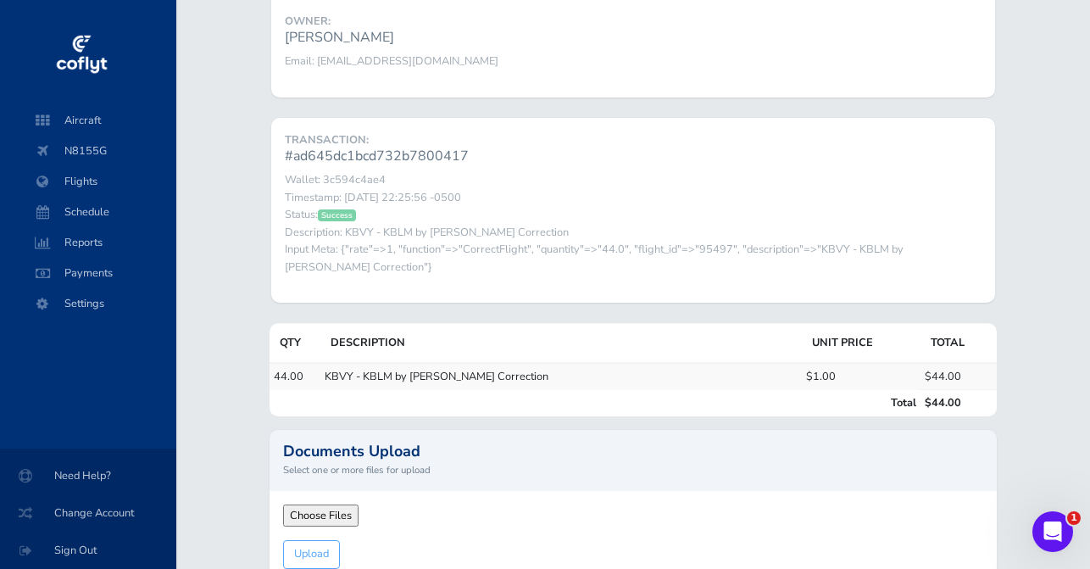
scroll to position [192, 0]
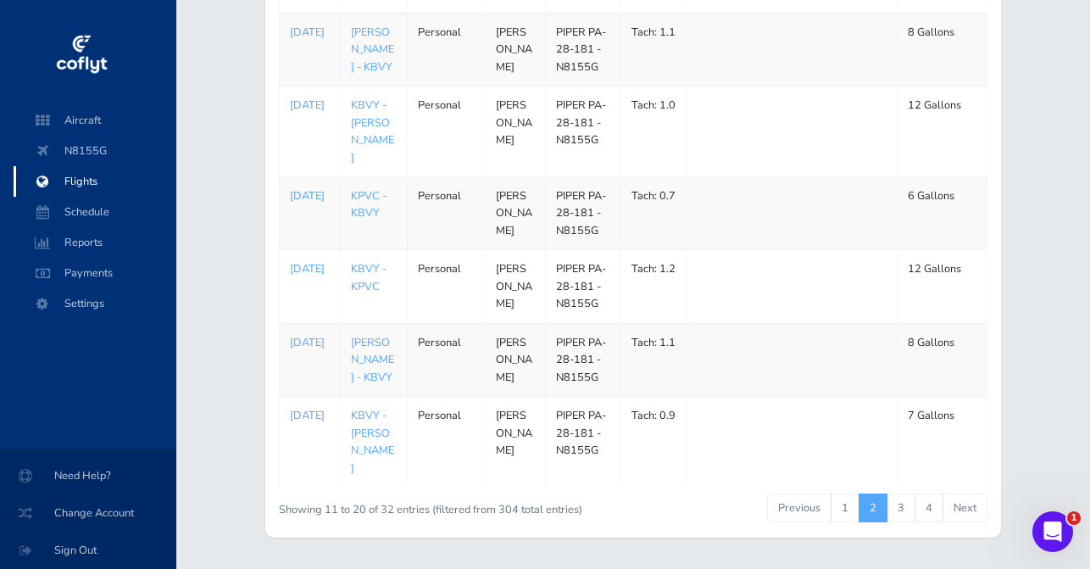
scroll to position [554, 0]
click at [838, 494] on link "1" at bounding box center [845, 508] width 29 height 29
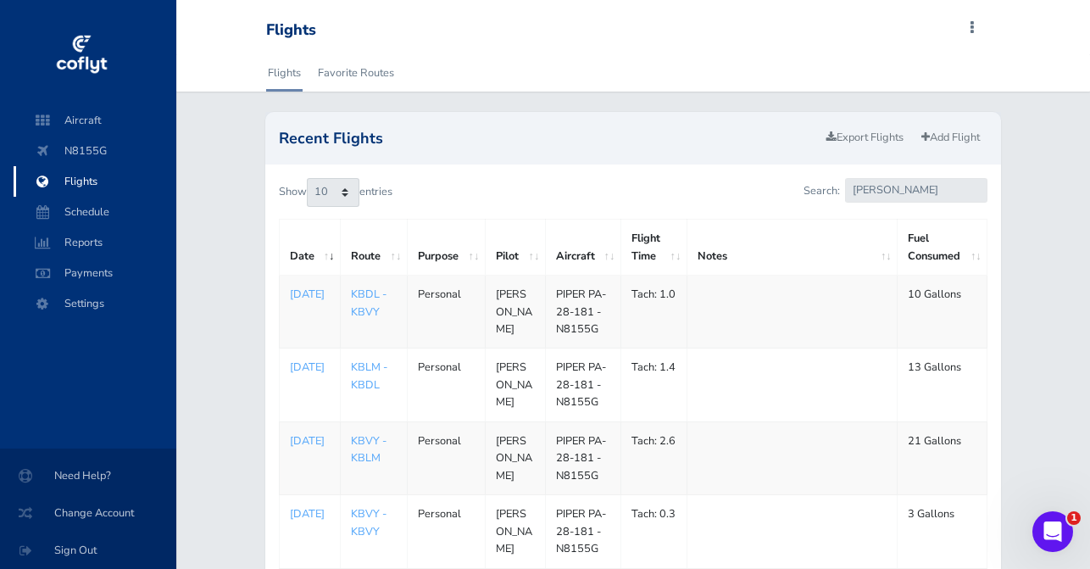
scroll to position [0, 0]
click at [82, 280] on span "Payments" at bounding box center [95, 273] width 129 height 31
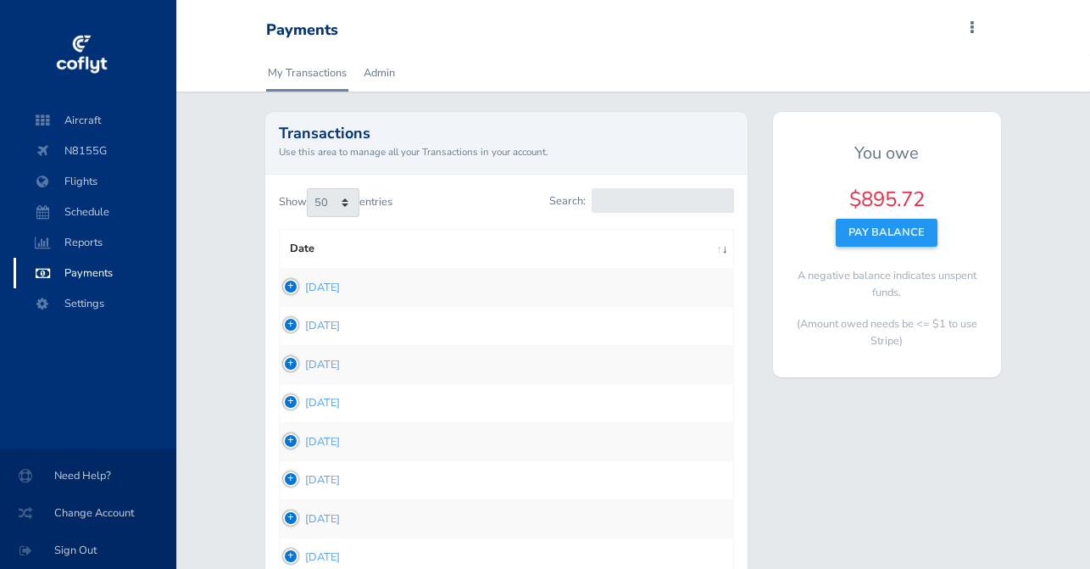
select select "50"
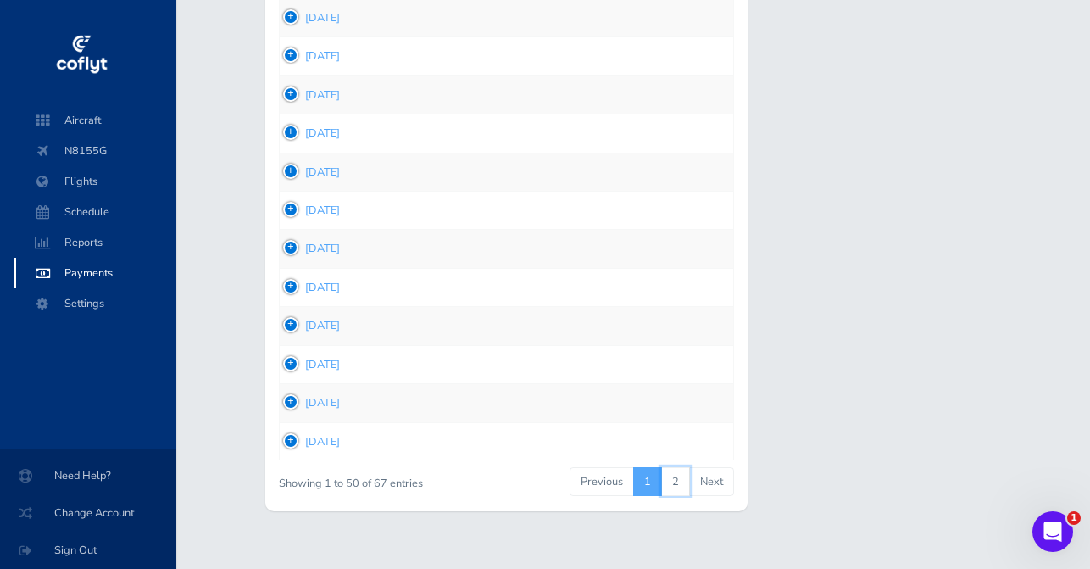
click at [682, 467] on link "2" at bounding box center [675, 481] width 29 height 29
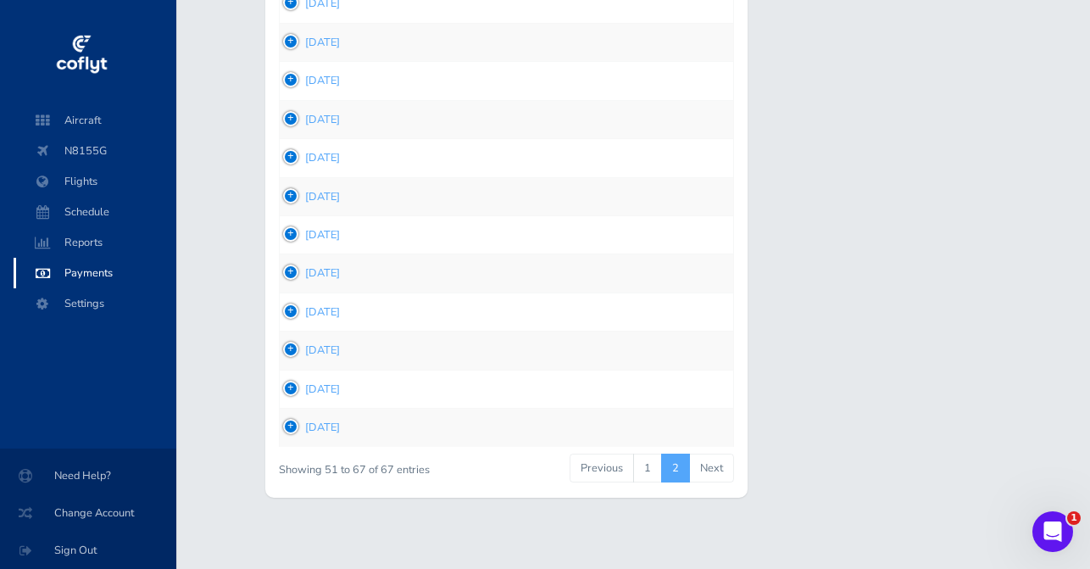
scroll to position [476, 0]
click at [282, 424] on td "1738371684 [DATE]" at bounding box center [506, 428] width 454 height 38
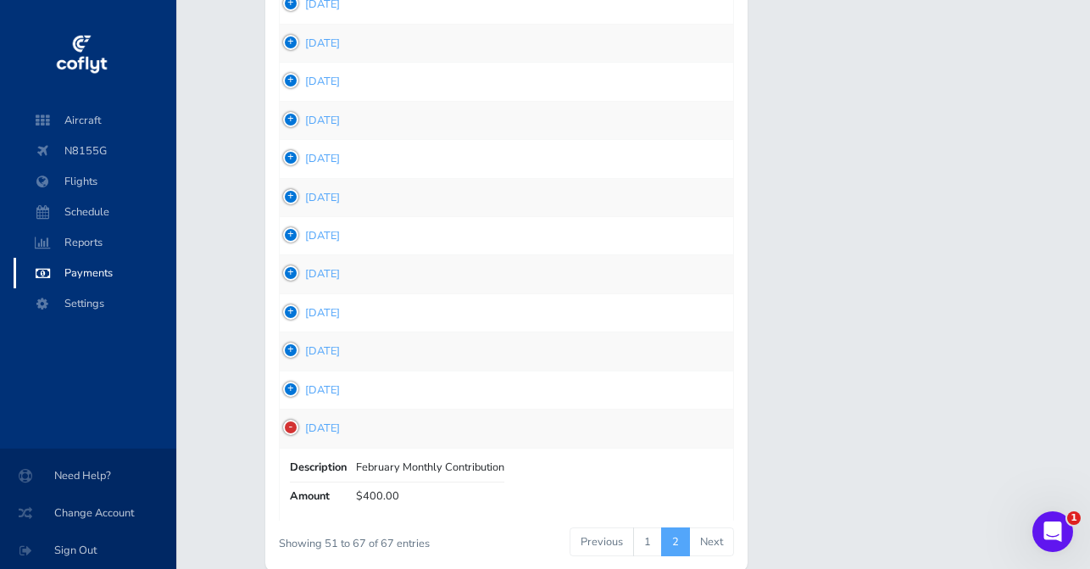
click at [293, 385] on td "1740264837 [DATE]" at bounding box center [506, 389] width 454 height 38
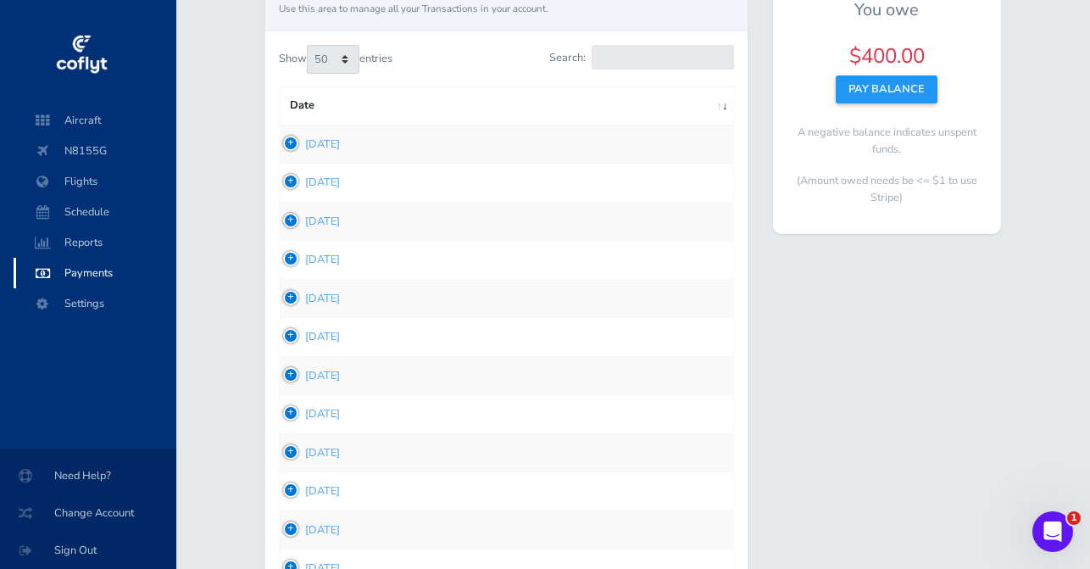
scroll to position [125, 0]
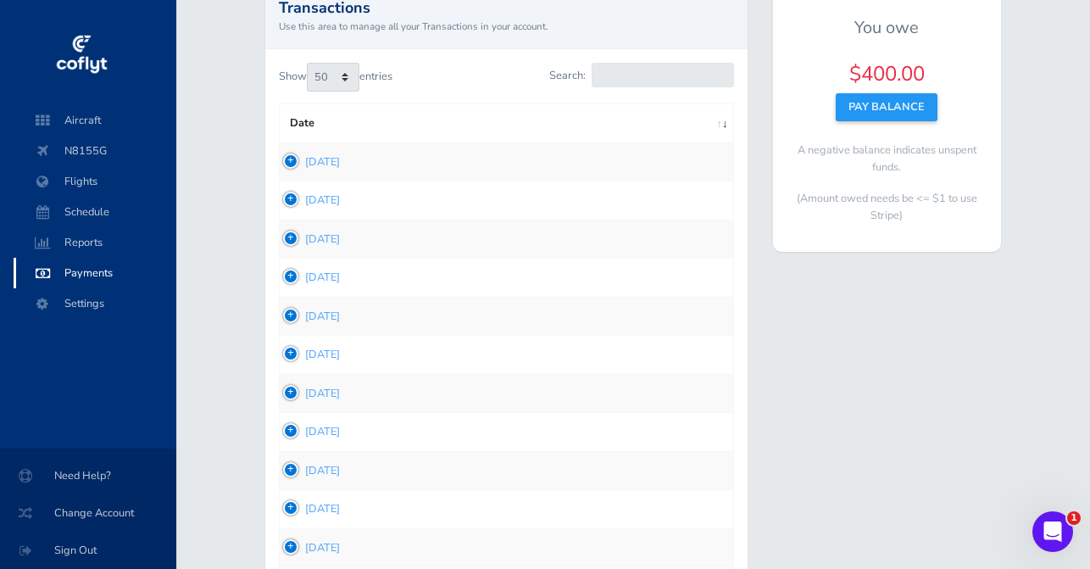
click at [292, 203] on td "1744322902 Apr 10, 2025" at bounding box center [506, 200] width 454 height 38
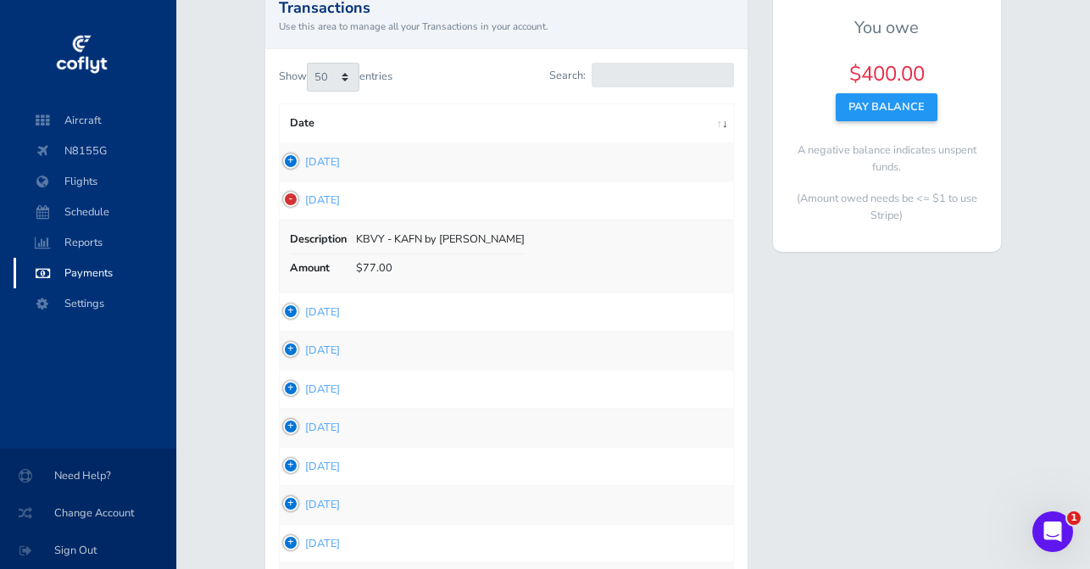
click at [293, 166] on td "1744323040 Apr 10, 2025" at bounding box center [506, 161] width 454 height 38
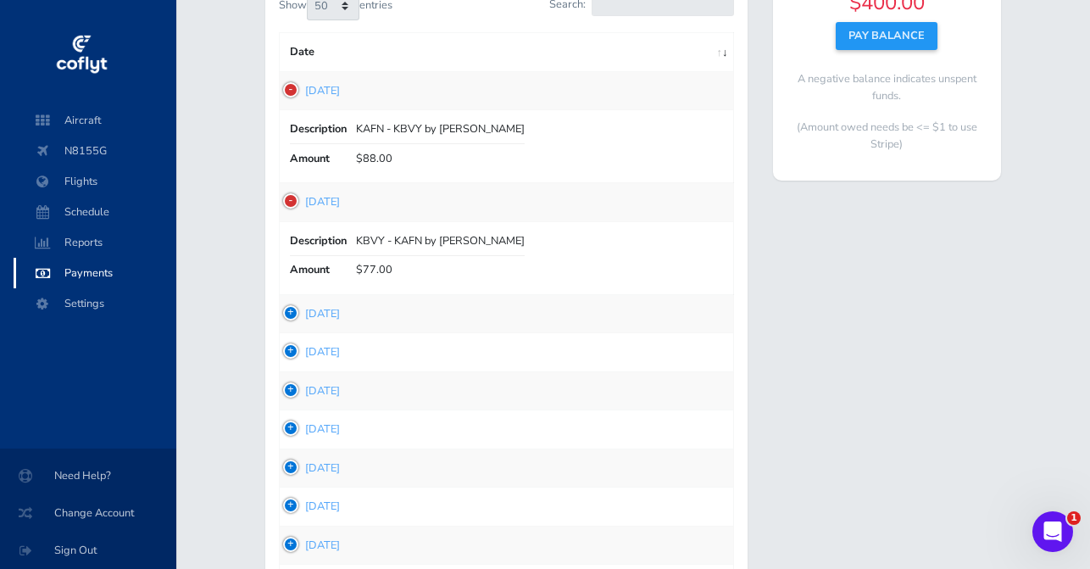
scroll to position [198, 0]
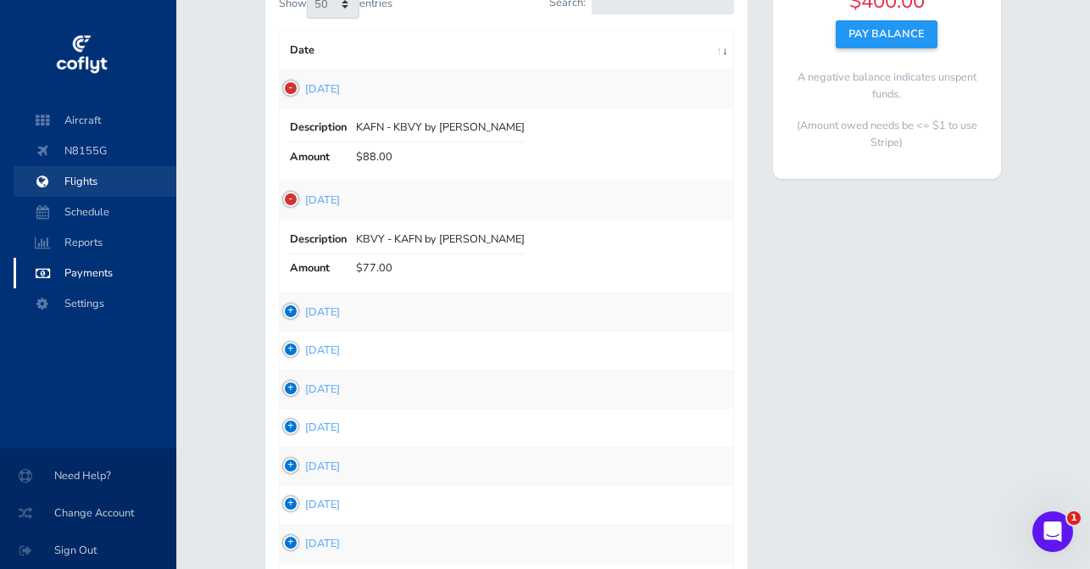
click at [97, 179] on span "Flights" at bounding box center [95, 181] width 129 height 31
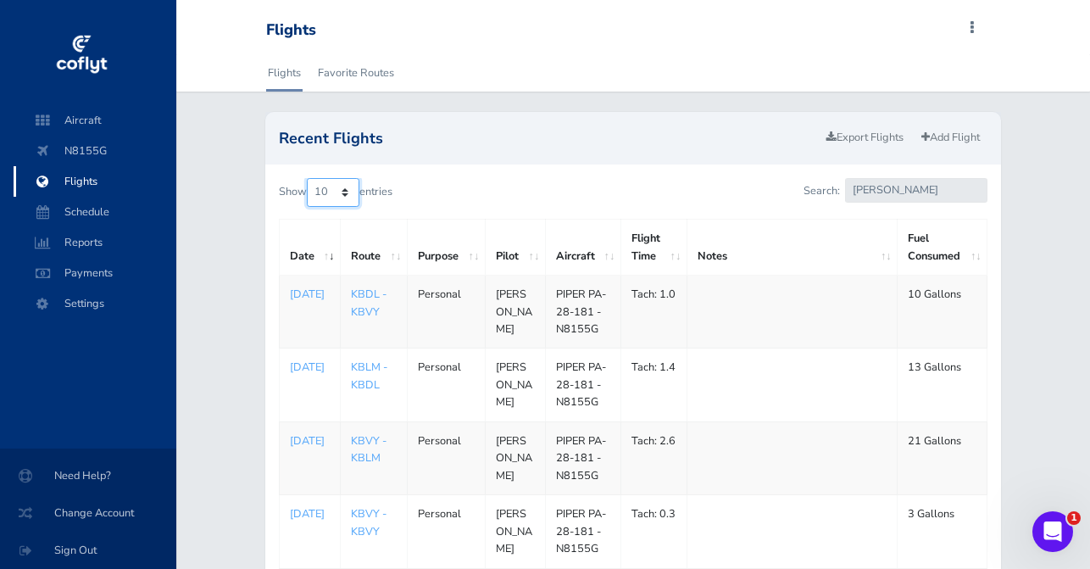
select select "100"
